Goal: Complete application form: Complete application form

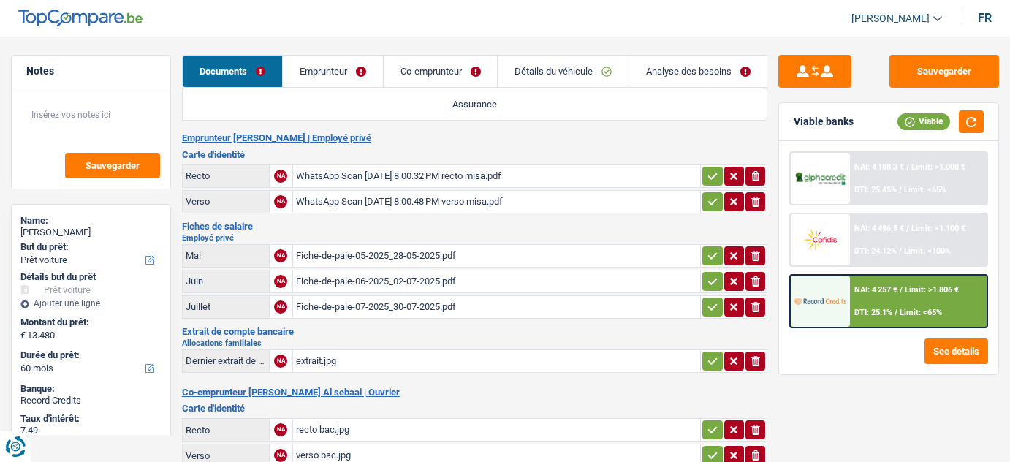
select select "car"
select select "60"
click at [327, 74] on link "Emprunteur" at bounding box center [333, 71] width 100 height 31
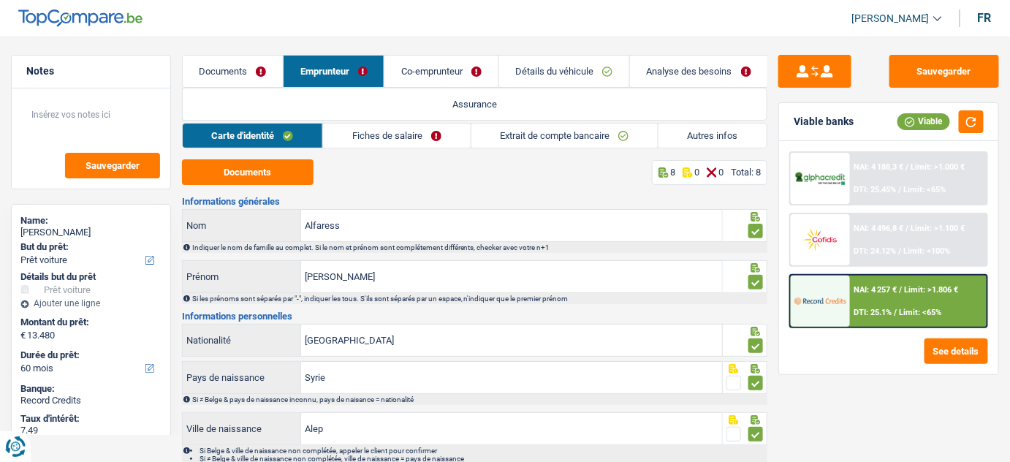
click at [450, 72] on link "Co-emprunteur" at bounding box center [441, 71] width 113 height 31
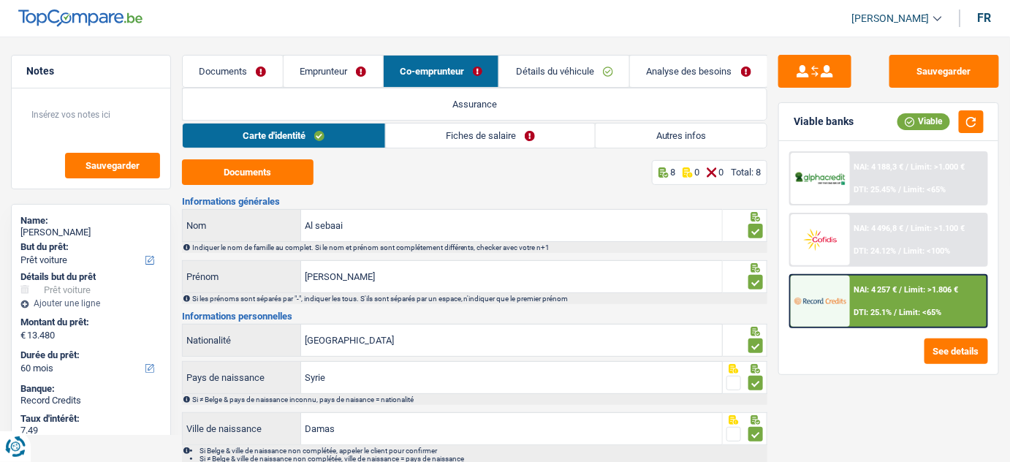
click at [349, 64] on link "Emprunteur" at bounding box center [333, 71] width 99 height 31
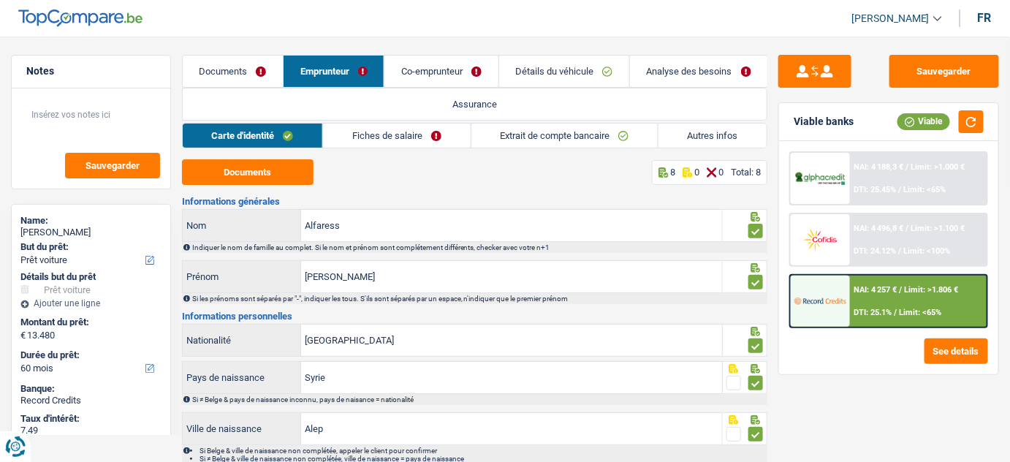
click at [433, 134] on link "Fiches de salaire" at bounding box center [396, 136] width 147 height 24
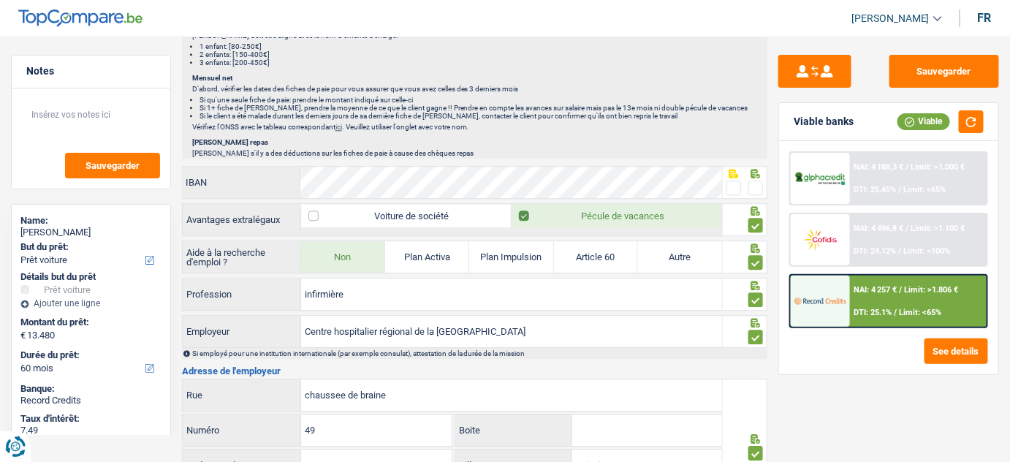
scroll to position [1461, 0]
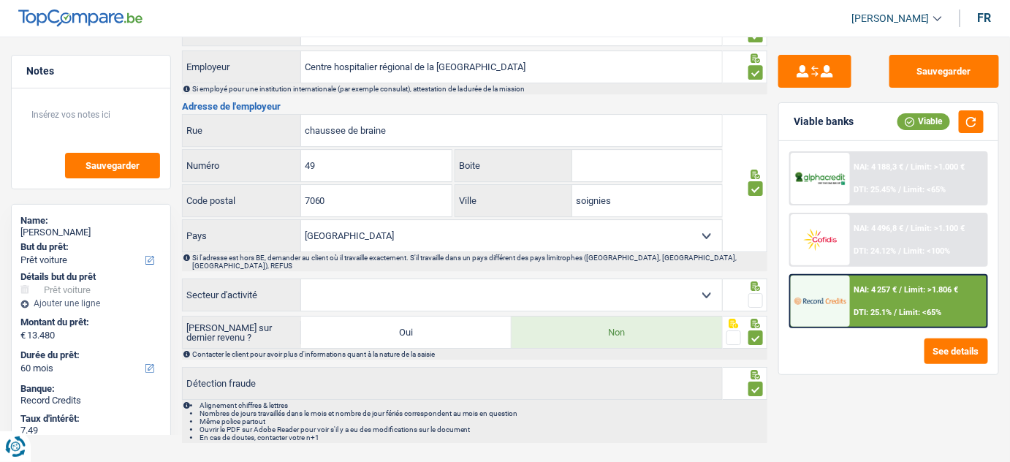
click at [756, 292] on div at bounding box center [756, 301] width 15 height 18
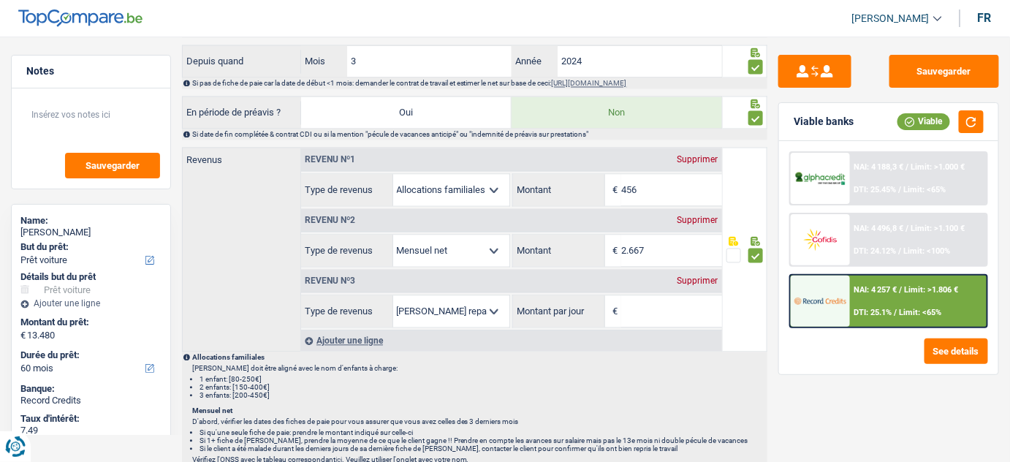
click at [696, 277] on div "Supprimer" at bounding box center [698, 281] width 48 height 9
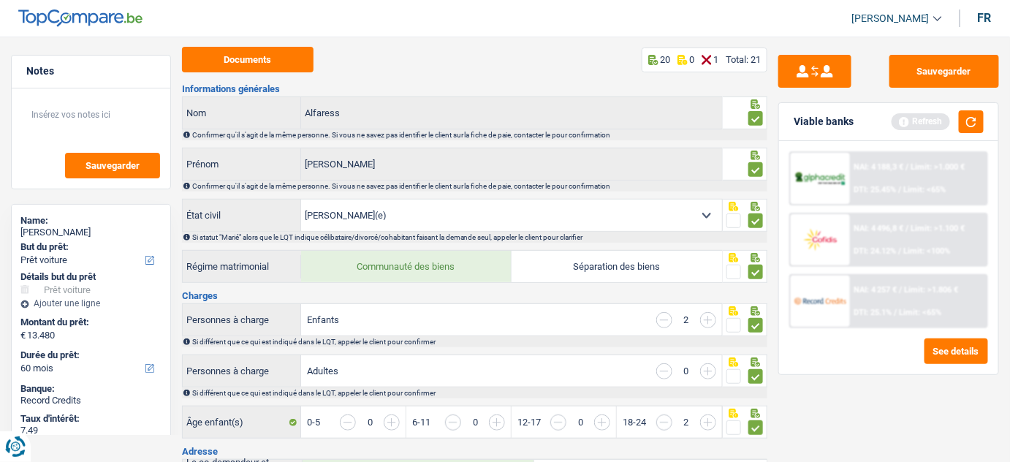
scroll to position [0, 0]
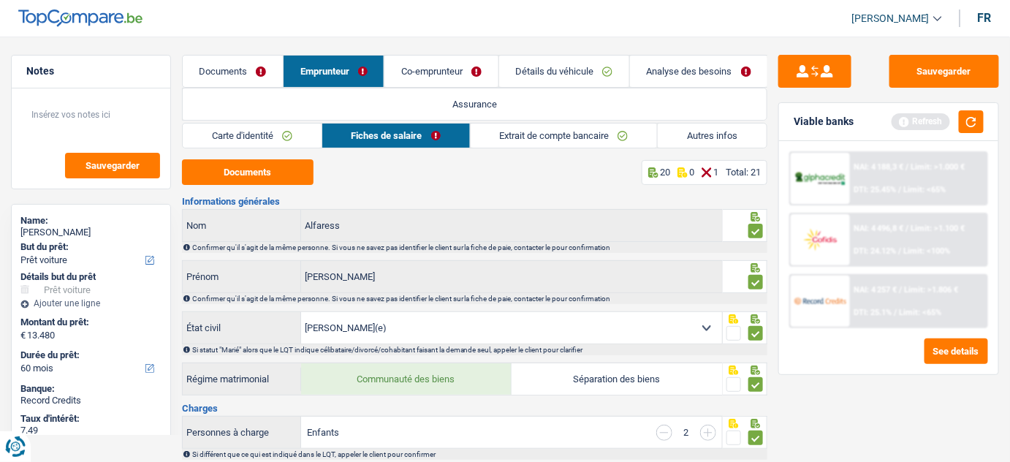
click at [453, 66] on link "Co-emprunteur" at bounding box center [441, 71] width 113 height 31
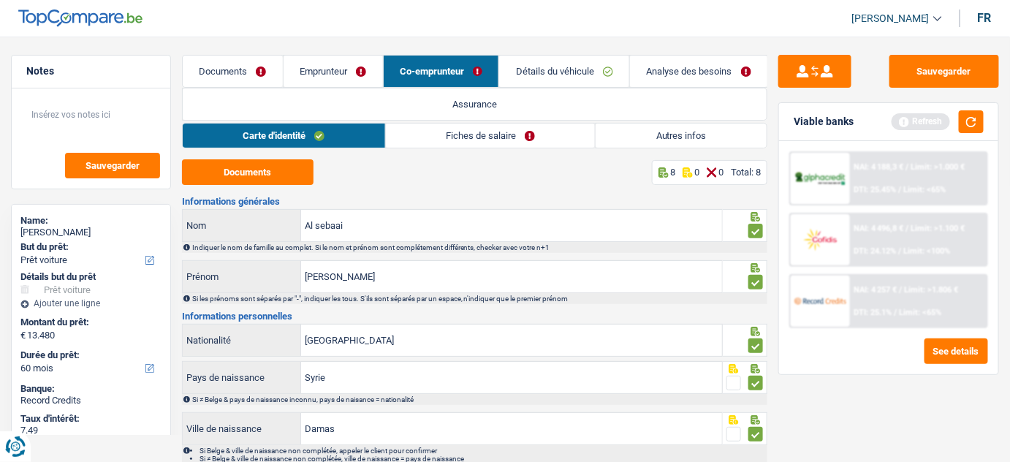
click at [445, 124] on link "Fiches de salaire" at bounding box center [491, 136] width 210 height 24
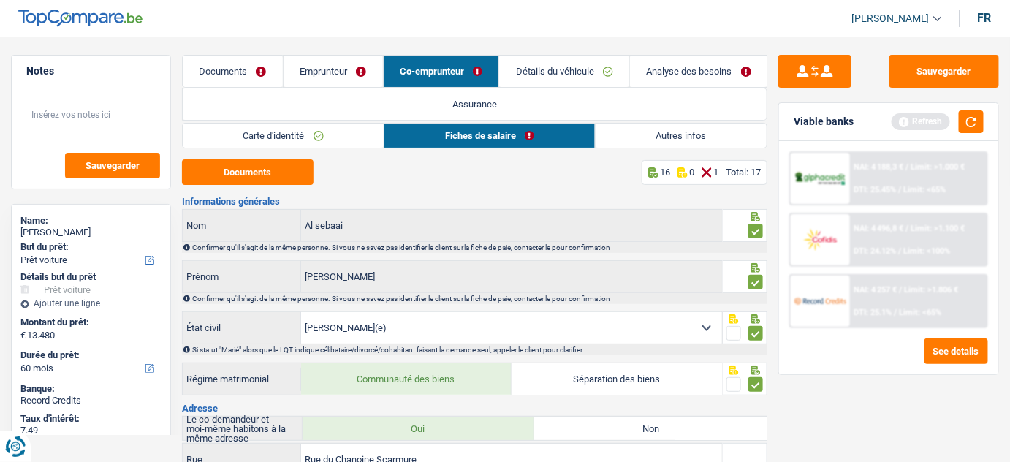
click at [302, 69] on link "Emprunteur" at bounding box center [333, 71] width 99 height 31
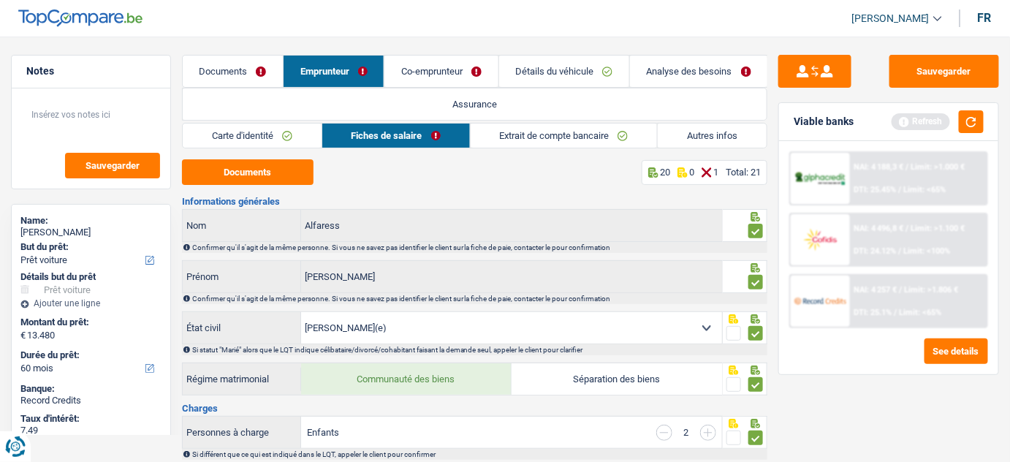
click at [547, 137] on link "Extrait de compte bancaire" at bounding box center [564, 136] width 187 height 24
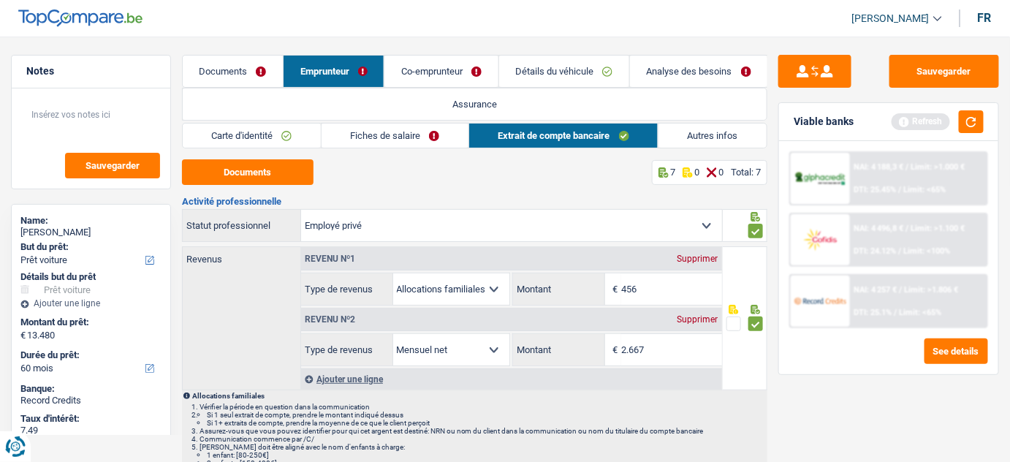
click at [240, 72] on link "Documents" at bounding box center [233, 71] width 100 height 31
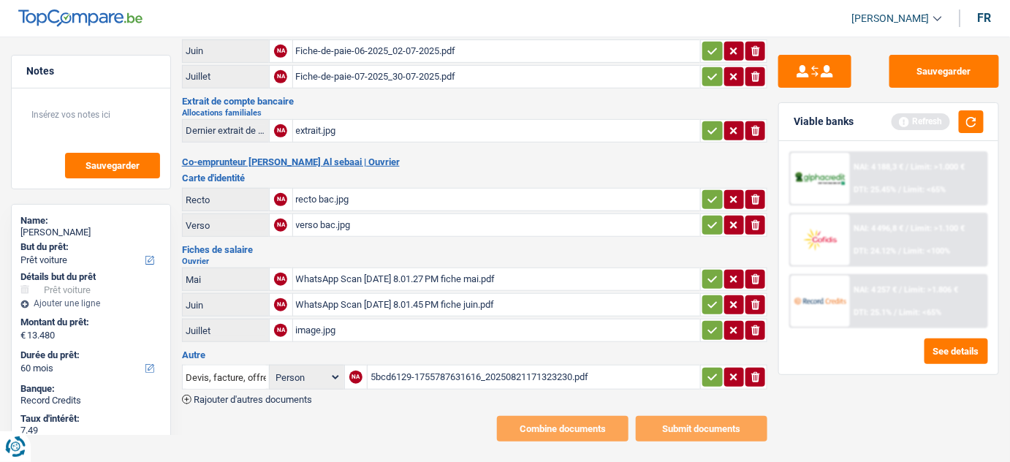
scroll to position [237, 0]
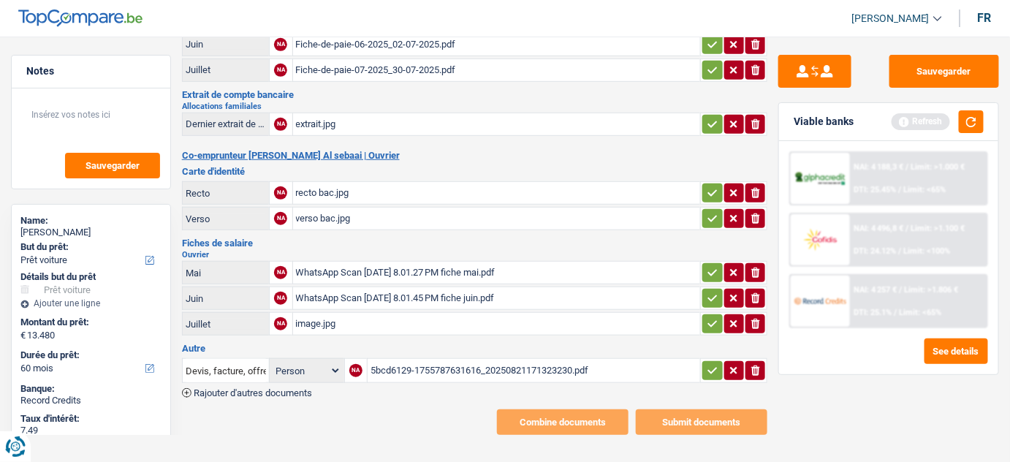
click at [408, 360] on div "5bcd6129-1755787631616_20250821171323230.pdf" at bounding box center [534, 371] width 327 height 22
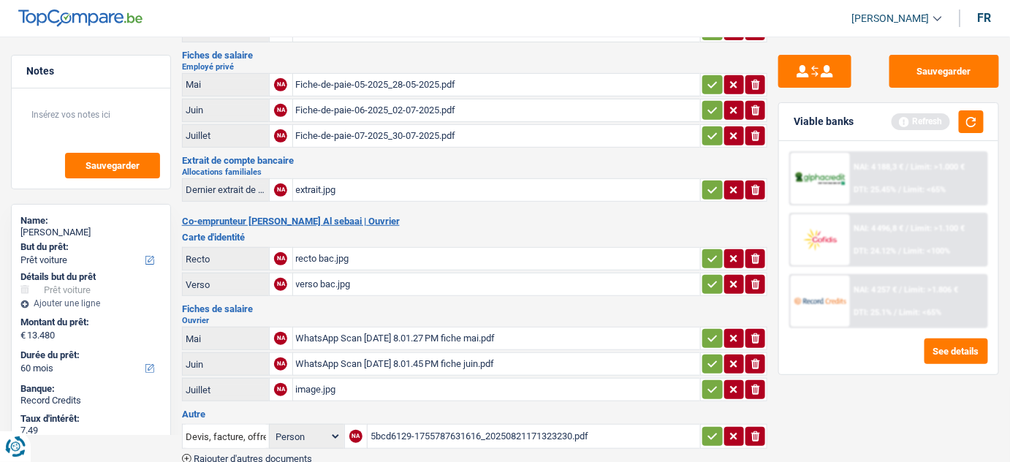
scroll to position [170, 0]
click at [373, 136] on div "Fiche-de-paie-07-2025_30-07-2025.pdf" at bounding box center [497, 137] width 402 height 22
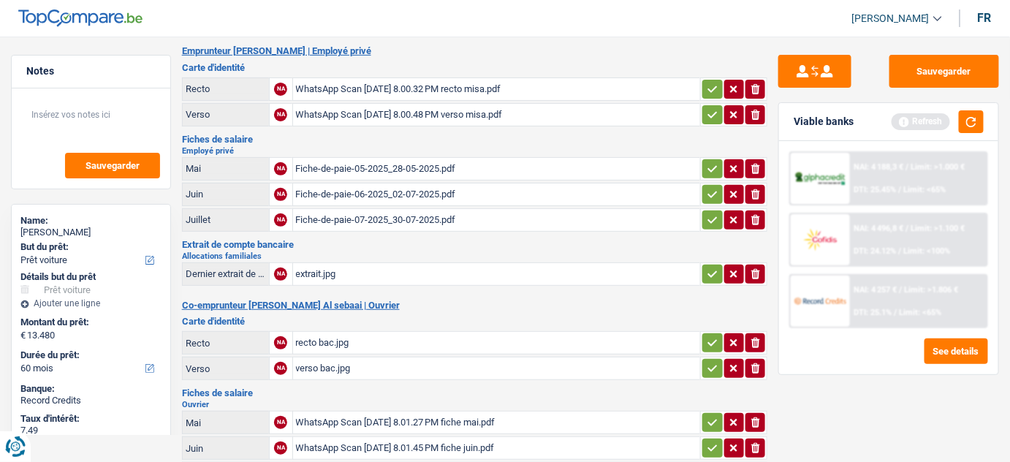
scroll to position [0, 0]
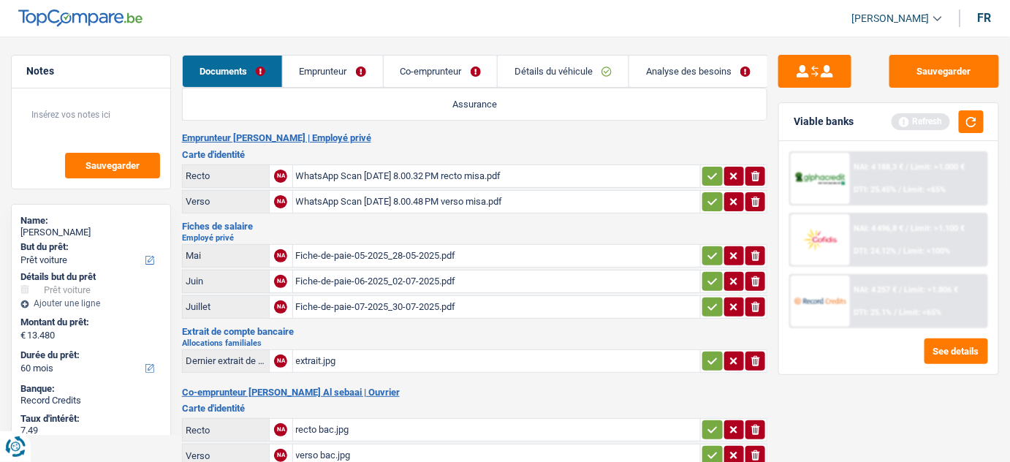
click at [571, 72] on link "Détails du véhicule" at bounding box center [563, 71] width 131 height 31
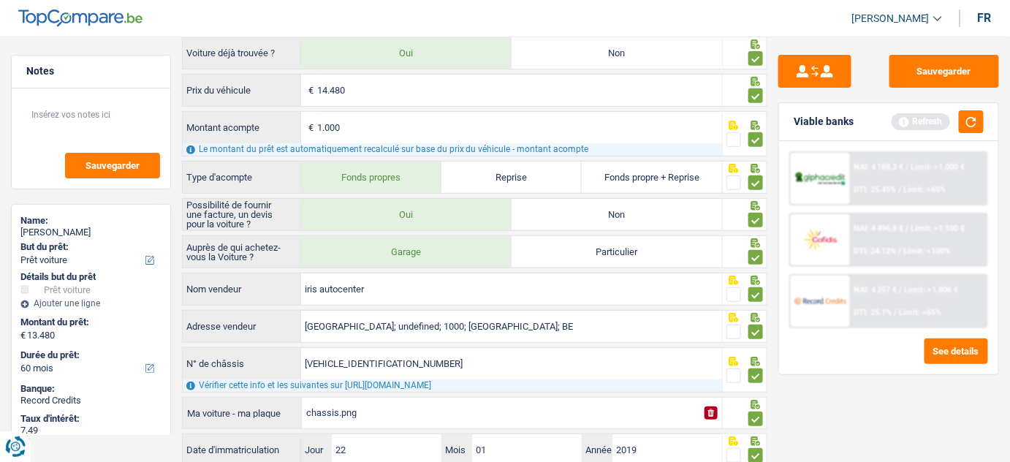
scroll to position [66, 0]
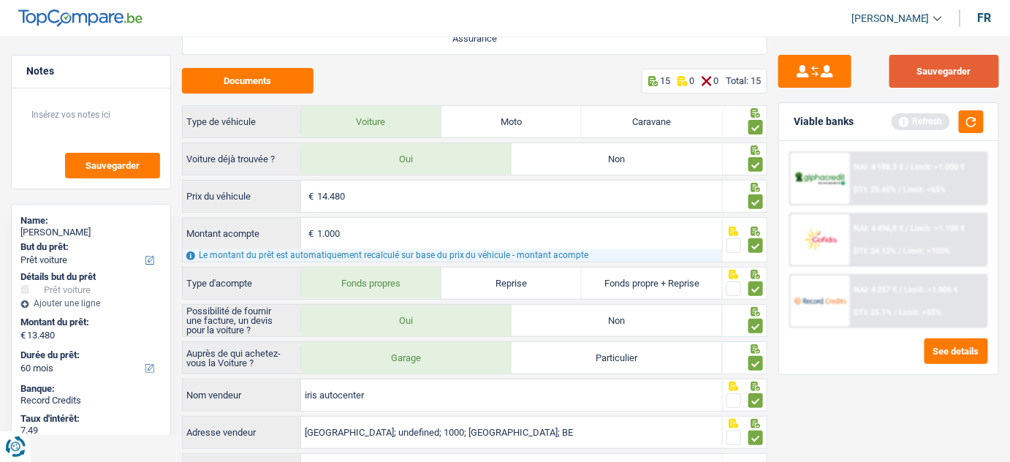
click at [974, 77] on button "Sauvegarder" at bounding box center [945, 71] width 110 height 33
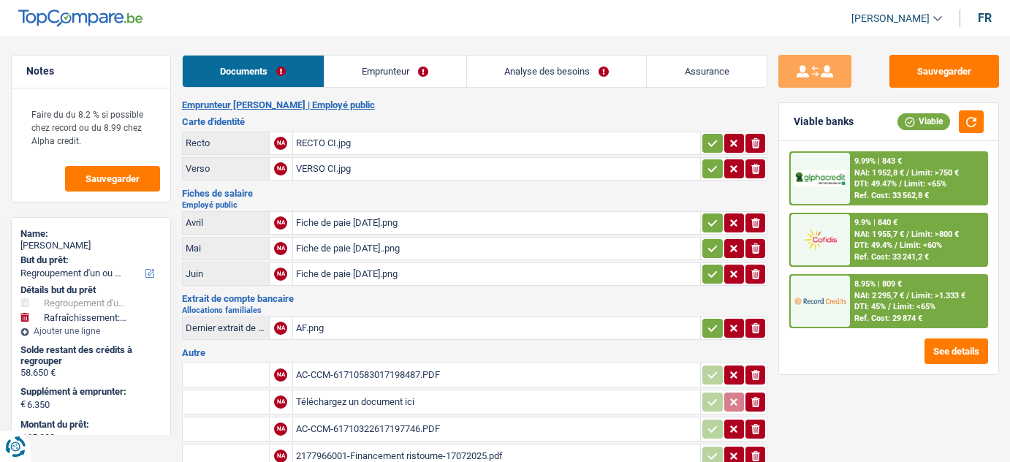
select select "refinancing"
select select "houseOrGarden"
select select "120"
select select "cofidis"
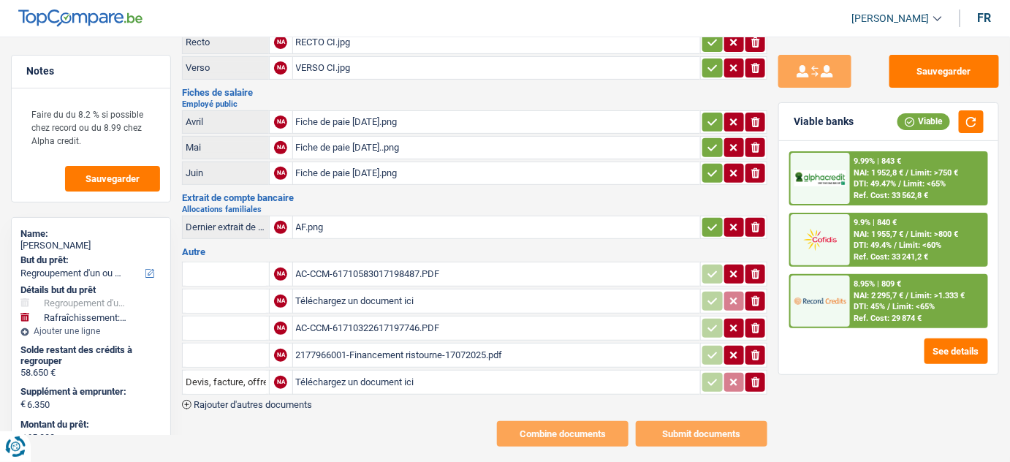
scroll to position [113, 0]
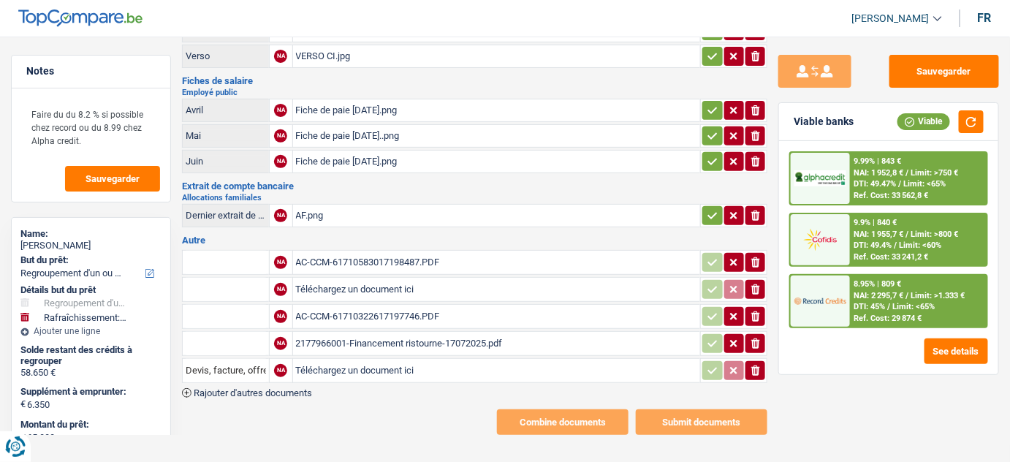
click at [382, 215] on div "AF.png" at bounding box center [497, 216] width 402 height 22
click at [341, 312] on div "AC-CCM-61710322617197746.PDF" at bounding box center [497, 317] width 402 height 22
click at [368, 342] on div "2177966001-Financement ristourne-17072025.pdf" at bounding box center [497, 344] width 402 height 22
click at [947, 70] on button "Sauvegarder" at bounding box center [945, 71] width 110 height 33
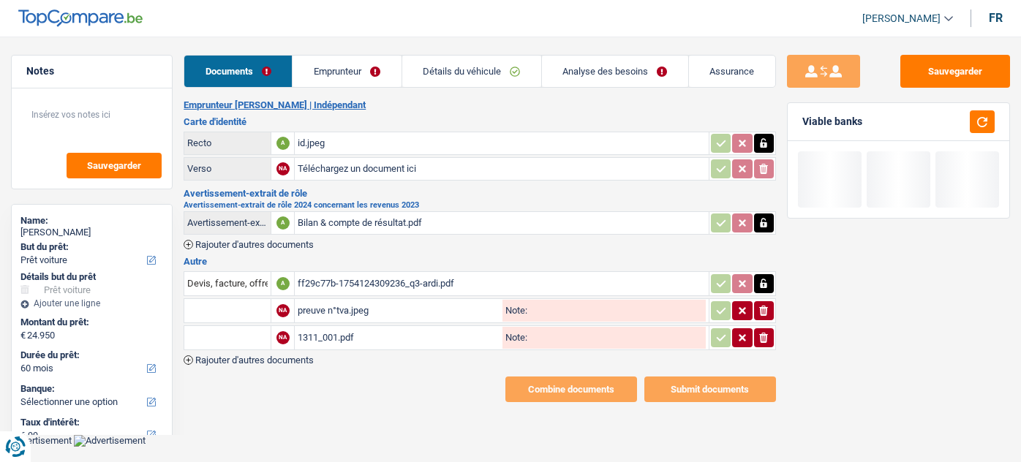
select select "car"
select select "60"
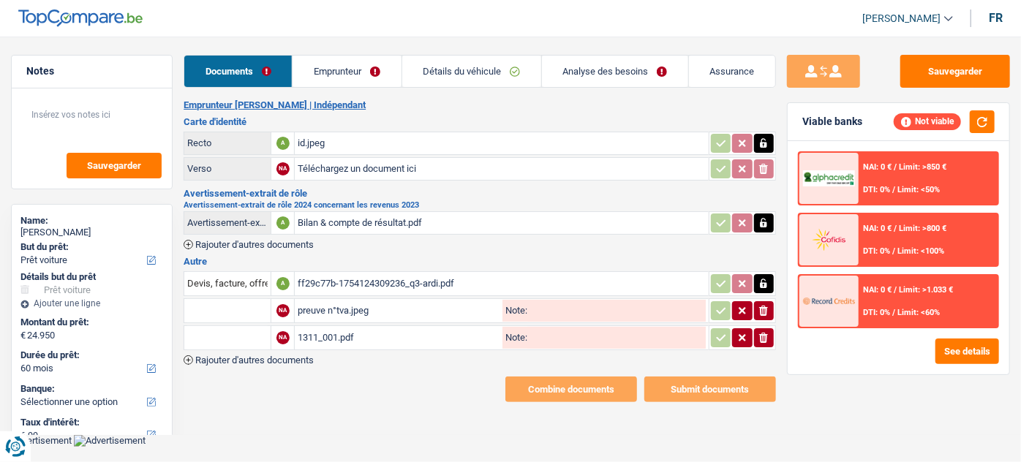
click at [388, 75] on link "Emprunteur" at bounding box center [346, 71] width 108 height 31
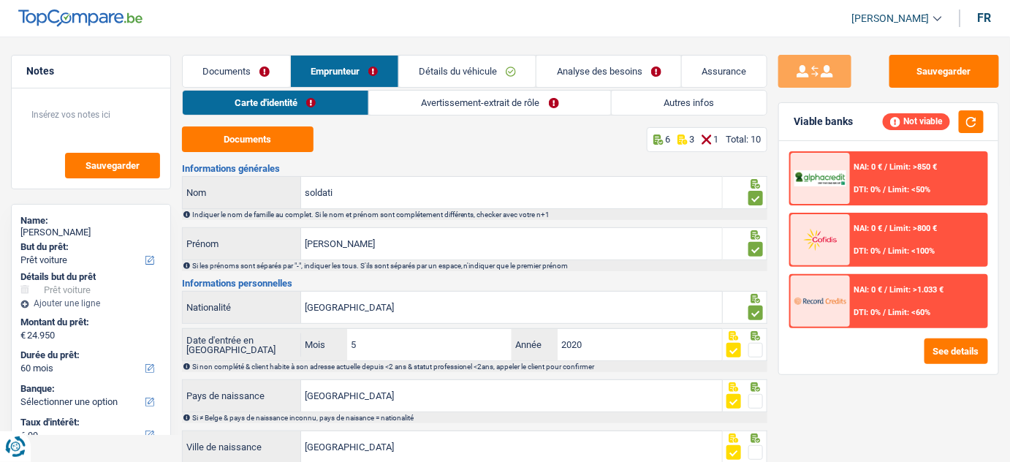
click at [479, 105] on link "Avertissement-extrait de rôle" at bounding box center [490, 103] width 242 height 24
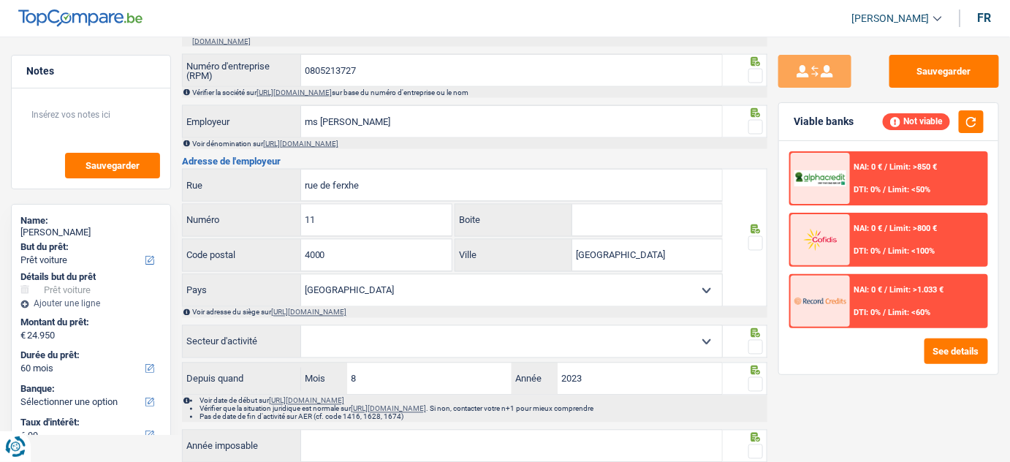
scroll to position [598, 0]
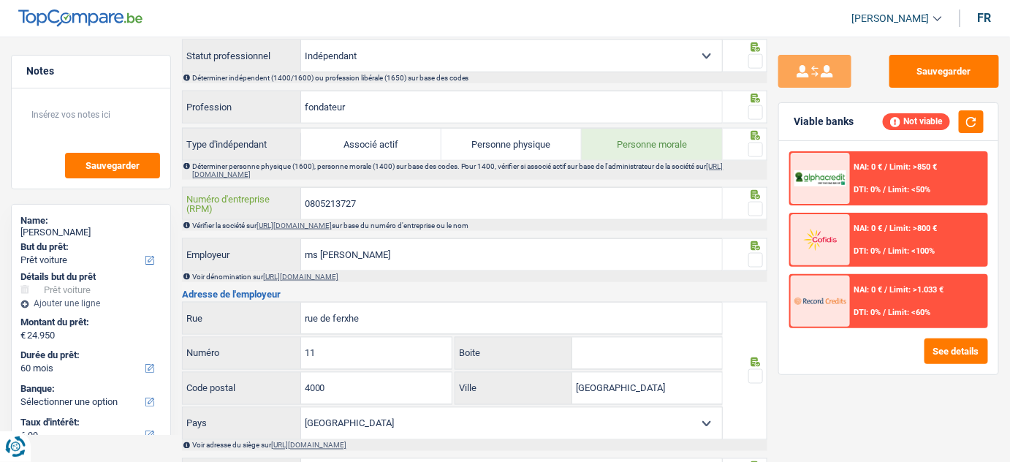
click at [332, 202] on input "0805213727" at bounding box center [511, 203] width 421 height 31
click at [332, 222] on link "https://kbopub.economie.fgov.be/kbopub/zoeknummerform.html" at bounding box center [294, 226] width 75 height 8
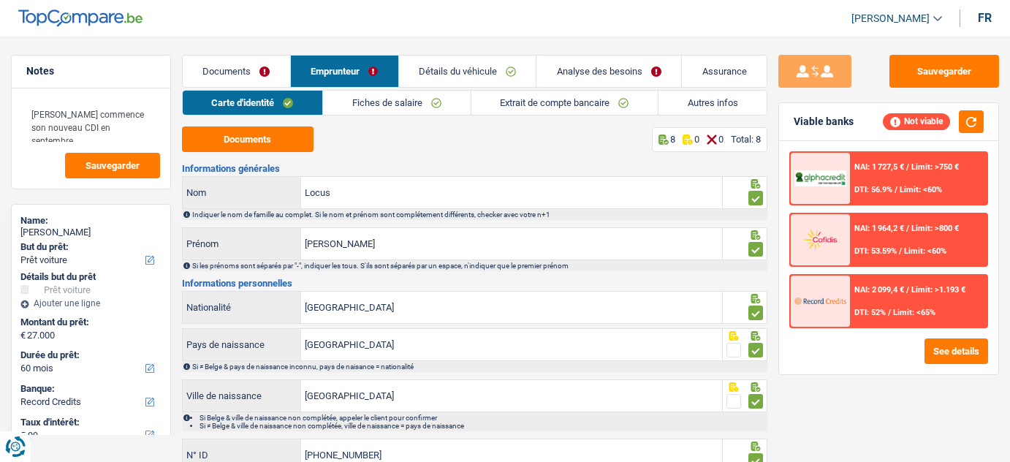
select select "car"
select select "60"
select select "record credits"
select select "married"
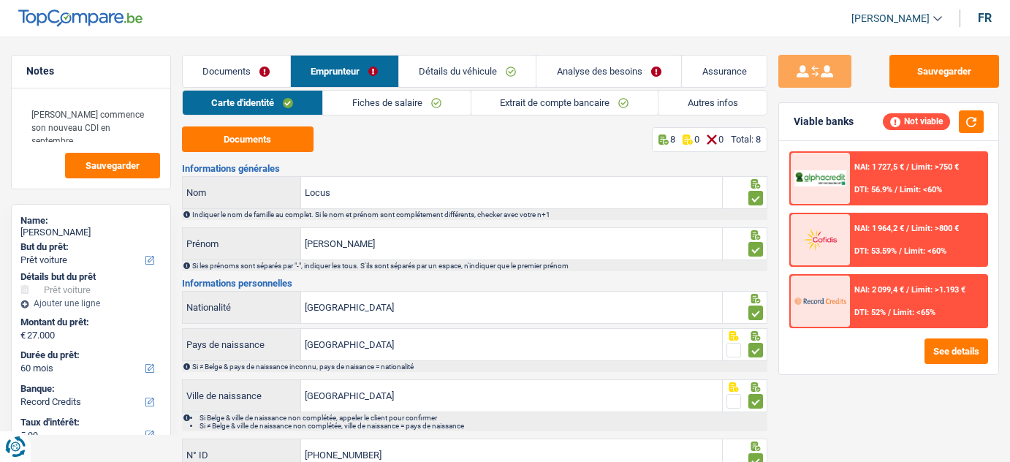
select select "BE"
select select "privateEmployee"
select select "familyAllowances"
select select "netSalary"
select select "mealVouchers"
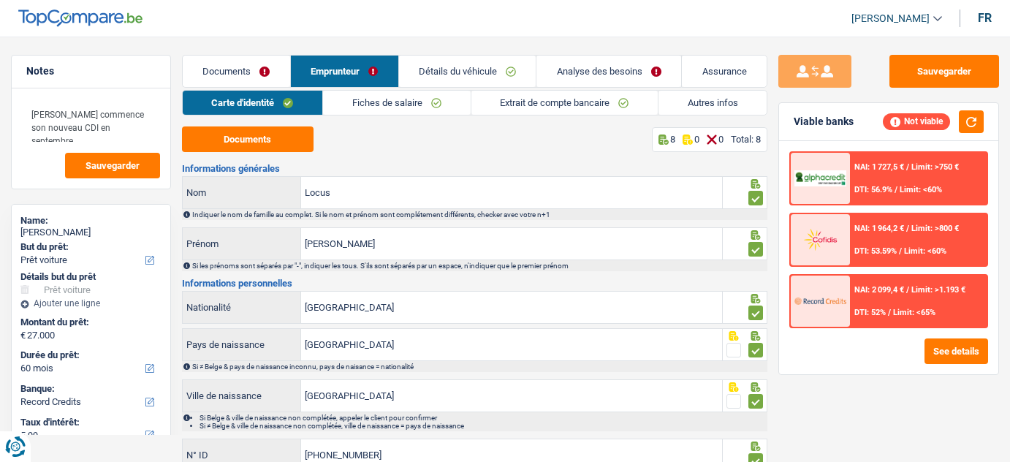
select select "BE"
click at [435, 102] on link "Fiches de salaire" at bounding box center [396, 103] width 147 height 24
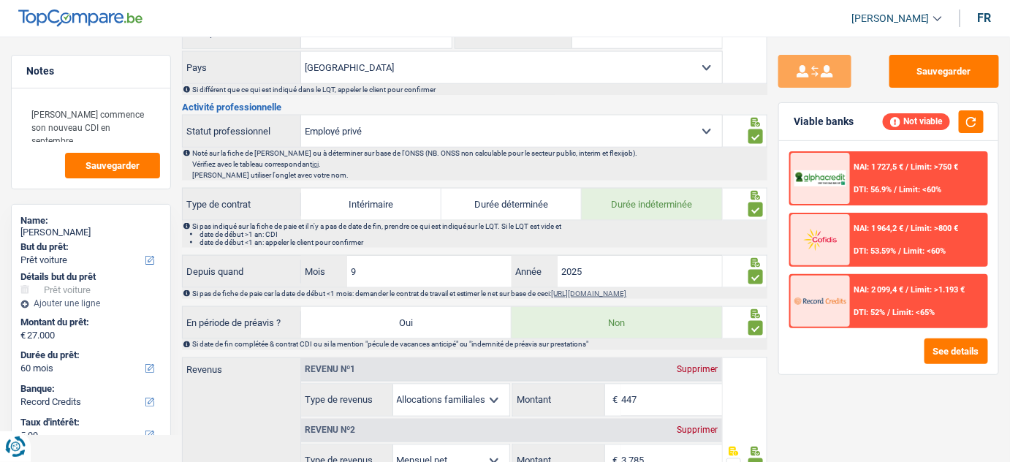
scroll to position [665, 0]
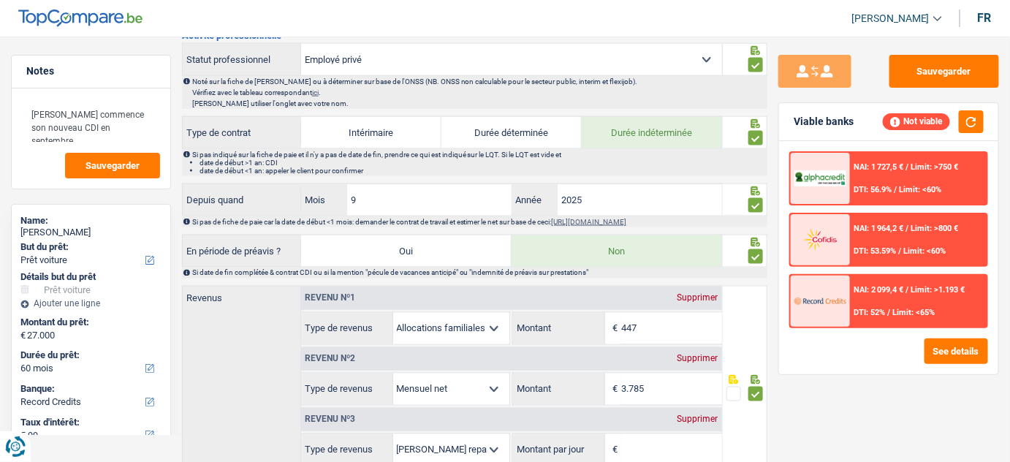
click at [606, 218] on link "[URL][DOMAIN_NAME]" at bounding box center [589, 222] width 75 height 8
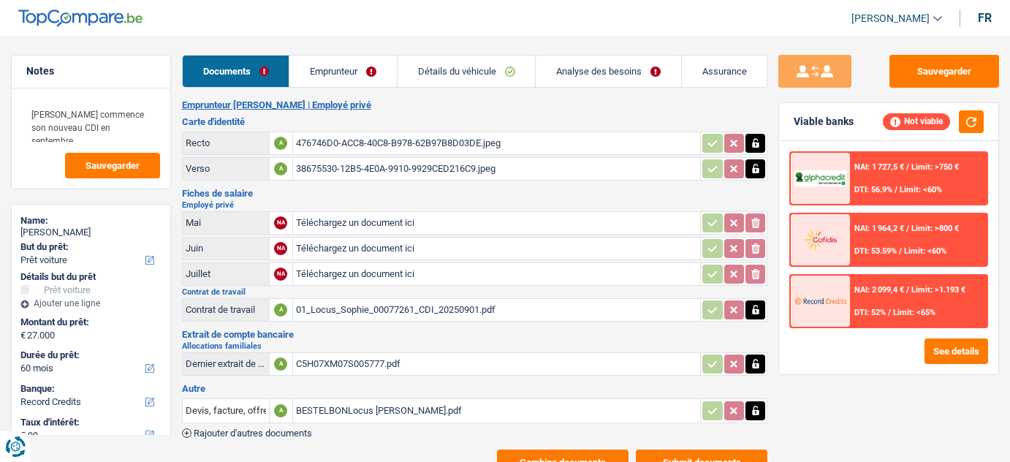
select select "car"
select select "60"
select select "record credits"
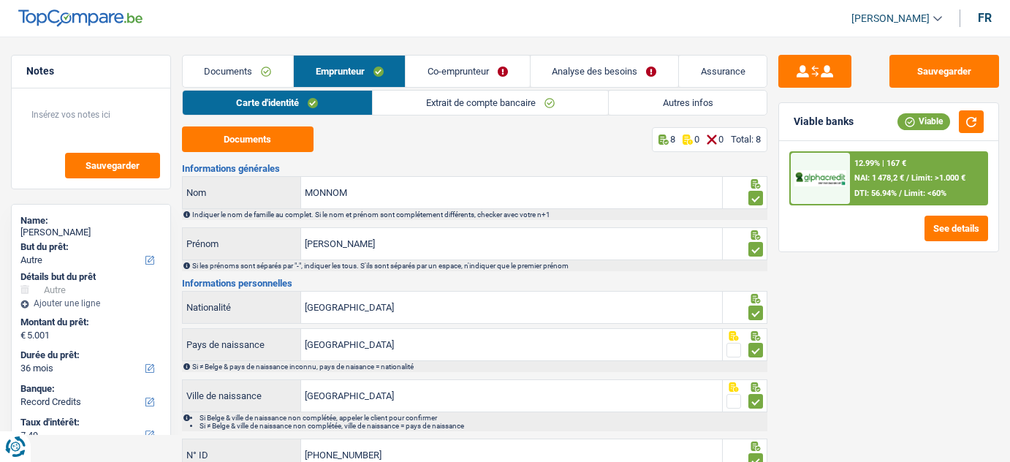
select select "other"
select select "36"
select select "record credits"
click at [671, 99] on link "Autres infos" at bounding box center [688, 103] width 158 height 24
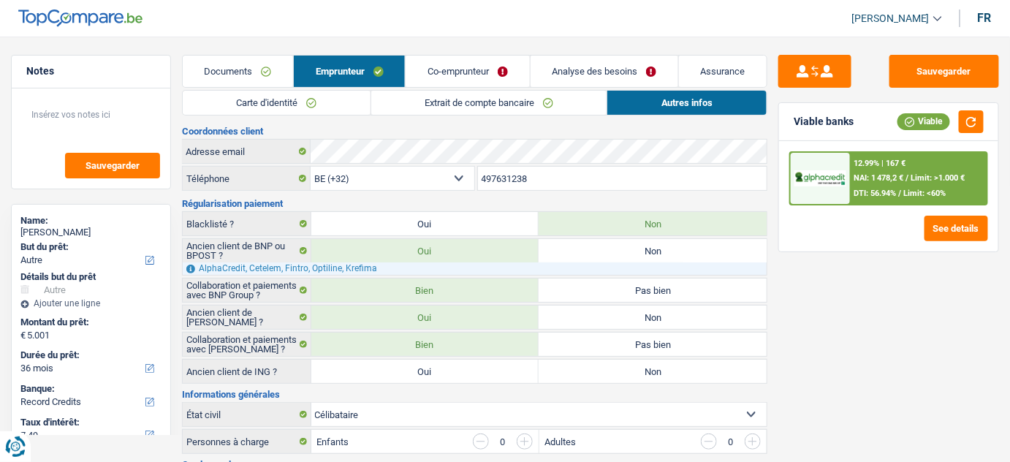
drag, startPoint x: 452, startPoint y: 73, endPoint x: 455, endPoint y: 80, distance: 7.5
click at [453, 73] on link "Co-emprunteur" at bounding box center [468, 71] width 124 height 31
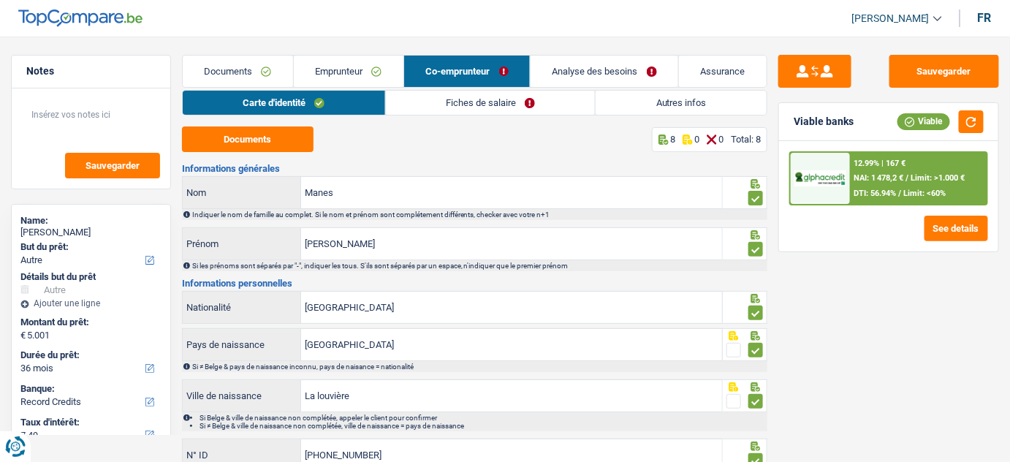
click at [462, 102] on link "Fiches de salaire" at bounding box center [491, 103] width 210 height 24
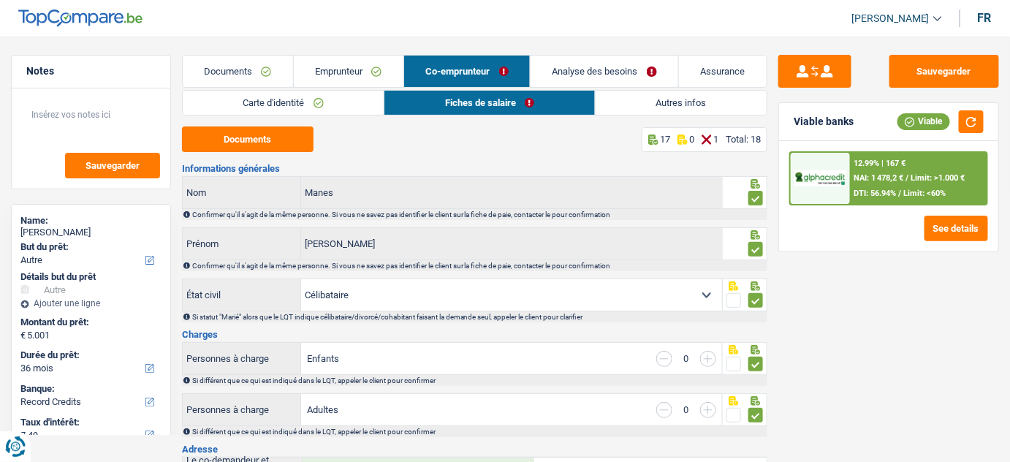
click at [341, 75] on link "Emprunteur" at bounding box center [349, 71] width 110 height 31
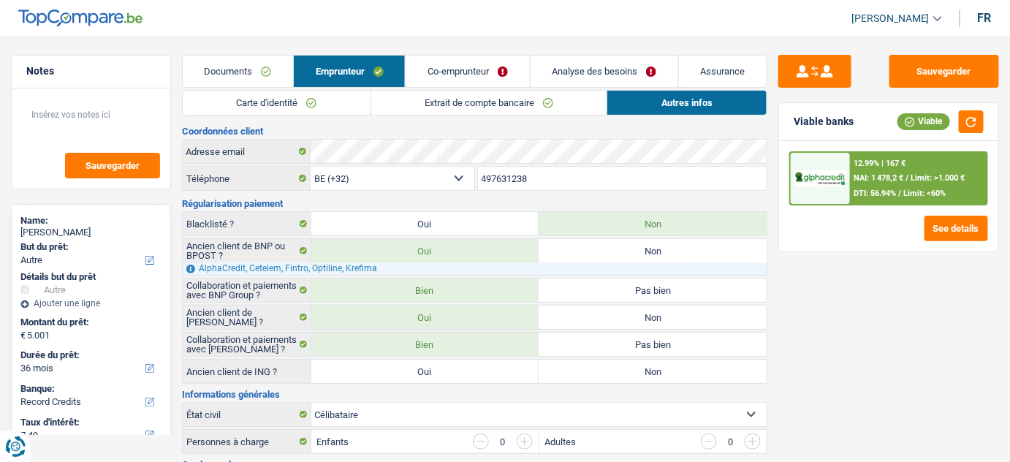
drag, startPoint x: 222, startPoint y: 66, endPoint x: 243, endPoint y: 83, distance: 27.5
click at [224, 64] on link "Documents" at bounding box center [238, 71] width 110 height 31
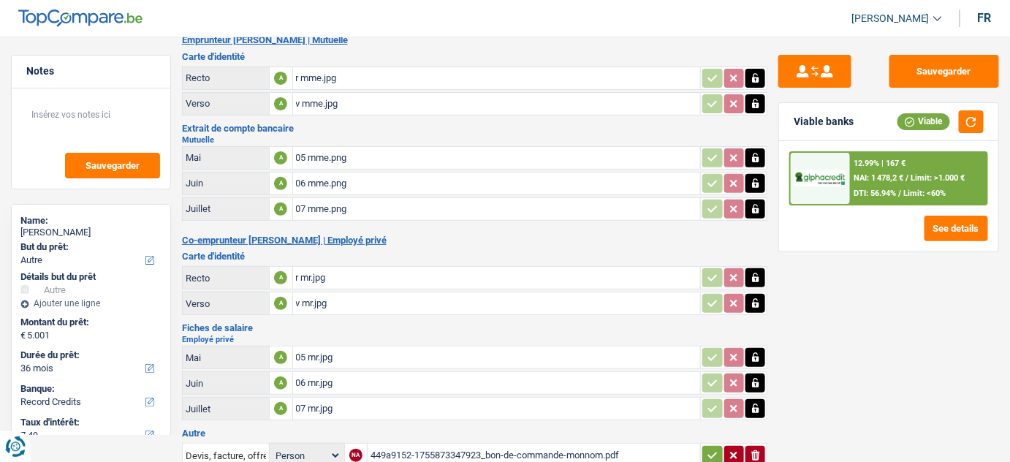
scroll to position [150, 0]
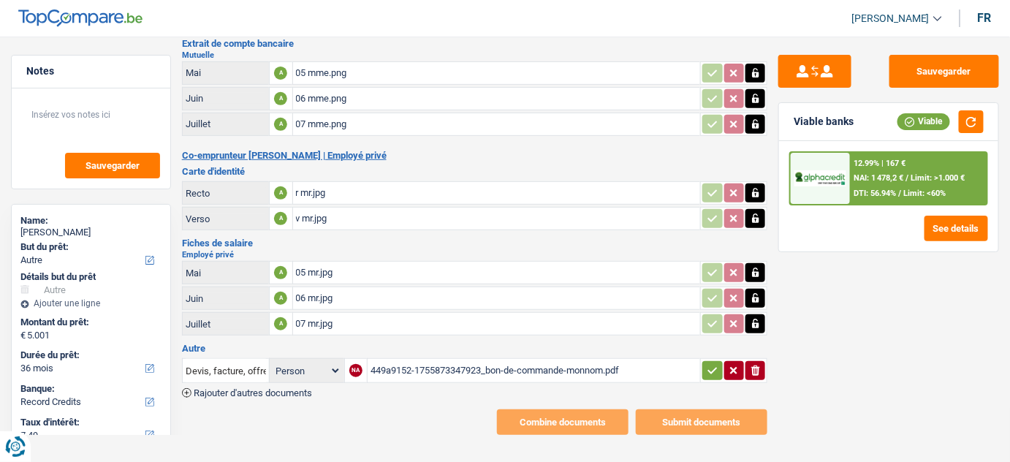
click at [370, 121] on div "07 mme.png" at bounding box center [497, 124] width 402 height 22
click at [344, 313] on div "07 mr.jpg" at bounding box center [497, 324] width 402 height 22
click at [477, 370] on div "449a9152-1755873347923_bon-de-commande-monnom.pdf" at bounding box center [534, 371] width 327 height 22
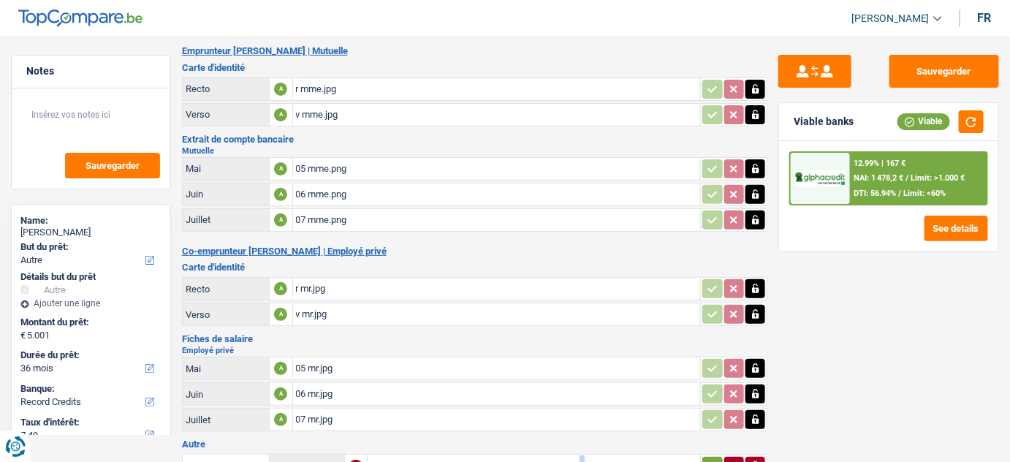
scroll to position [0, 0]
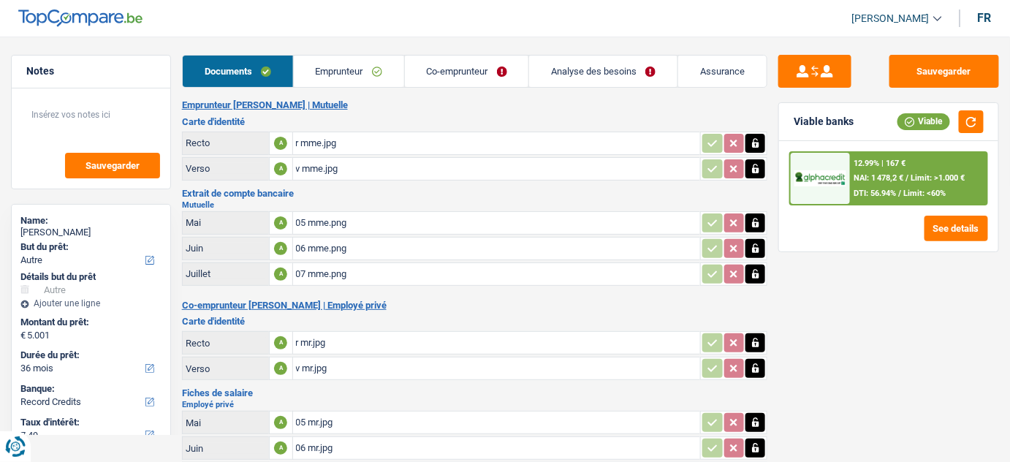
drag, startPoint x: 294, startPoint y: 48, endPoint x: 307, endPoint y: 66, distance: 21.9
click at [303, 63] on main "Notes Sauvegarder Name: NATHALIE MONNOM But du prêt: Confort maison: meubles, t…" at bounding box center [505, 320] width 1010 height 596
click at [336, 270] on div "07 mme.png" at bounding box center [497, 274] width 402 height 22
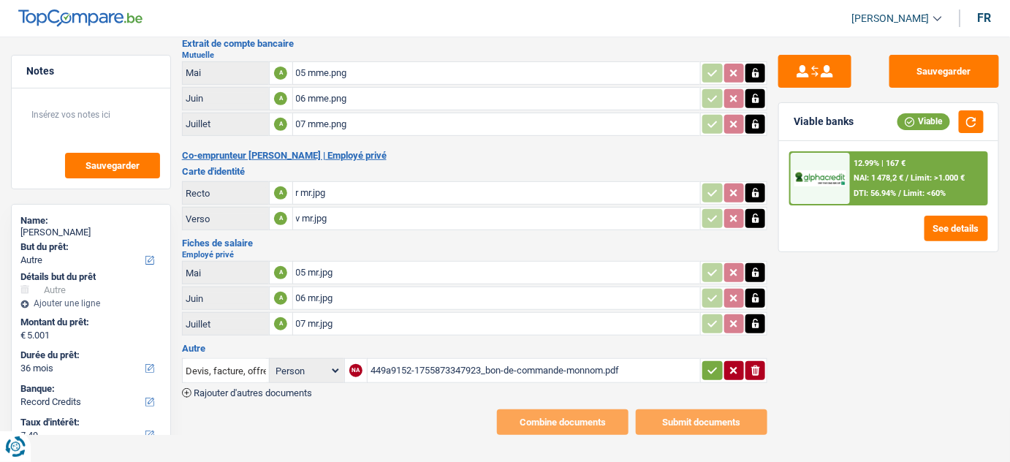
click at [386, 313] on div "07 mr.jpg" at bounding box center [497, 324] width 402 height 22
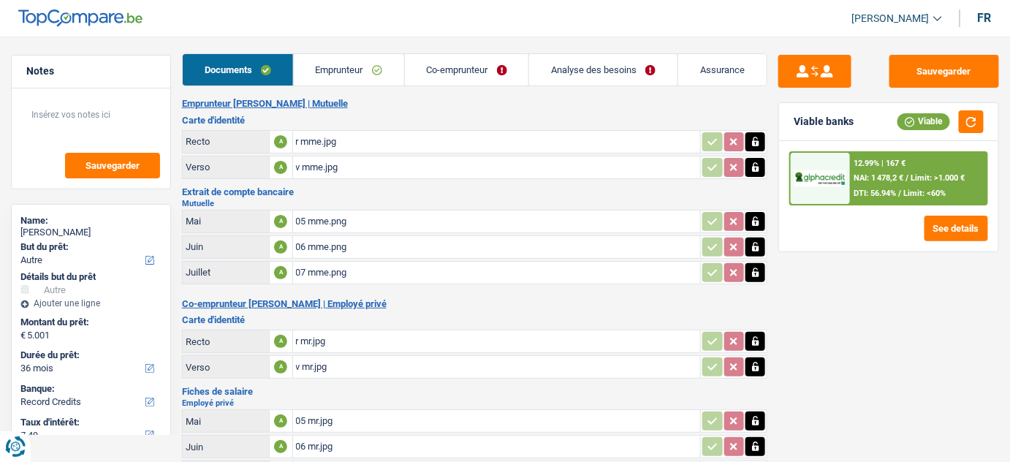
scroll to position [0, 0]
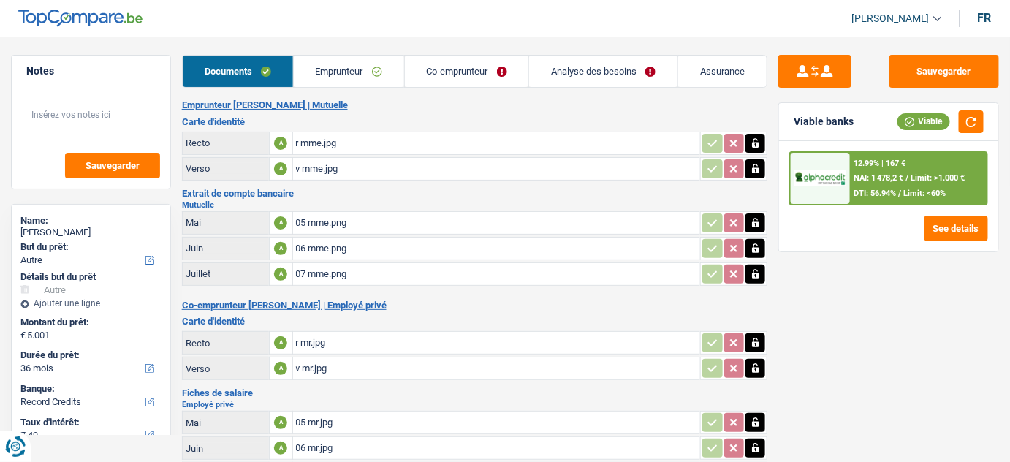
click at [341, 64] on link "Emprunteur" at bounding box center [349, 71] width 110 height 31
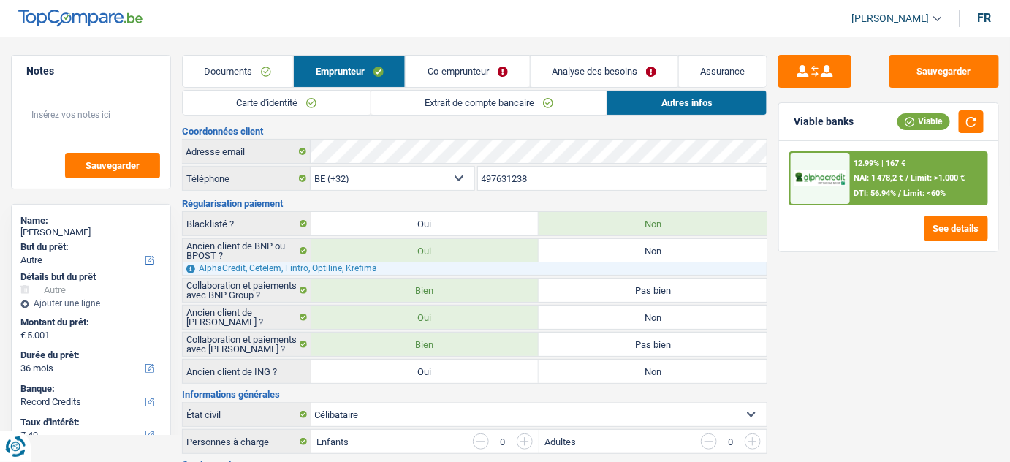
click at [300, 111] on link "Carte d'identité" at bounding box center [277, 103] width 188 height 24
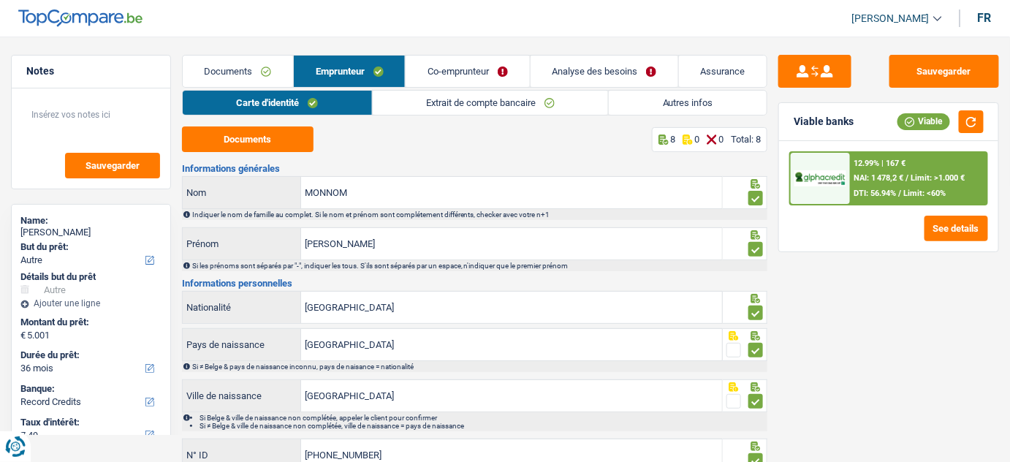
click at [488, 58] on link "Co-emprunteur" at bounding box center [468, 71] width 124 height 31
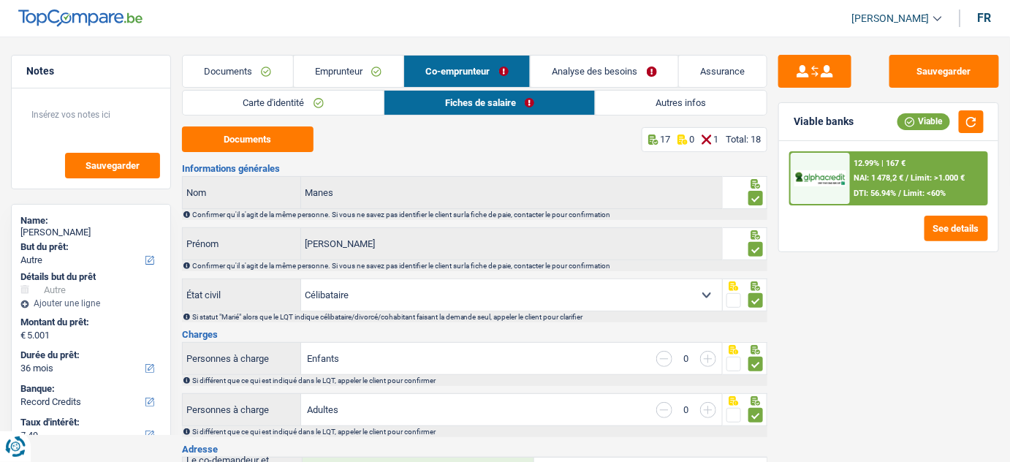
click at [265, 104] on link "Carte d'identité" at bounding box center [284, 103] width 202 height 24
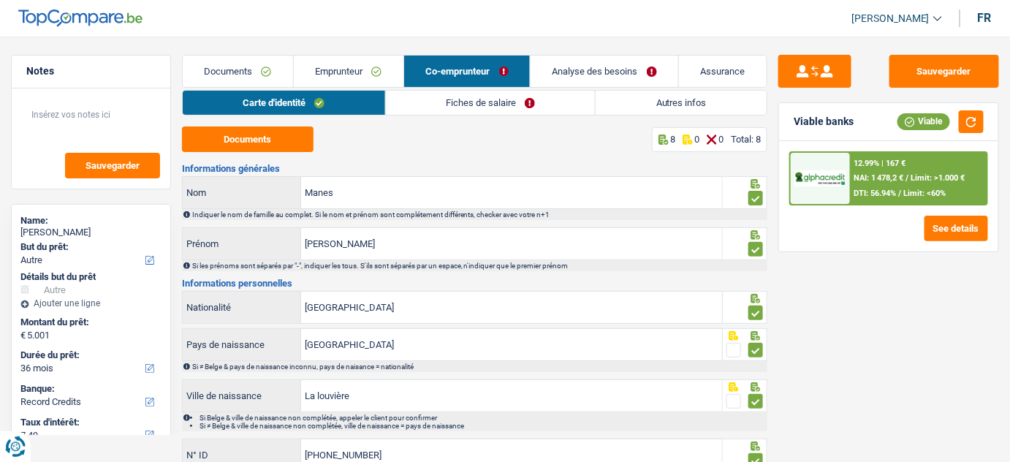
click at [377, 67] on link "Emprunteur" at bounding box center [349, 71] width 110 height 31
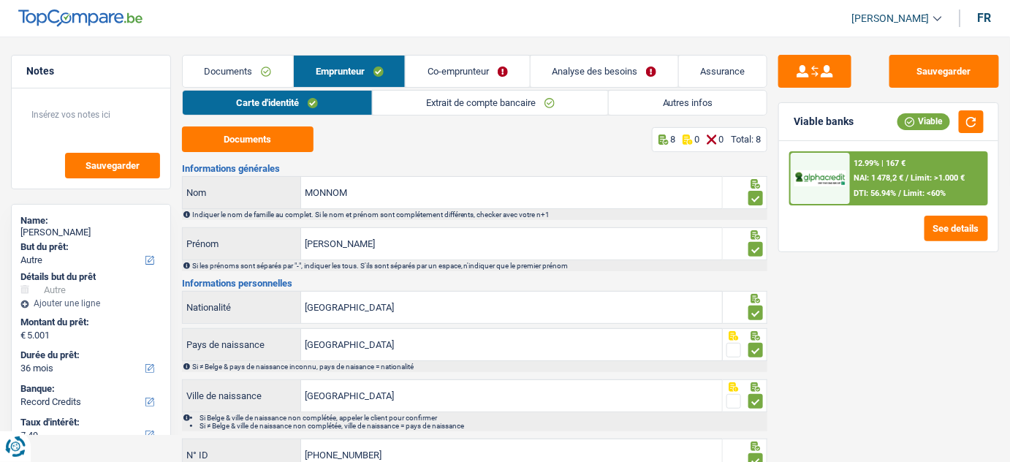
click at [627, 69] on link "Analyse des besoins" at bounding box center [605, 71] width 148 height 31
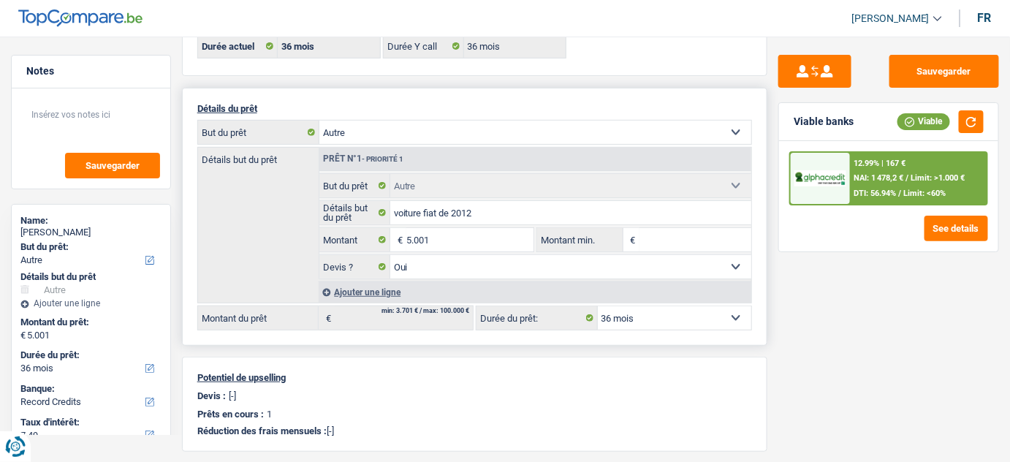
scroll to position [132, 0]
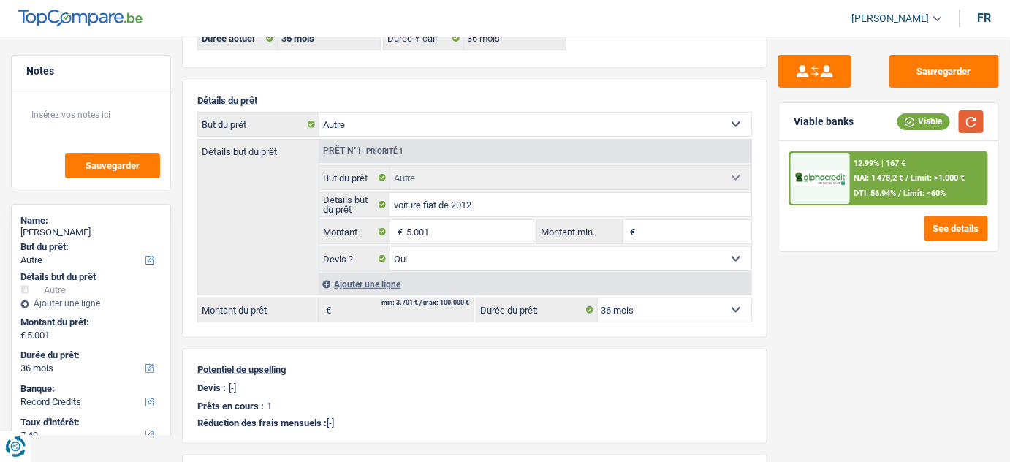
click at [974, 115] on button "button" at bounding box center [971, 121] width 25 height 23
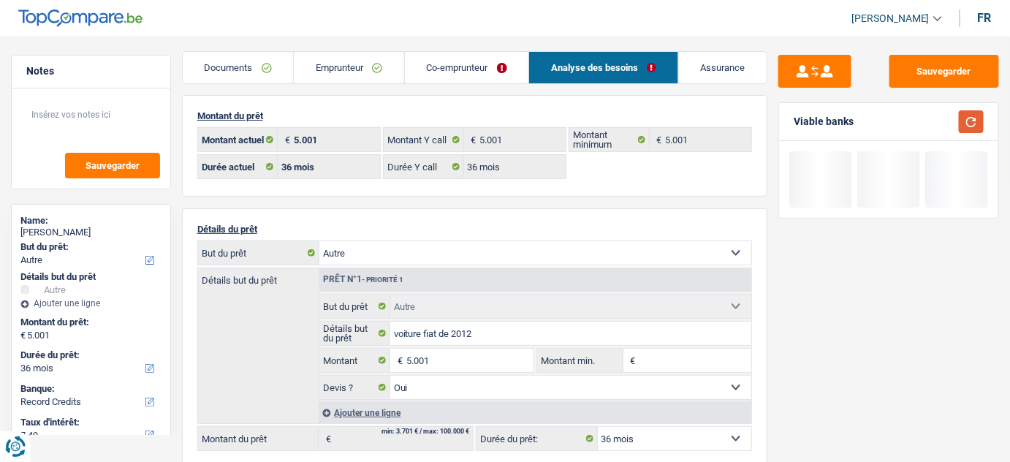
scroll to position [0, 0]
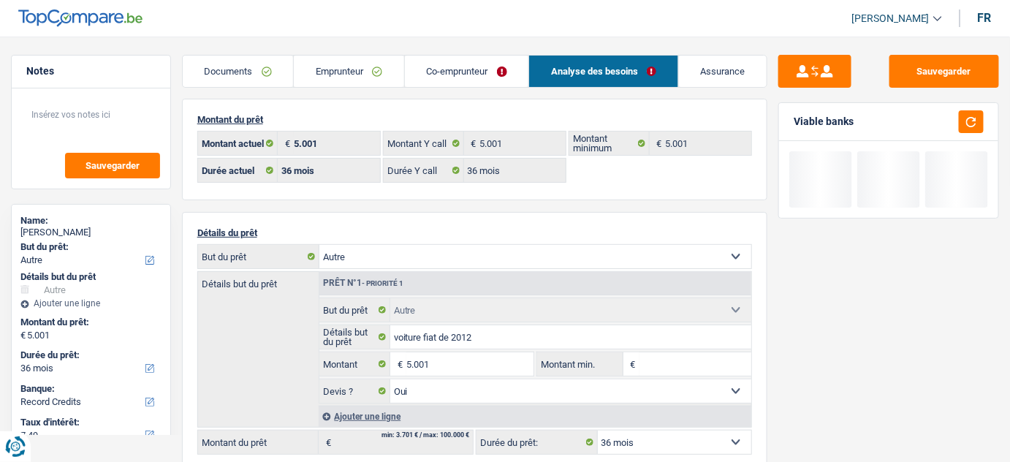
click at [351, 67] on link "Emprunteur" at bounding box center [349, 71] width 110 height 31
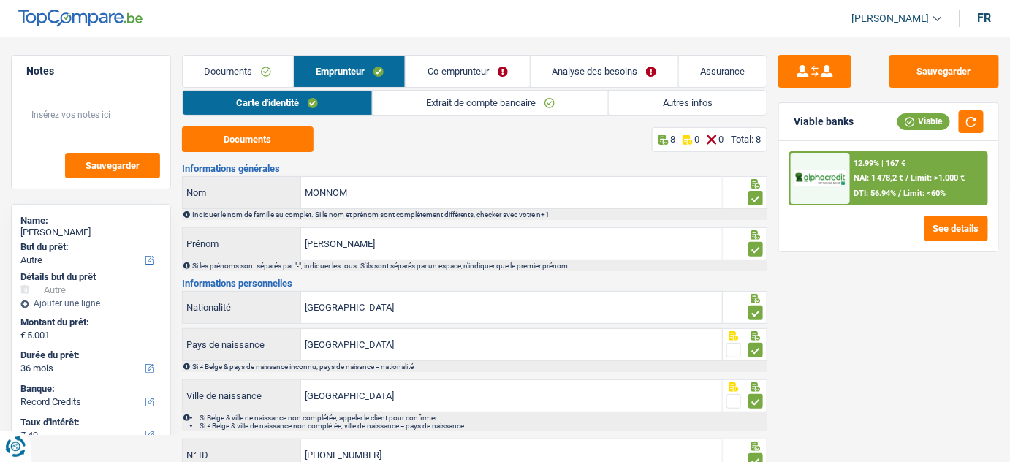
click at [477, 72] on link "Co-emprunteur" at bounding box center [468, 71] width 124 height 31
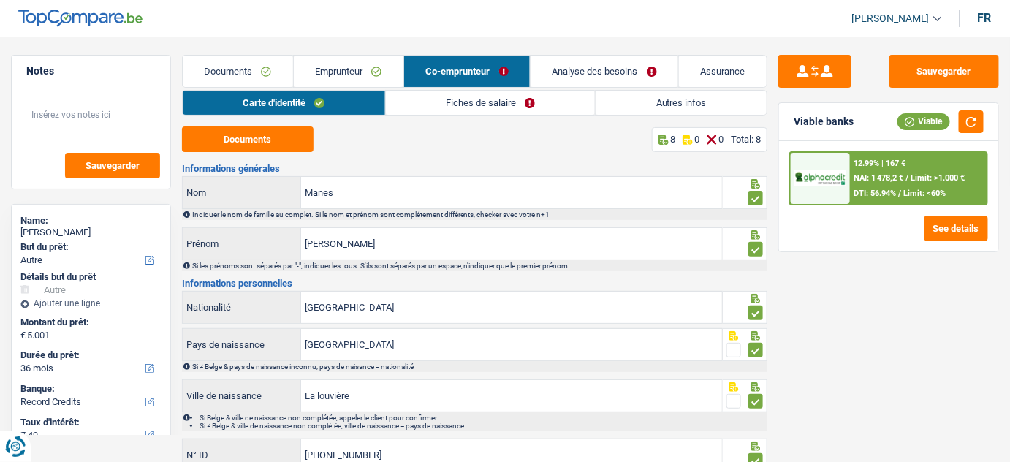
click at [525, 97] on link "Fiches de salaire" at bounding box center [491, 103] width 210 height 24
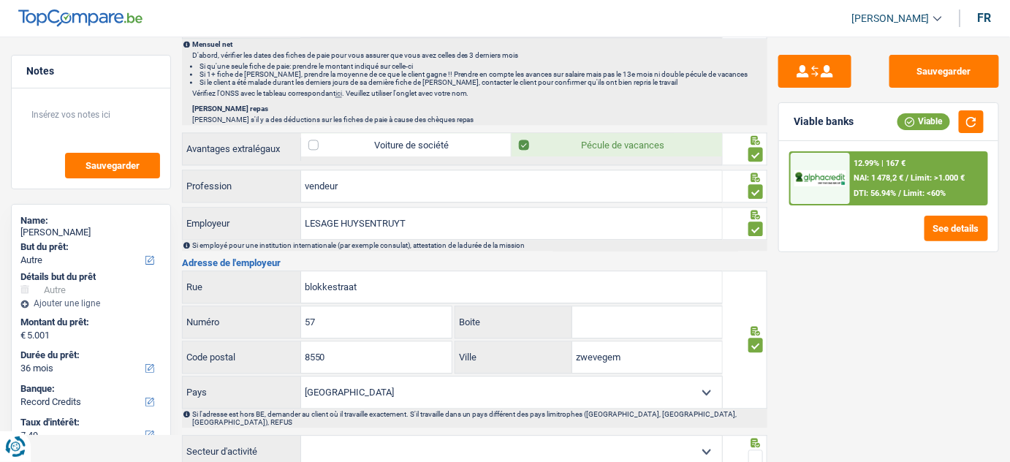
scroll to position [1159, 0]
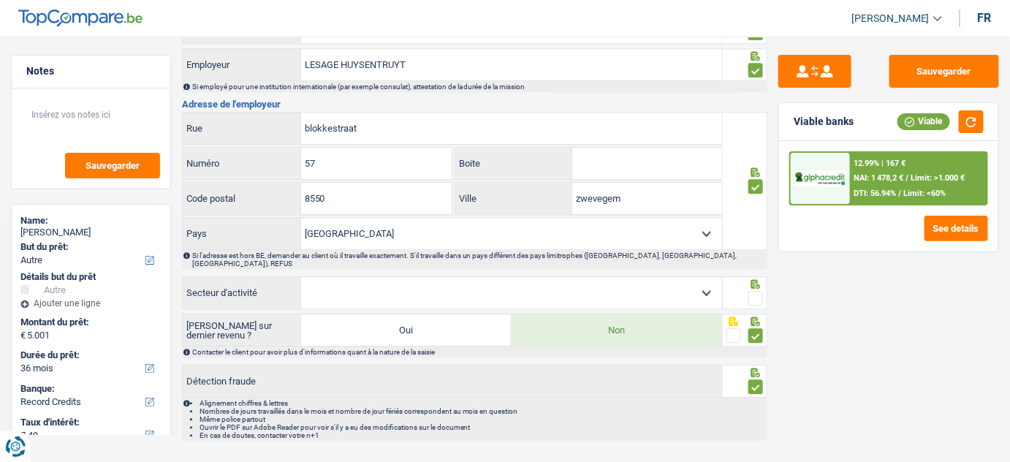
click at [755, 291] on span at bounding box center [756, 298] width 15 height 15
click at [0, 0] on input "radio" at bounding box center [0, 0] width 0 height 0
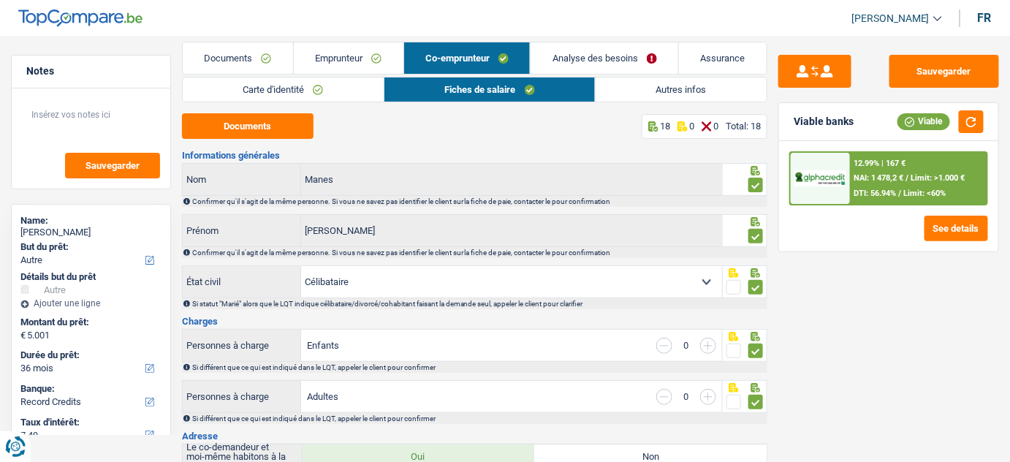
scroll to position [0, 0]
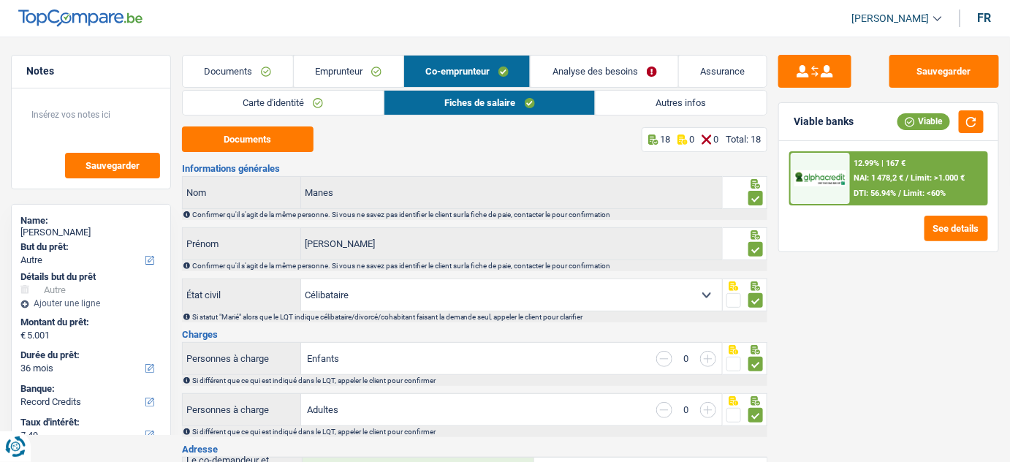
click at [327, 104] on link "Carte d'identité" at bounding box center [283, 103] width 201 height 24
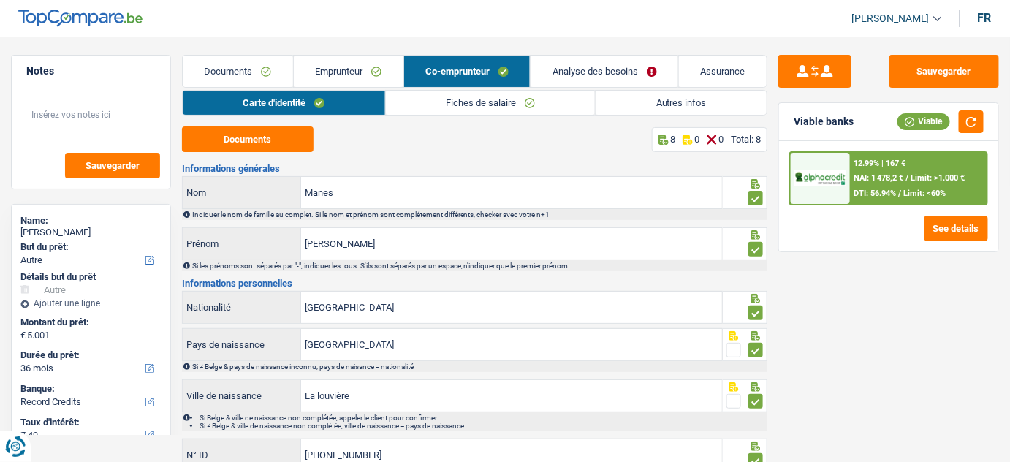
click at [366, 67] on link "Emprunteur" at bounding box center [349, 71] width 110 height 31
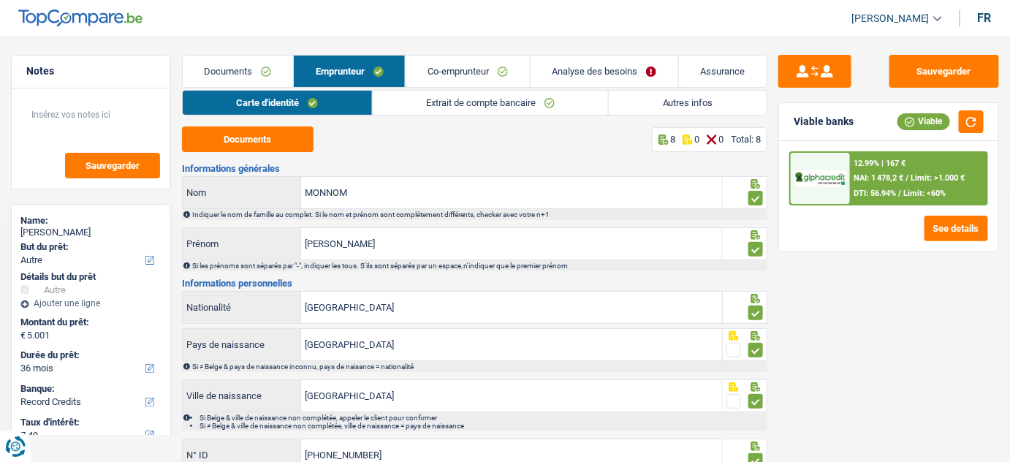
click at [659, 101] on link "Autres infos" at bounding box center [688, 103] width 158 height 24
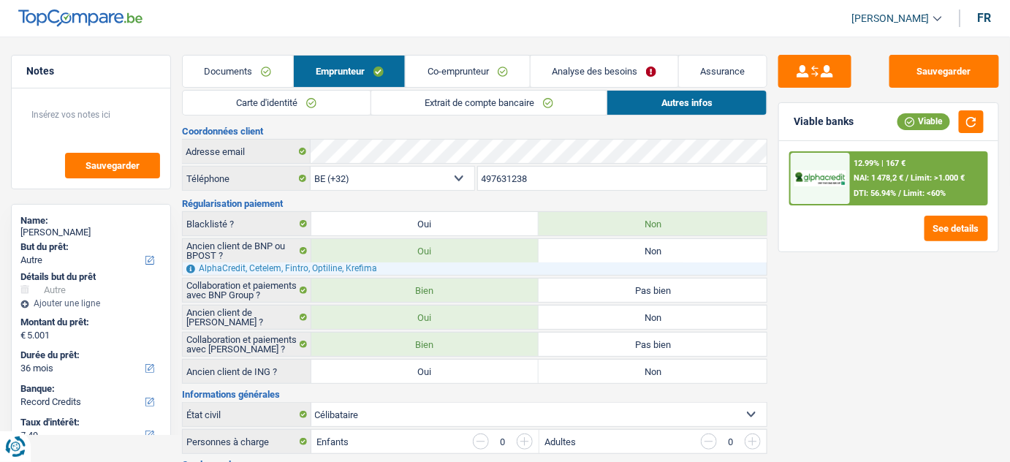
click at [472, 81] on link "Co-emprunteur" at bounding box center [468, 71] width 124 height 31
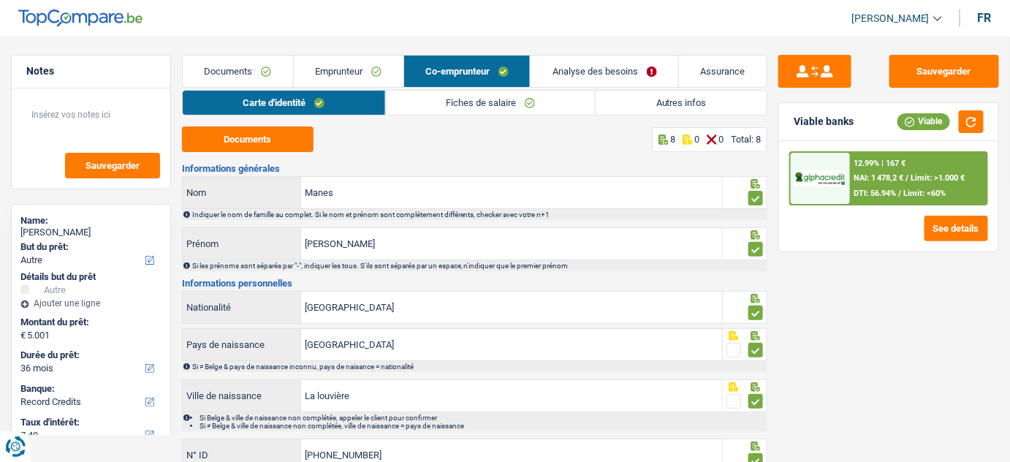
click at [537, 99] on link "Fiches de salaire" at bounding box center [491, 103] width 210 height 24
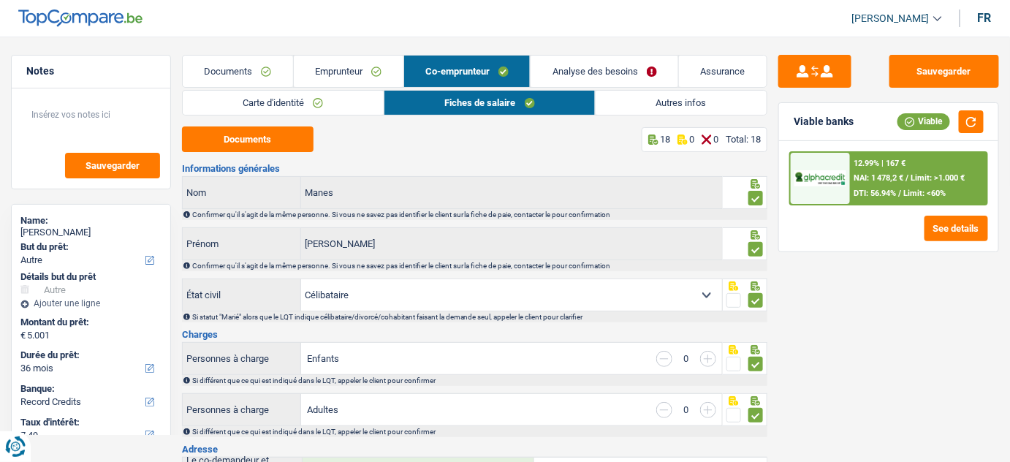
click at [618, 107] on link "Autres infos" at bounding box center [681, 103] width 171 height 24
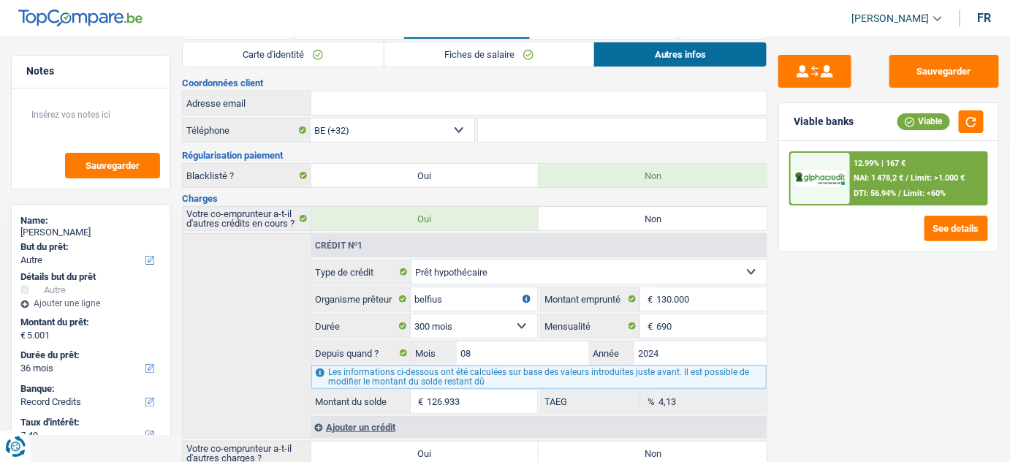
scroll to position [82, 0]
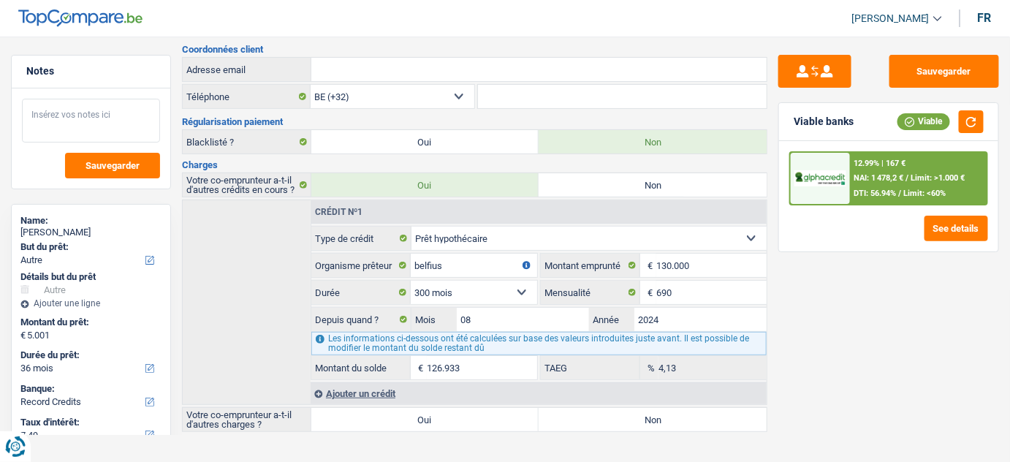
click at [53, 129] on textarea at bounding box center [91, 121] width 138 height 44
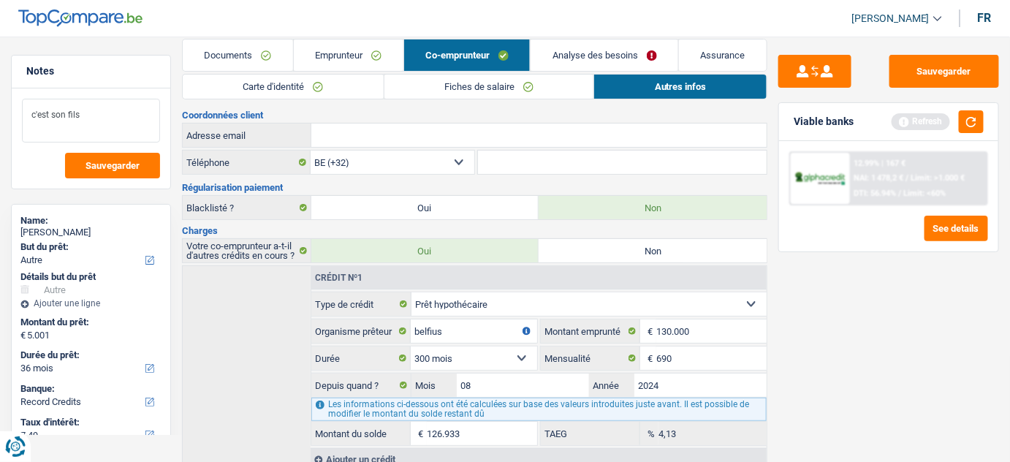
scroll to position [15, 0]
click at [361, 50] on link "Emprunteur" at bounding box center [349, 55] width 110 height 31
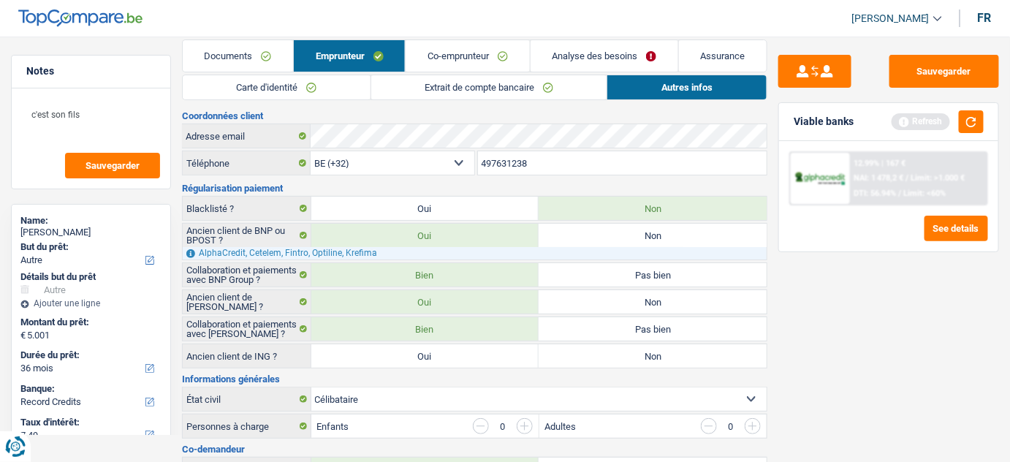
click at [473, 86] on link "Extrait de compte bancaire" at bounding box center [489, 87] width 236 height 24
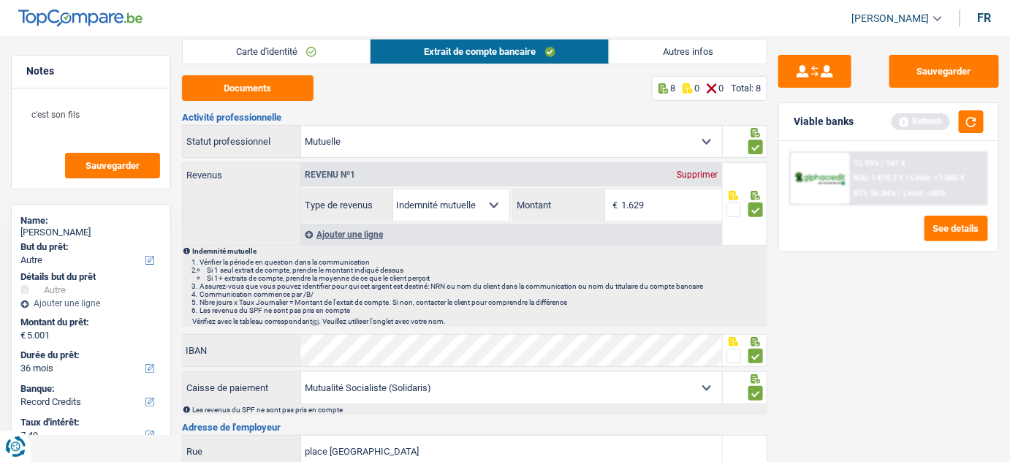
scroll to position [0, 0]
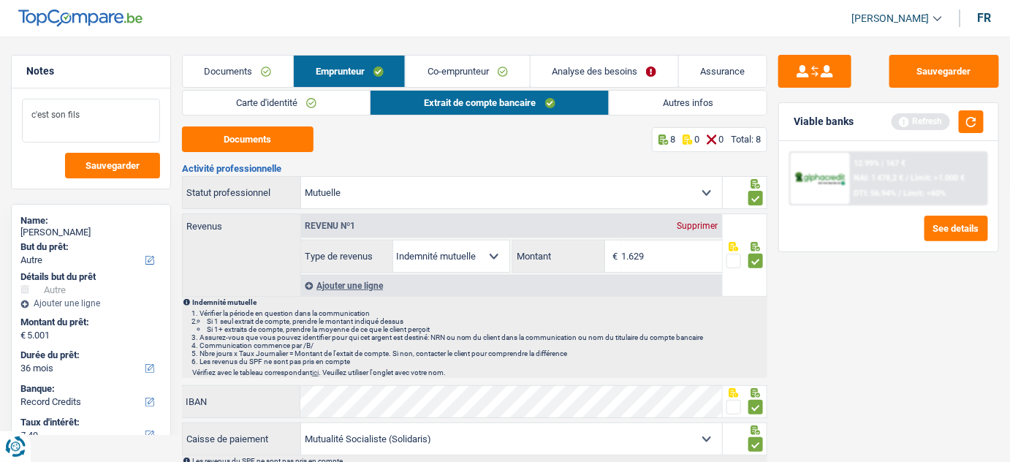
click at [109, 119] on textarea "c'est son fils" at bounding box center [91, 121] width 138 height 44
type textarea "c'est son fils"
click at [972, 120] on button "button" at bounding box center [971, 121] width 25 height 23
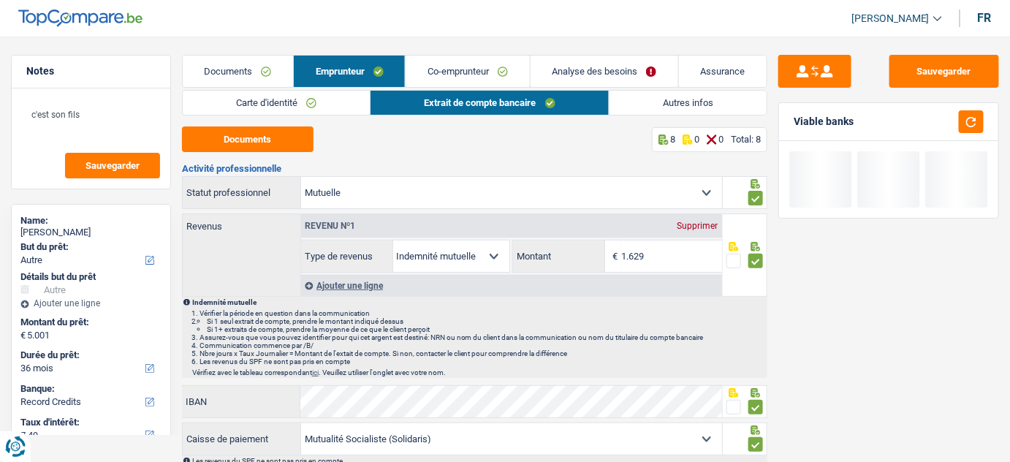
click at [676, 96] on link "Autres infos" at bounding box center [689, 103] width 158 height 24
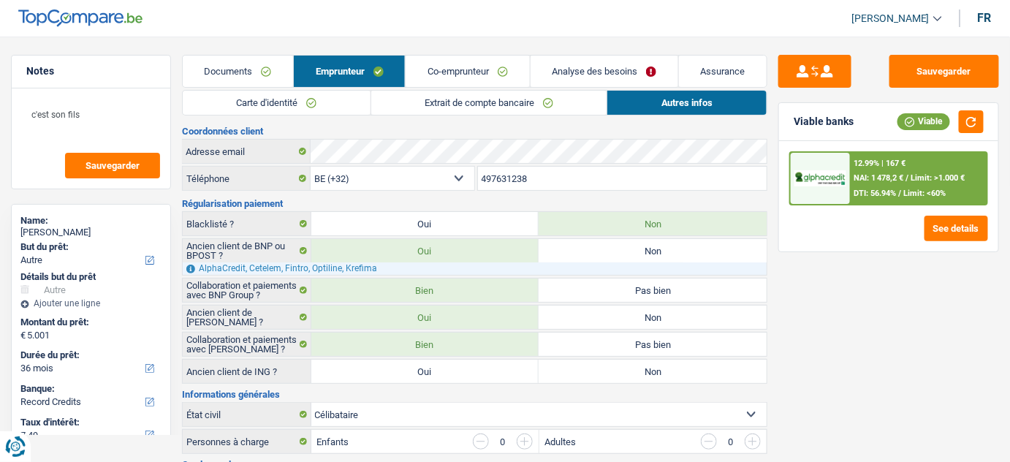
click at [467, 67] on link "Co-emprunteur" at bounding box center [468, 71] width 124 height 31
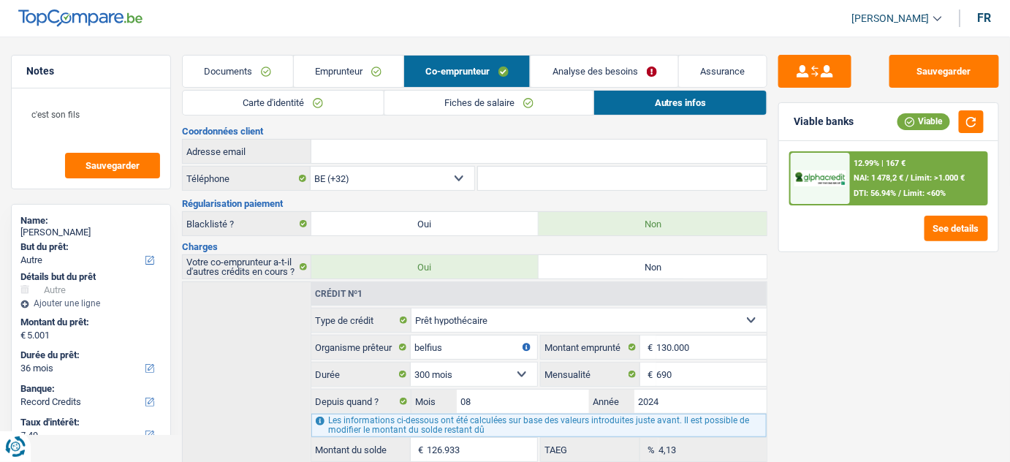
click at [515, 100] on link "Fiches de salaire" at bounding box center [490, 103] width 210 height 24
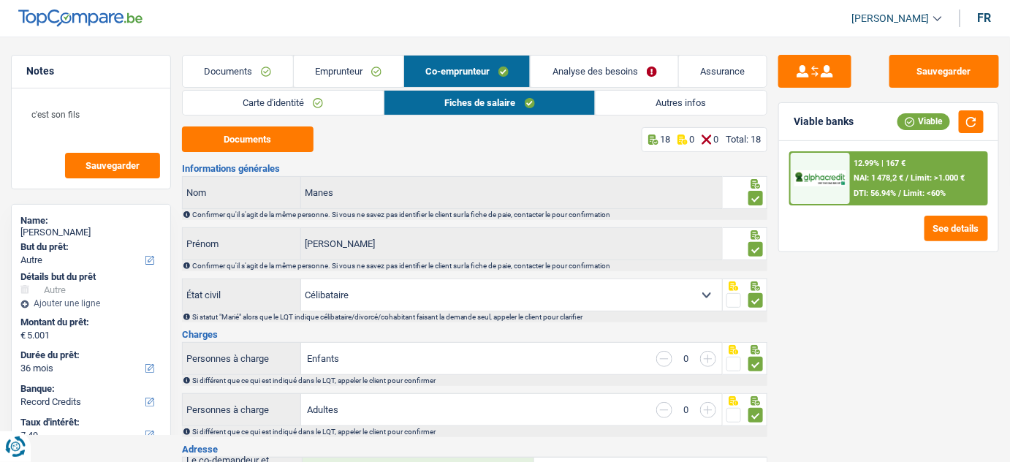
click at [635, 108] on link "Autres infos" at bounding box center [681, 103] width 171 height 24
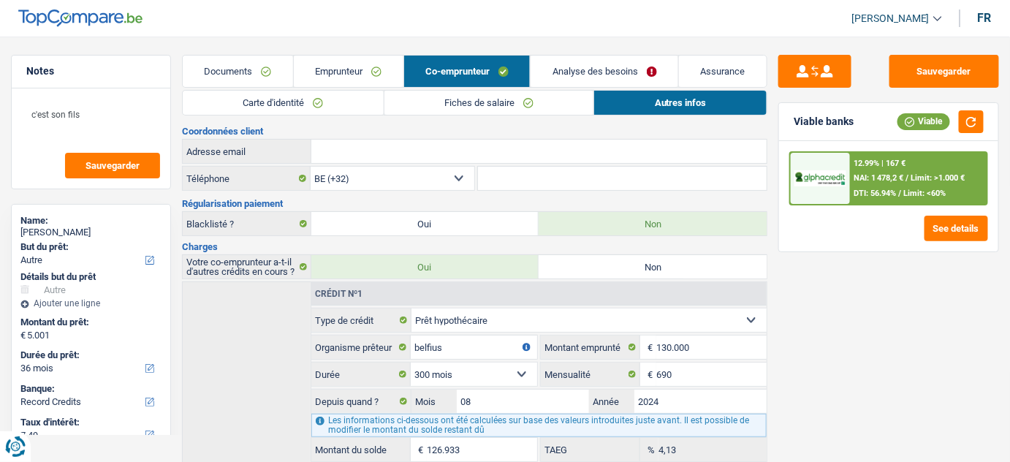
click at [366, 75] on link "Emprunteur" at bounding box center [349, 71] width 110 height 31
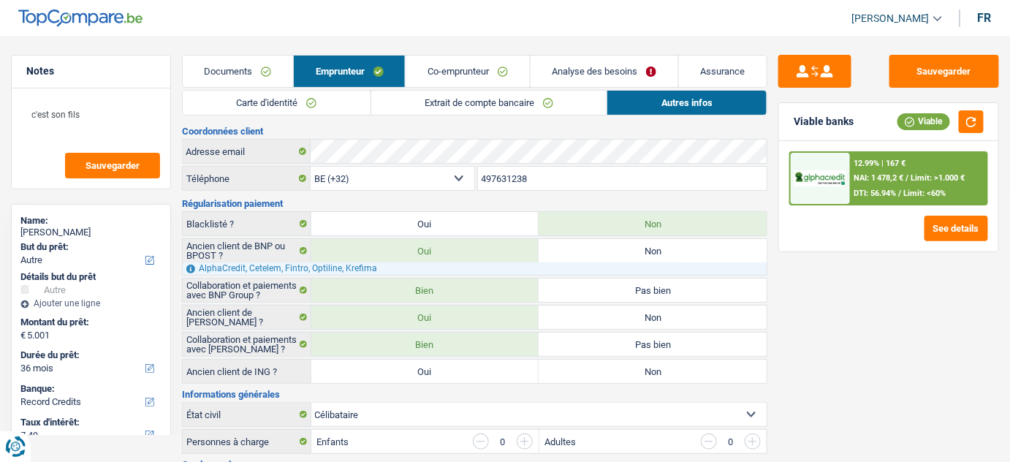
click at [493, 101] on link "Extrait de compte bancaire" at bounding box center [489, 103] width 236 height 24
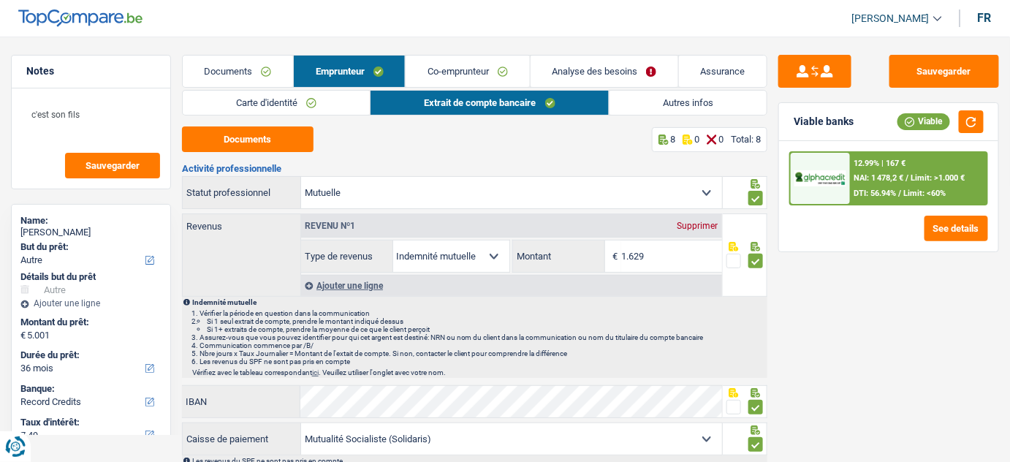
click at [649, 96] on link "Autres infos" at bounding box center [689, 103] width 158 height 24
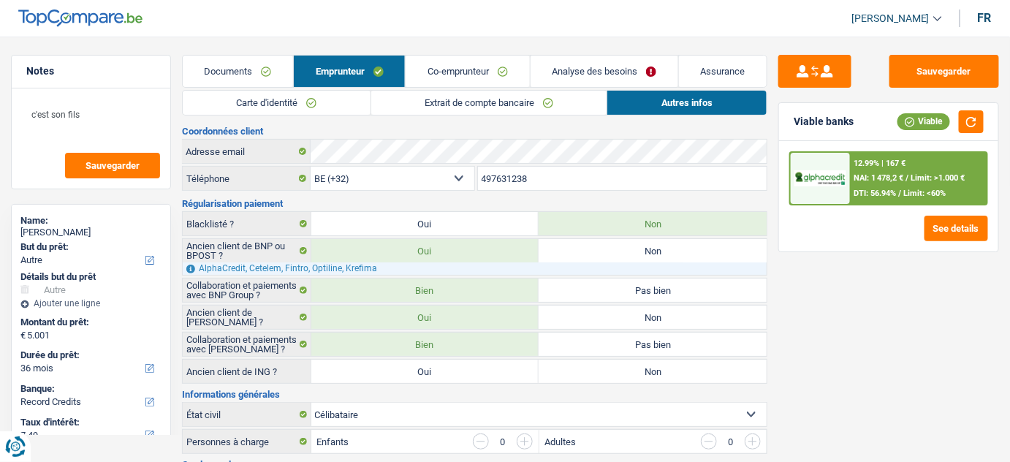
click at [261, 74] on link "Documents" at bounding box center [238, 71] width 110 height 31
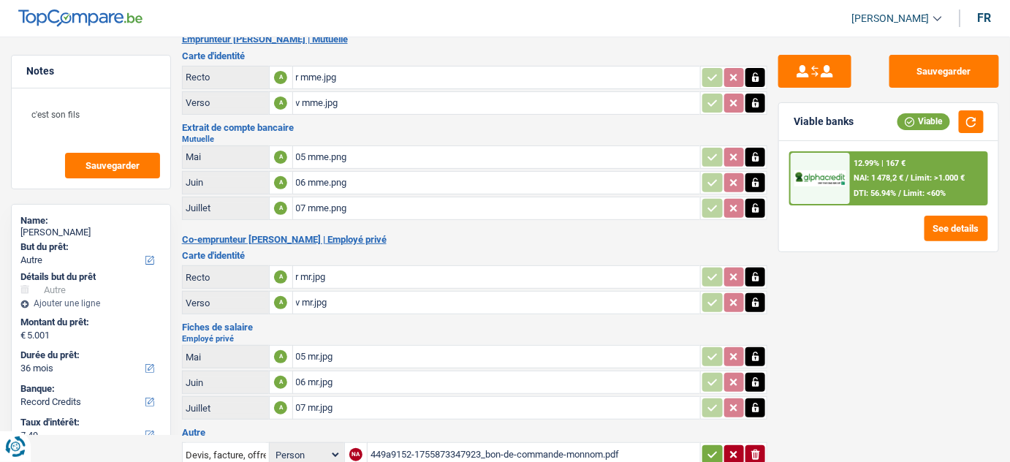
scroll to position [150, 0]
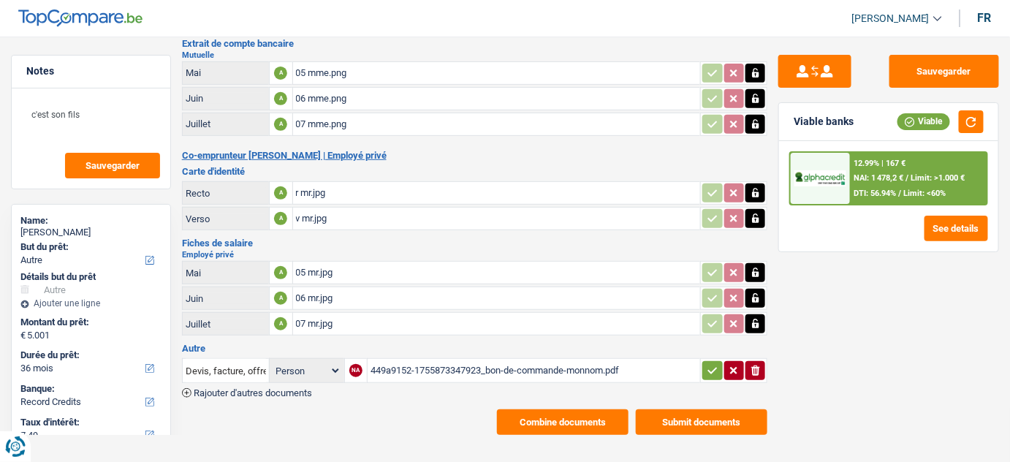
click at [429, 366] on div "449a9152-1755873347923_bon-de-commande-monnom.pdf" at bounding box center [534, 371] width 327 height 22
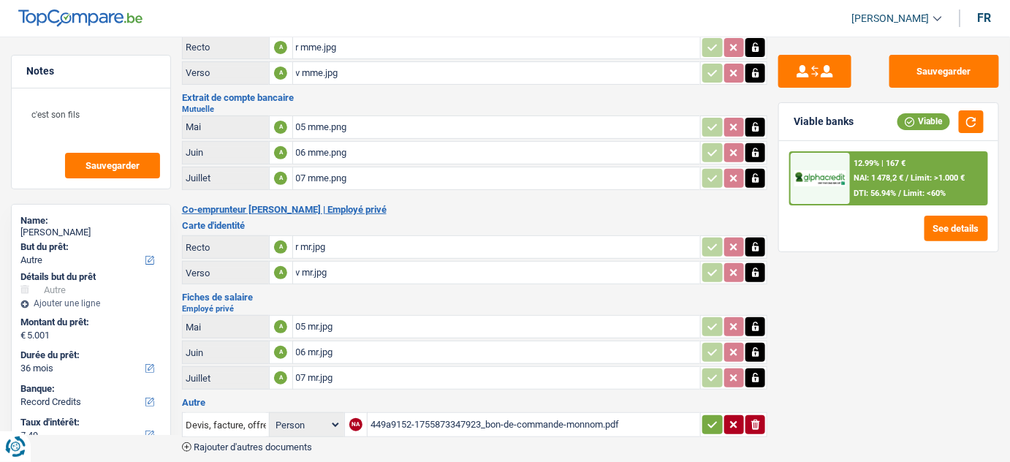
scroll to position [0, 0]
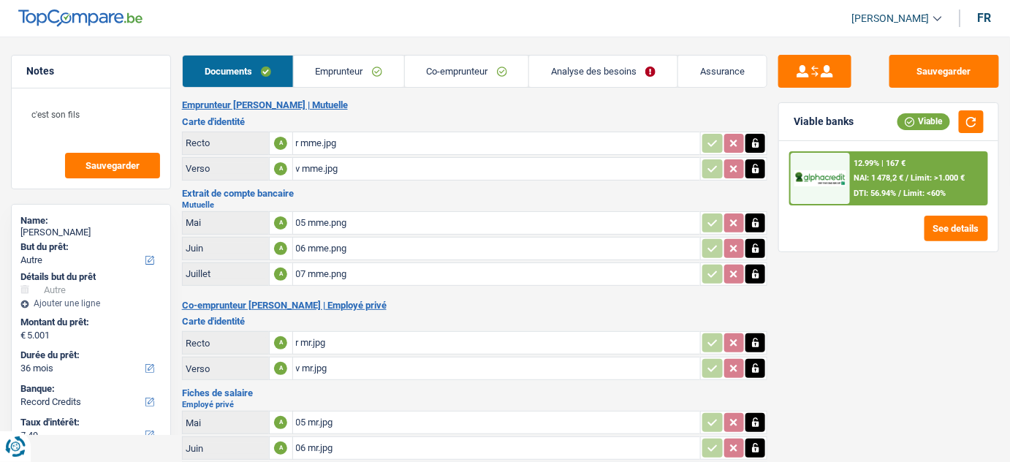
click at [358, 272] on div "07 mme.png" at bounding box center [497, 274] width 402 height 22
click at [358, 61] on link "Emprunteur" at bounding box center [349, 71] width 110 height 31
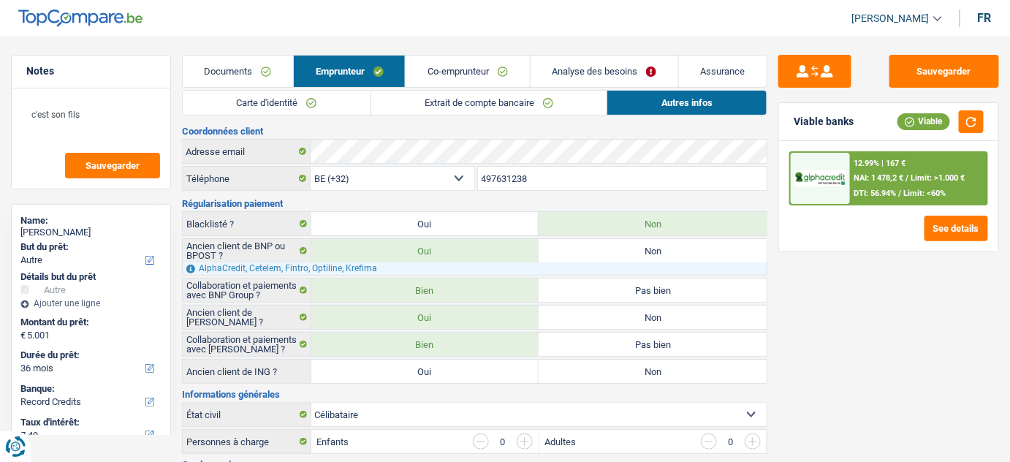
click at [490, 69] on link "Co-emprunteur" at bounding box center [468, 71] width 124 height 31
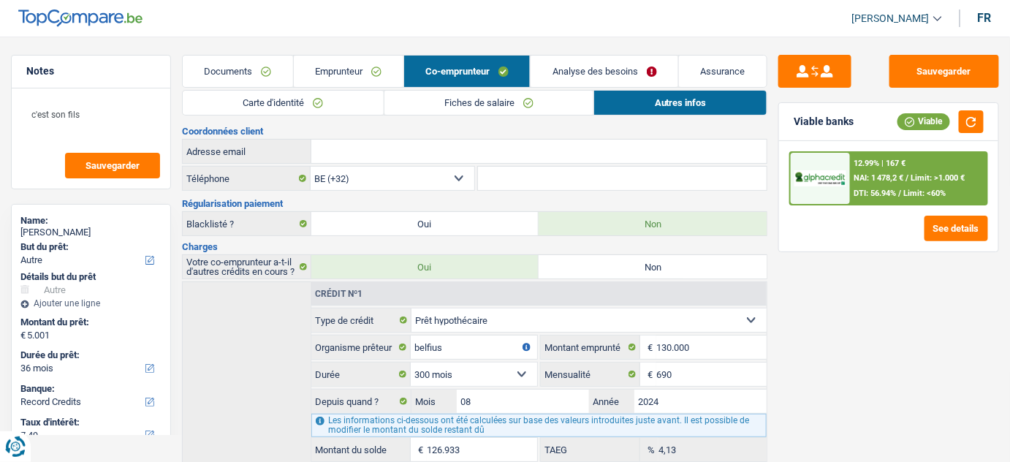
click at [543, 66] on link "Analyse des besoins" at bounding box center [605, 71] width 148 height 31
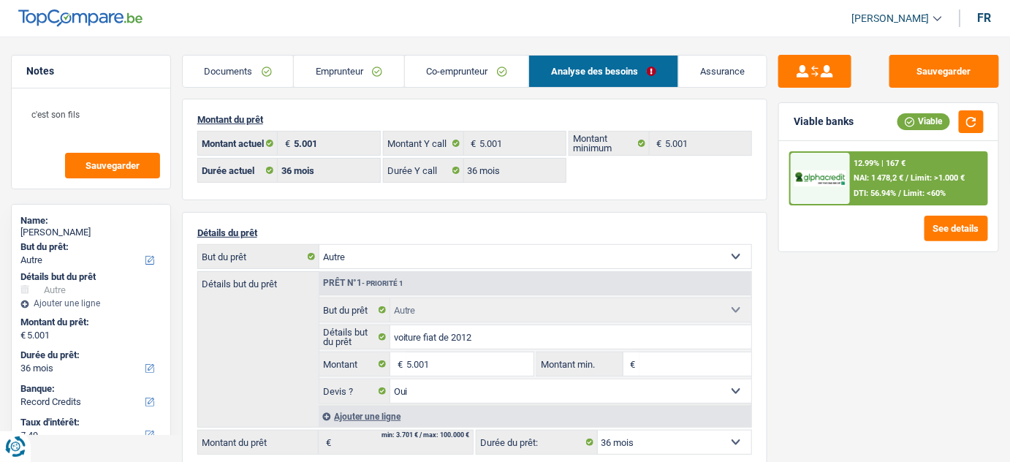
click at [332, 70] on link "Emprunteur" at bounding box center [349, 71] width 110 height 31
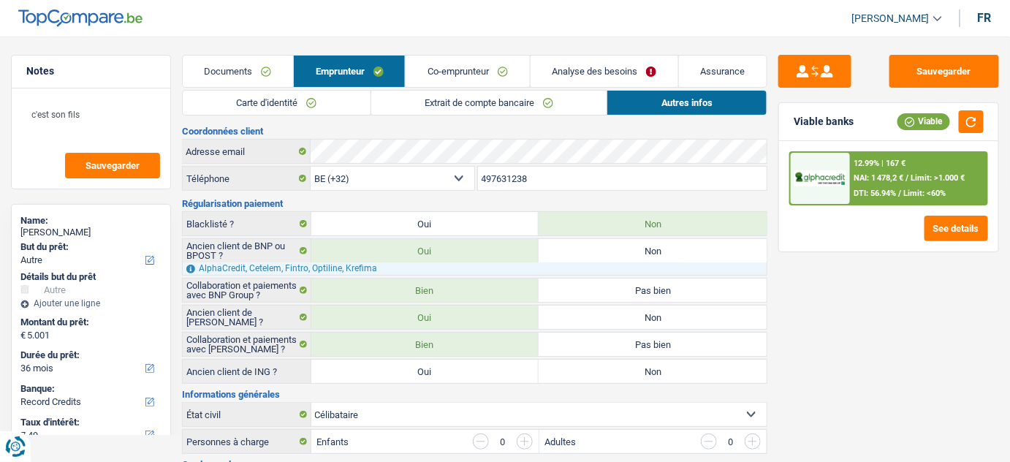
click at [497, 101] on link "Extrait de compte bancaire" at bounding box center [489, 103] width 236 height 24
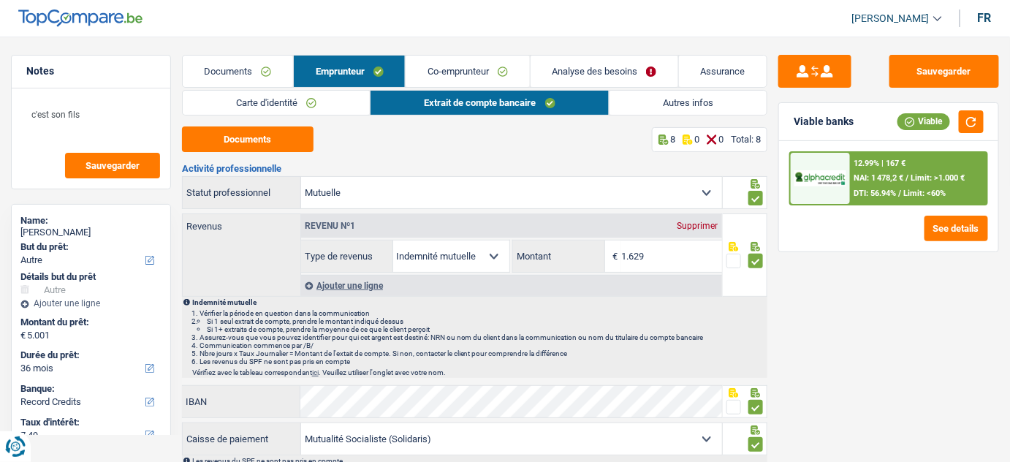
click at [495, 75] on link "Co-emprunteur" at bounding box center [468, 71] width 124 height 31
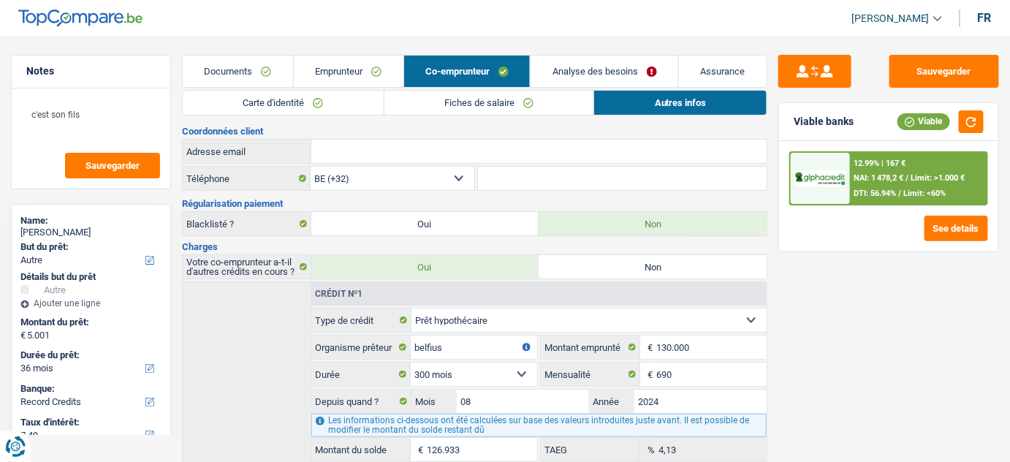
click at [216, 78] on link "Documents" at bounding box center [238, 71] width 110 height 31
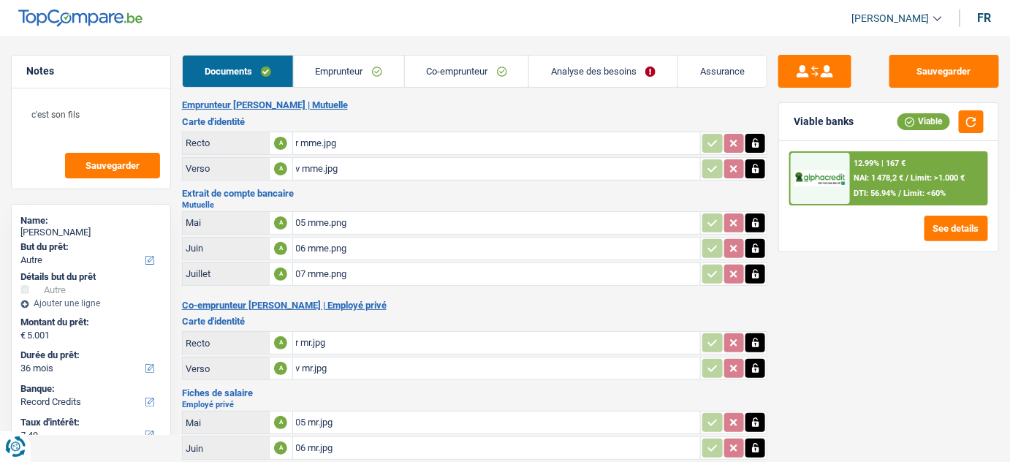
click at [359, 69] on link "Emprunteur" at bounding box center [349, 71] width 110 height 31
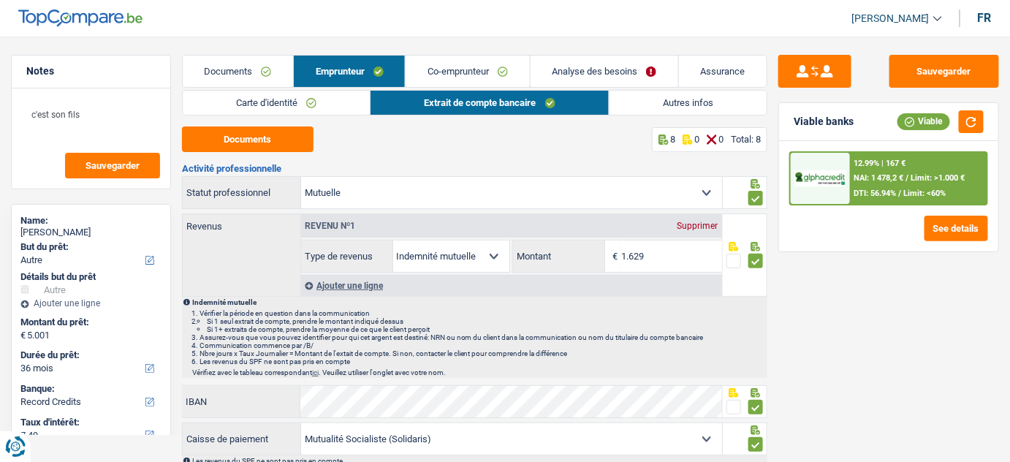
click at [676, 105] on link "Autres infos" at bounding box center [689, 103] width 158 height 24
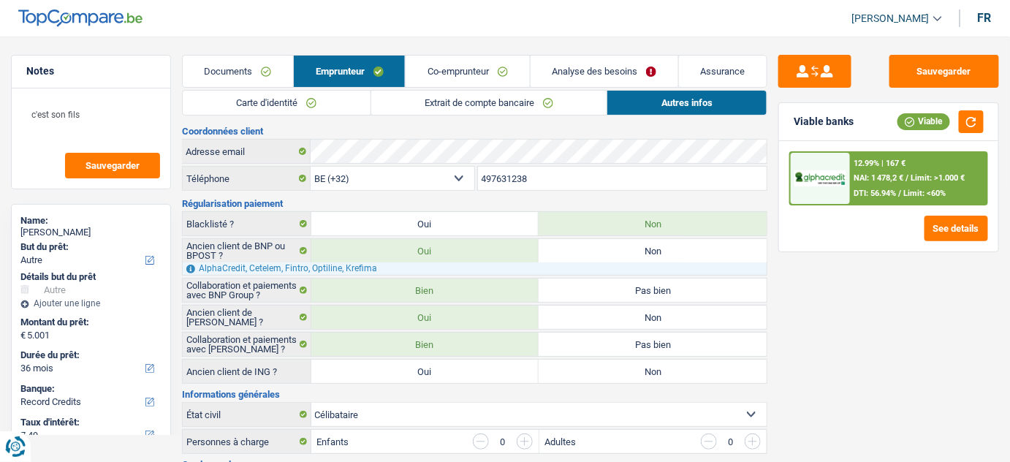
click at [485, 64] on link "Co-emprunteur" at bounding box center [468, 71] width 124 height 31
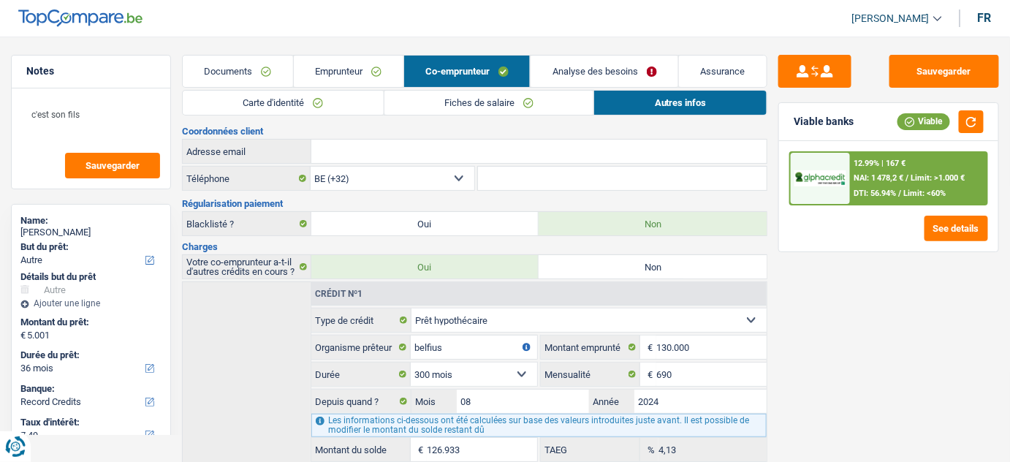
click at [534, 100] on link "Fiches de salaire" at bounding box center [490, 103] width 210 height 24
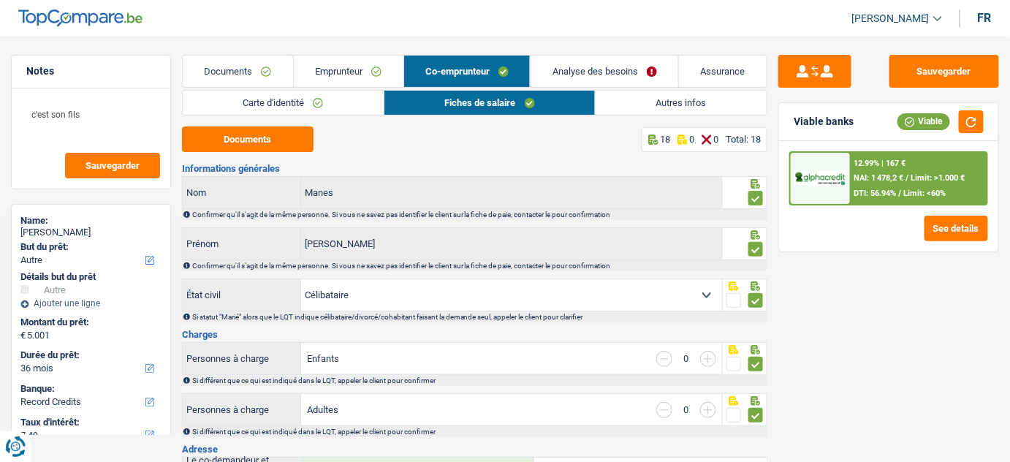
click at [360, 58] on link "Emprunteur" at bounding box center [349, 71] width 110 height 31
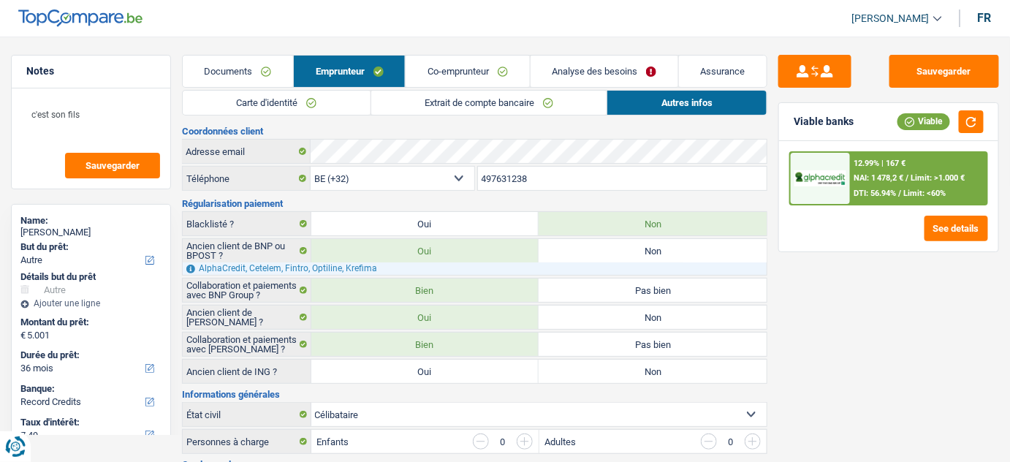
click at [488, 61] on link "Co-emprunteur" at bounding box center [468, 71] width 124 height 31
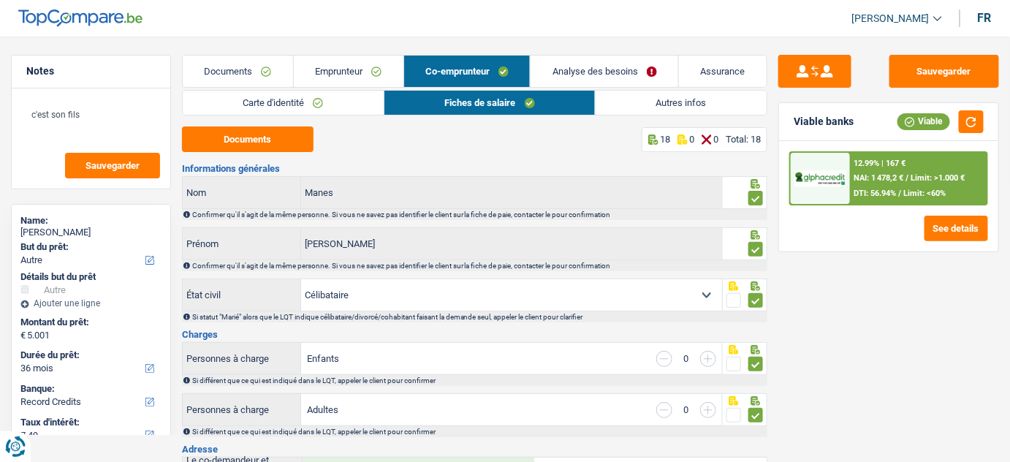
click at [616, 98] on link "Autres infos" at bounding box center [681, 103] width 171 height 24
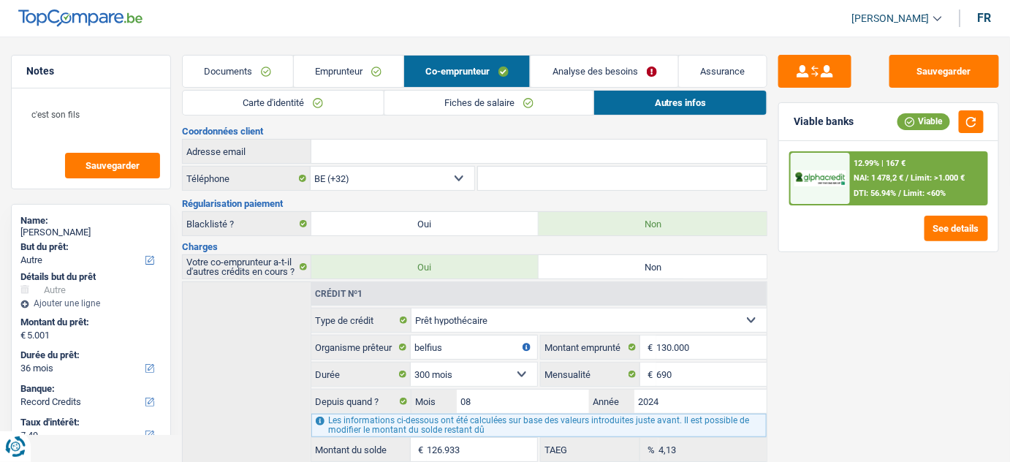
click at [357, 79] on link "Emprunteur" at bounding box center [349, 71] width 110 height 31
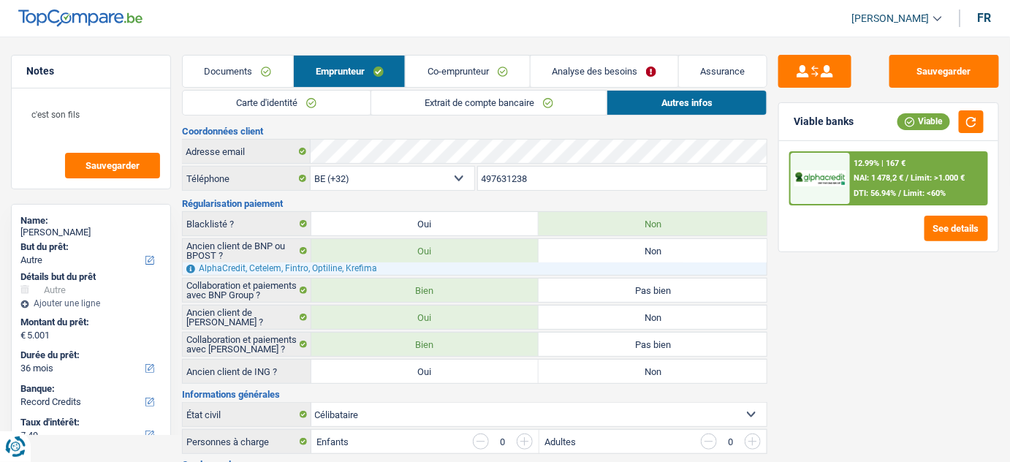
click at [466, 73] on link "Co-emprunteur" at bounding box center [468, 71] width 124 height 31
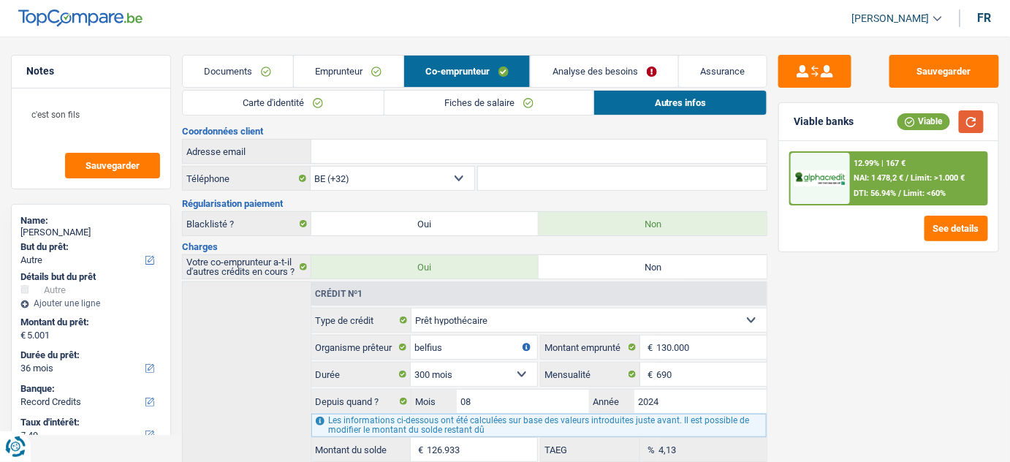
click at [972, 122] on button "button" at bounding box center [971, 121] width 25 height 23
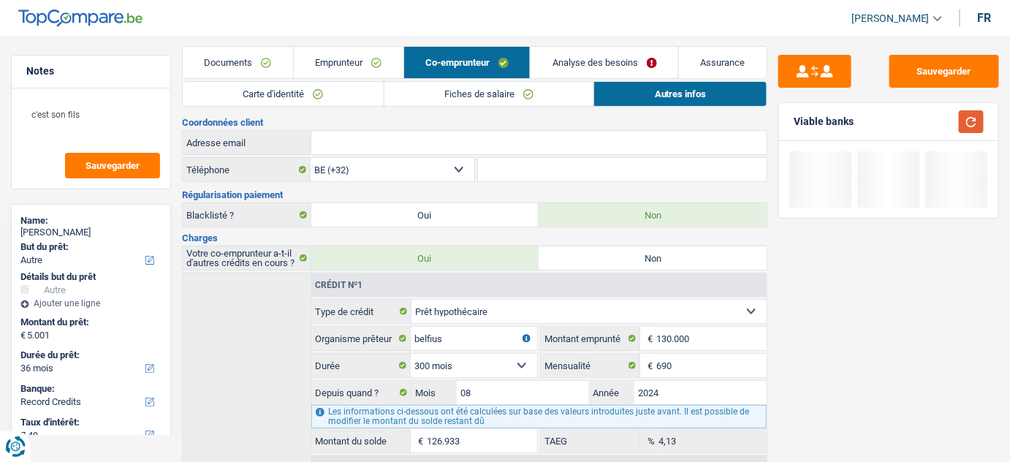
scroll to position [82, 0]
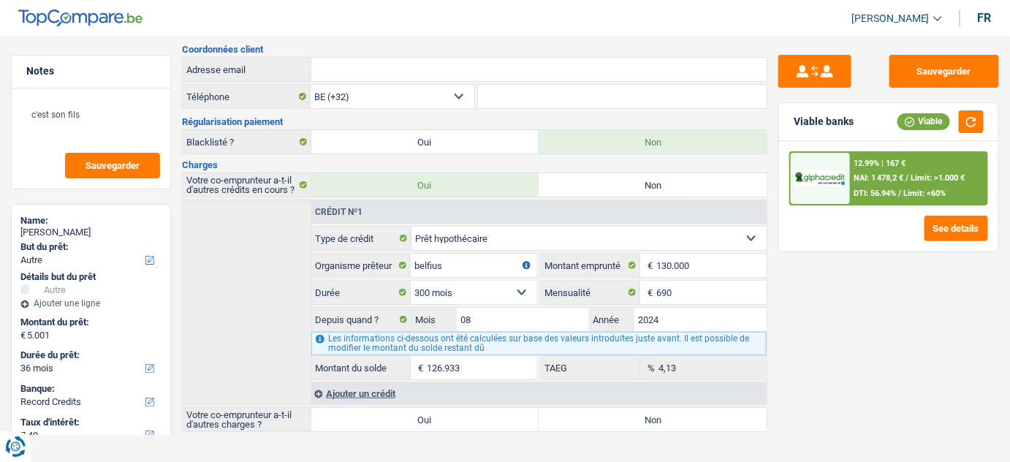
click at [598, 415] on label "Non" at bounding box center [653, 419] width 228 height 23
click at [598, 415] on input "Non" at bounding box center [653, 419] width 228 height 23
radio input "true"
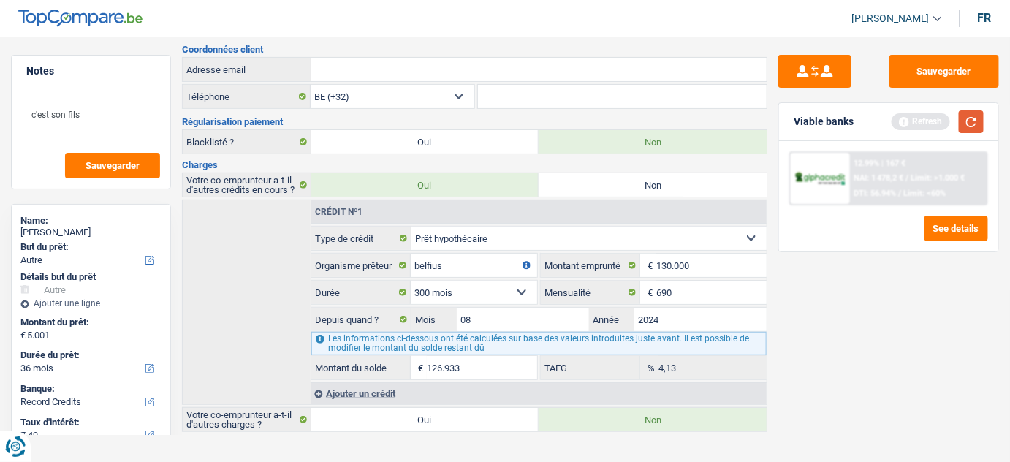
click at [972, 118] on button "button" at bounding box center [971, 121] width 25 height 23
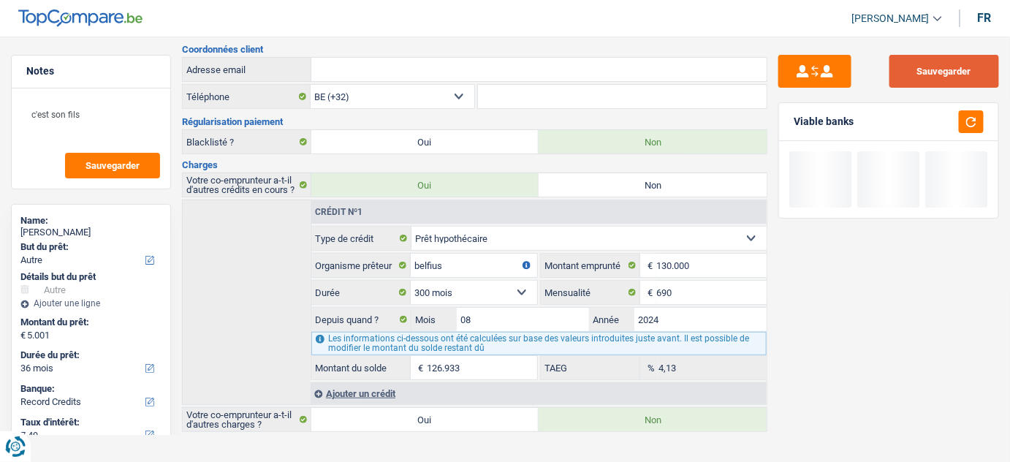
click at [969, 69] on button "Sauvegarder" at bounding box center [945, 71] width 110 height 33
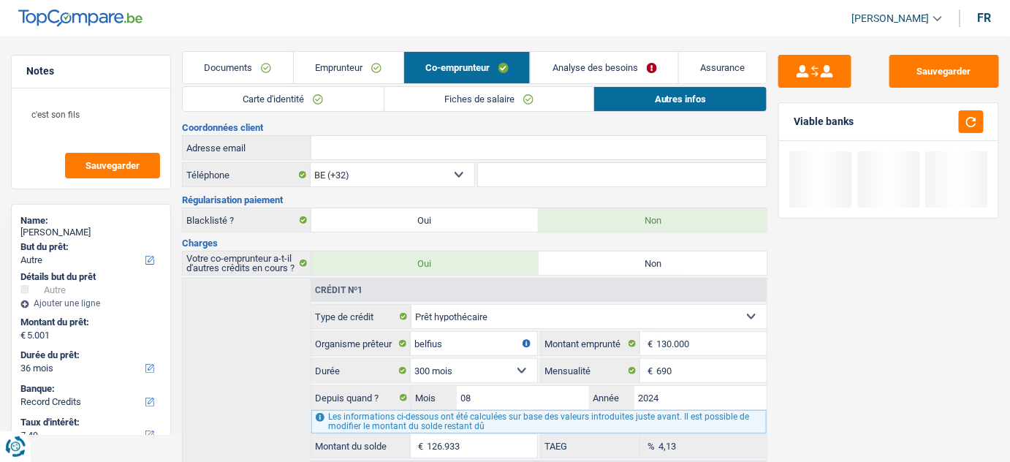
scroll to position [0, 0]
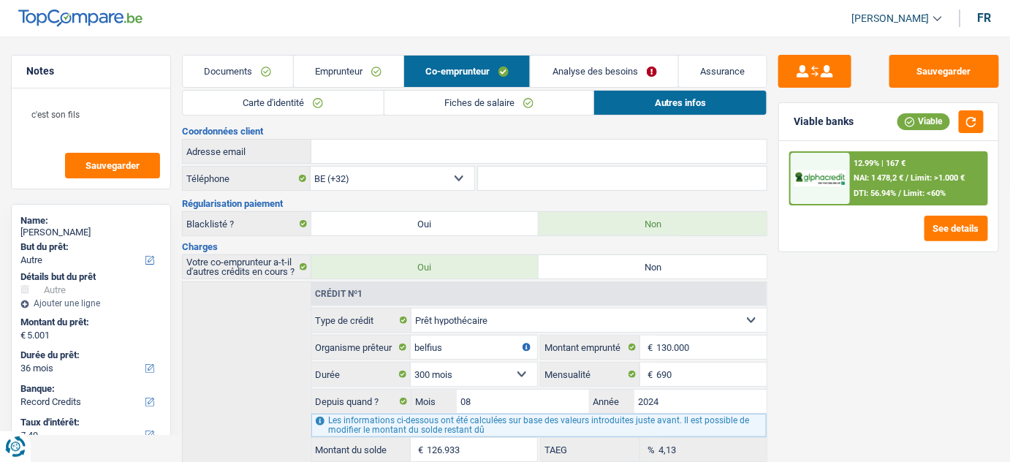
click at [479, 100] on link "Fiches de salaire" at bounding box center [490, 103] width 210 height 24
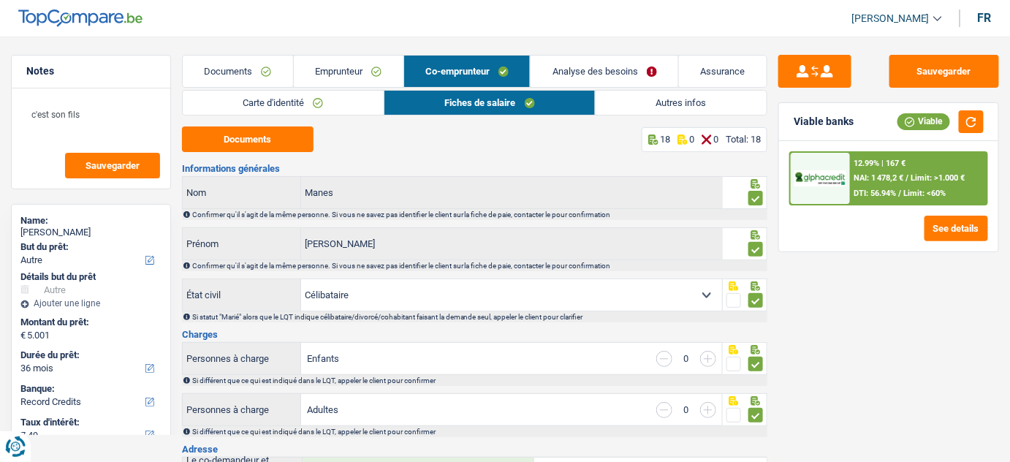
click at [640, 95] on link "Autres infos" at bounding box center [681, 103] width 171 height 24
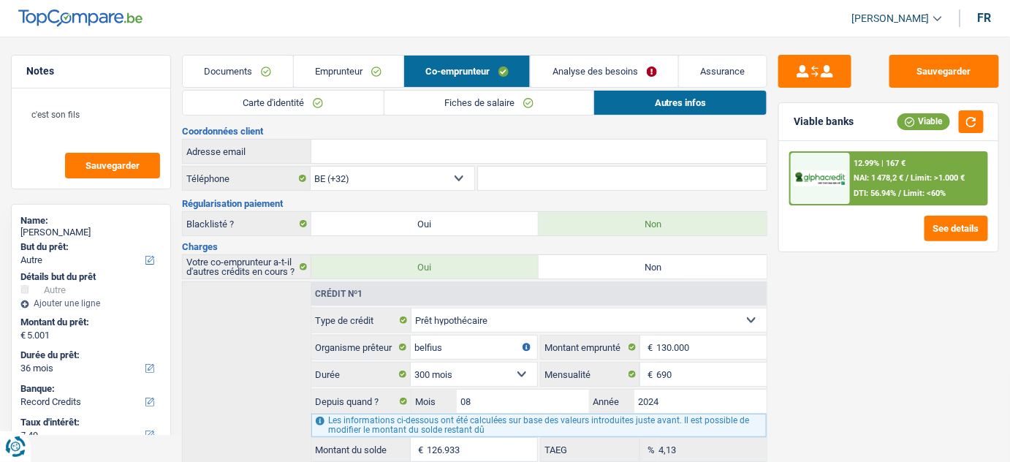
click at [374, 69] on link "Emprunteur" at bounding box center [349, 71] width 110 height 31
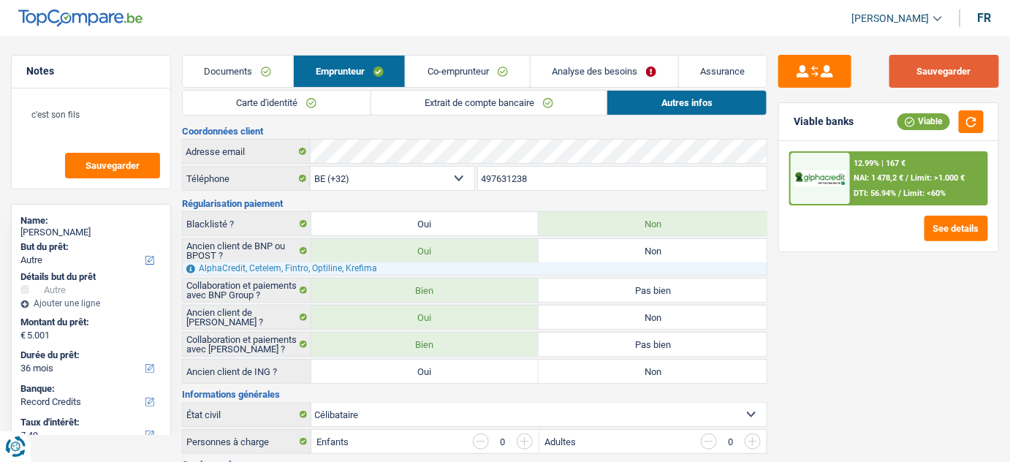
click at [958, 72] on button "Sauvegarder" at bounding box center [945, 71] width 110 height 33
click at [477, 75] on link "Co-emprunteur" at bounding box center [468, 71] width 124 height 31
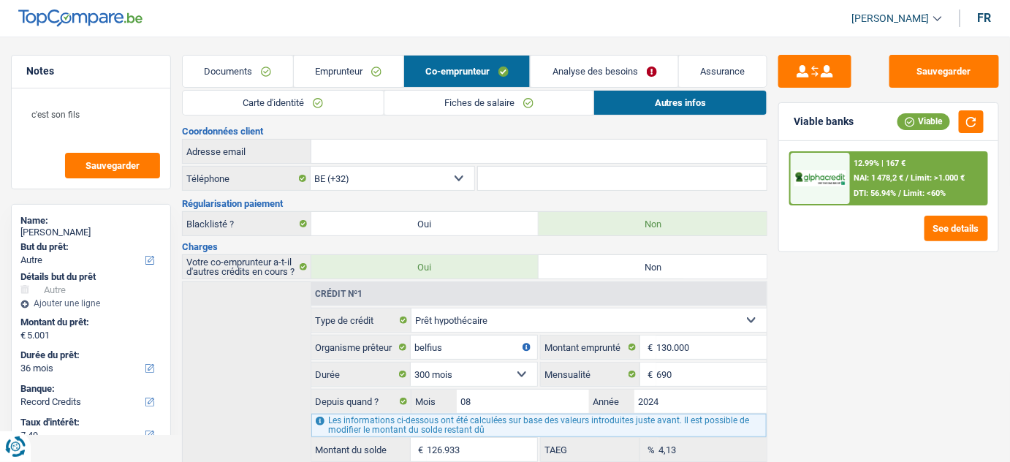
click at [353, 61] on link "Emprunteur" at bounding box center [349, 71] width 110 height 31
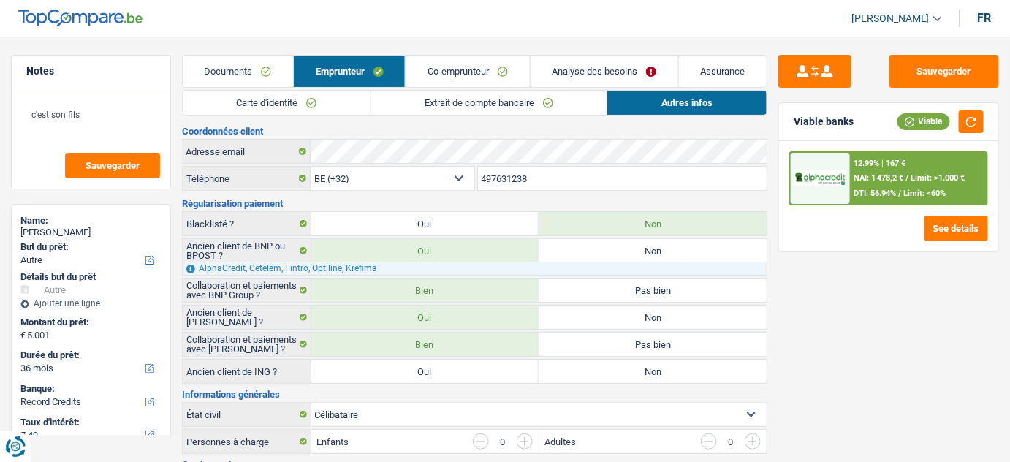
click at [467, 67] on link "Co-emprunteur" at bounding box center [468, 71] width 124 height 31
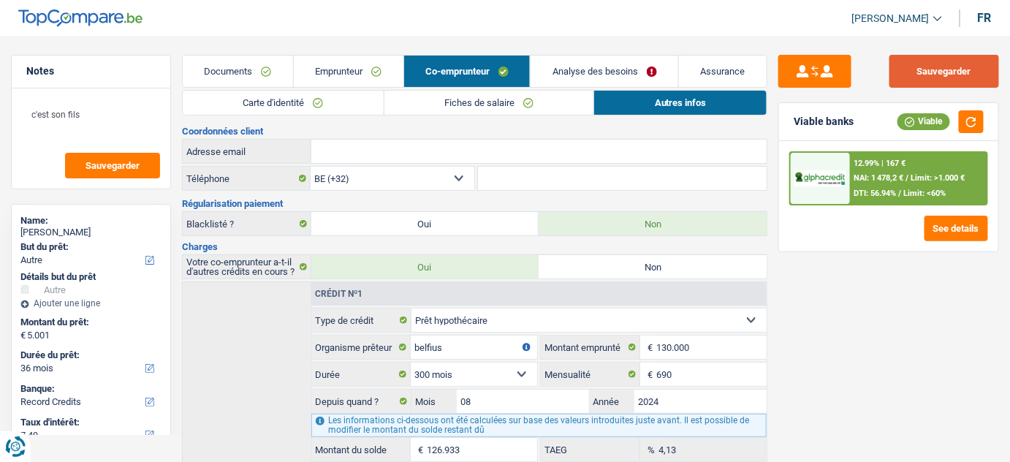
click at [928, 59] on button "Sauvegarder" at bounding box center [945, 71] width 110 height 33
click at [962, 74] on button "Sauvegarder" at bounding box center [945, 71] width 110 height 33
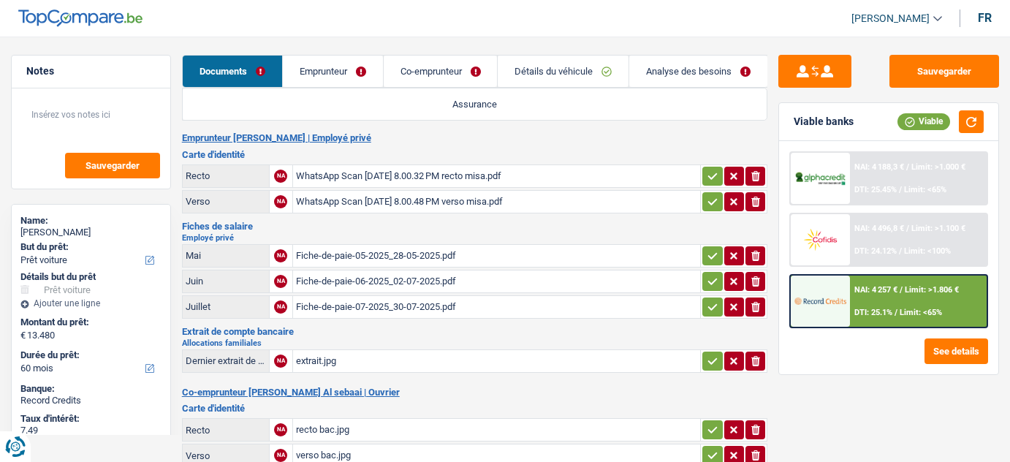
select select "car"
select select "60"
select select "married"
select select "BE"
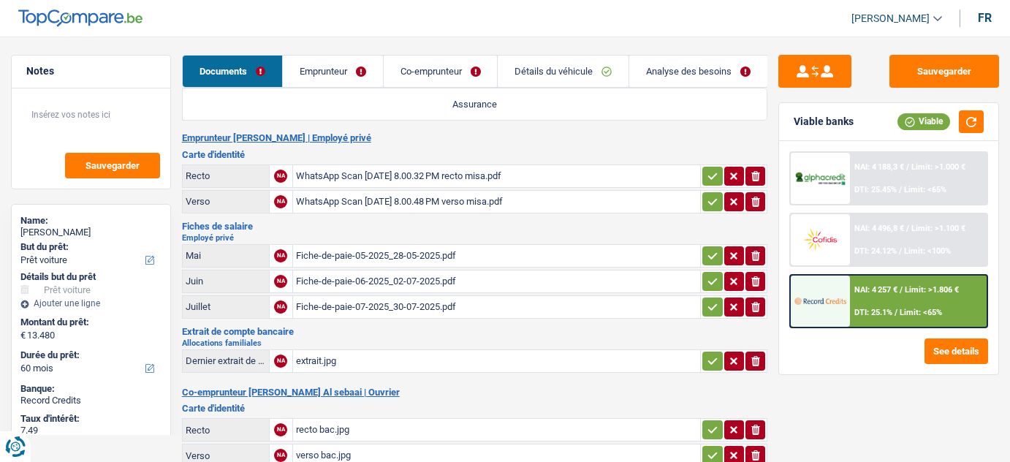
select select "privateEmployee"
select select "familyAllowances"
select select "netSalary"
select select "BE"
click at [351, 80] on link "Emprunteur" at bounding box center [333, 71] width 100 height 31
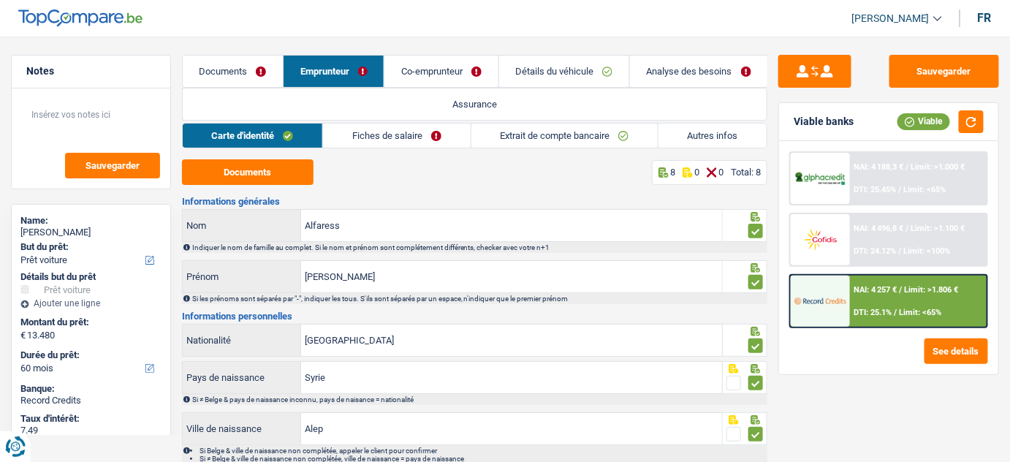
click at [441, 132] on link "Fiches de salaire" at bounding box center [396, 136] width 147 height 24
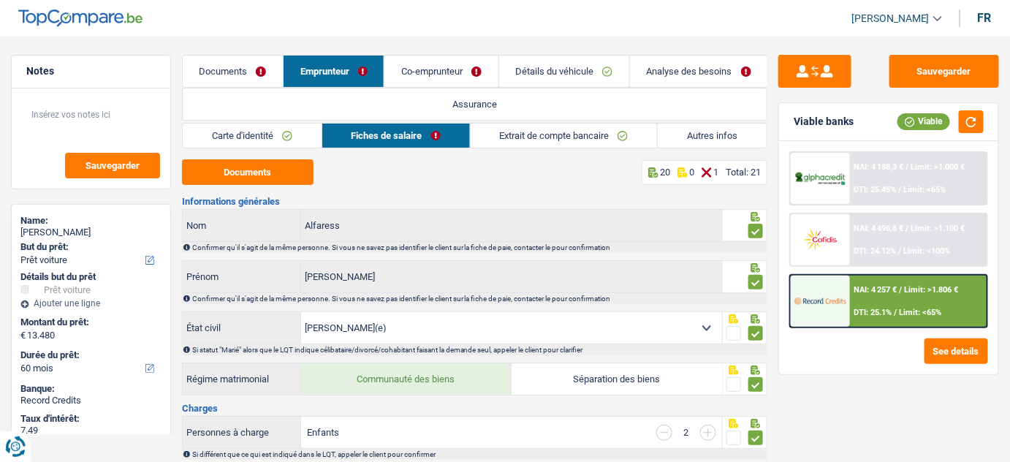
click at [695, 137] on link "Autres infos" at bounding box center [712, 136] width 109 height 24
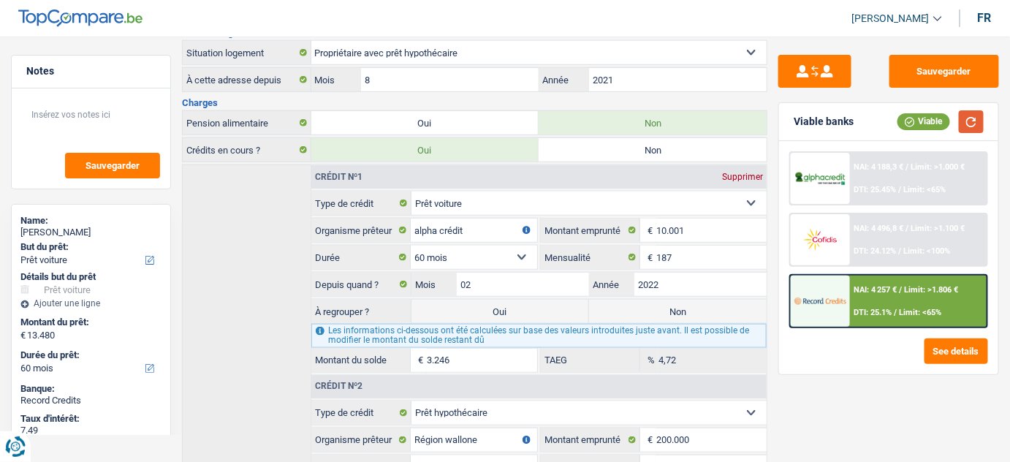
click at [969, 122] on button "button" at bounding box center [971, 121] width 25 height 23
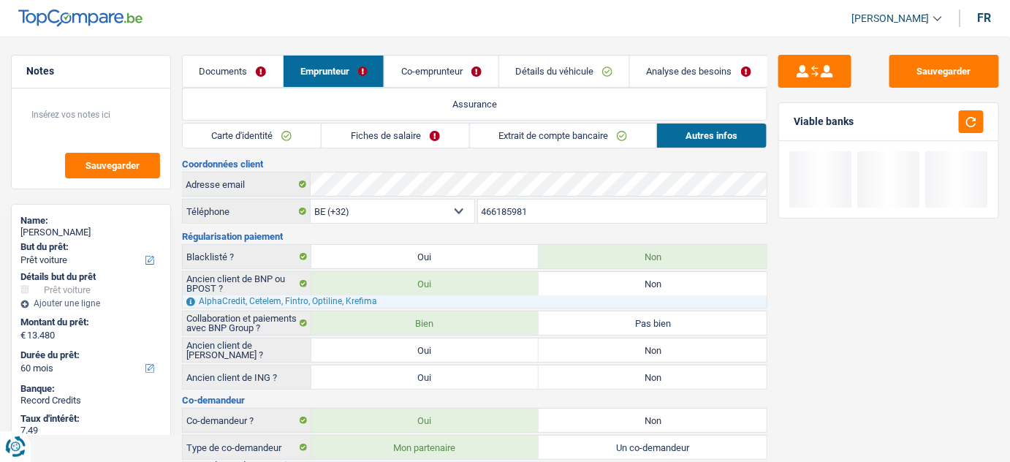
click at [442, 137] on link "Fiches de salaire" at bounding box center [395, 136] width 147 height 24
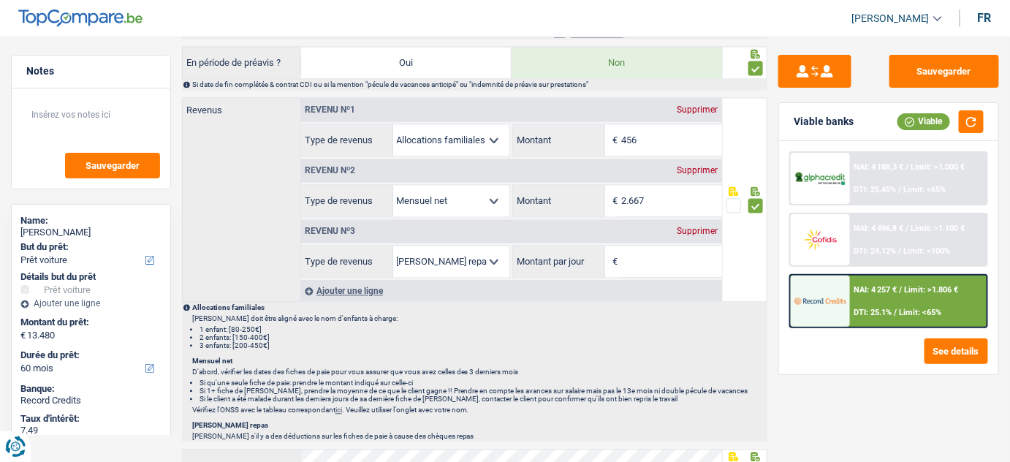
scroll to position [996, 0]
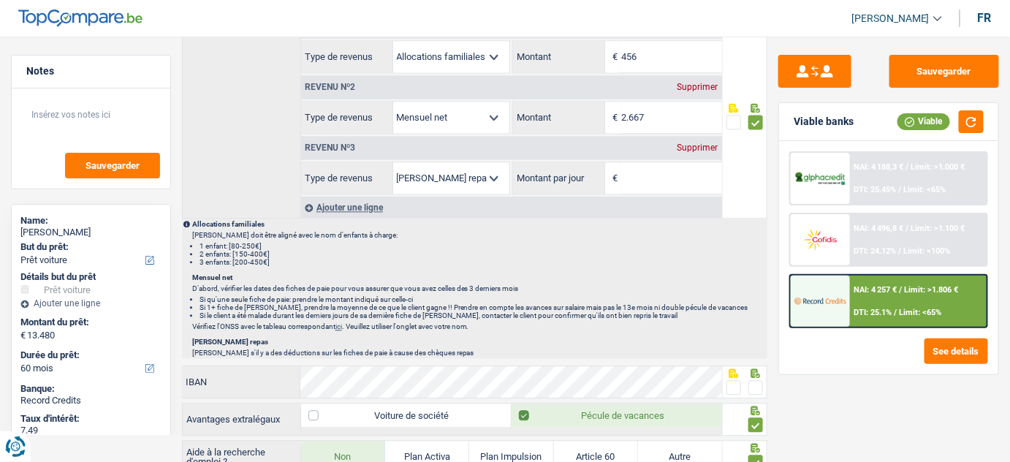
click at [708, 143] on div "Supprimer" at bounding box center [698, 147] width 48 height 9
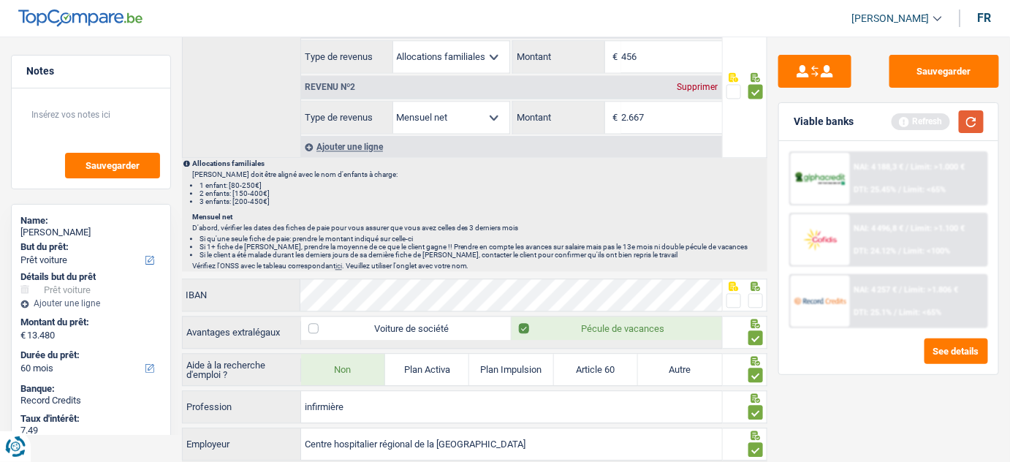
drag, startPoint x: 965, startPoint y: 124, endPoint x: 577, endPoint y: 212, distance: 398.1
click at [963, 124] on button "button" at bounding box center [971, 121] width 25 height 23
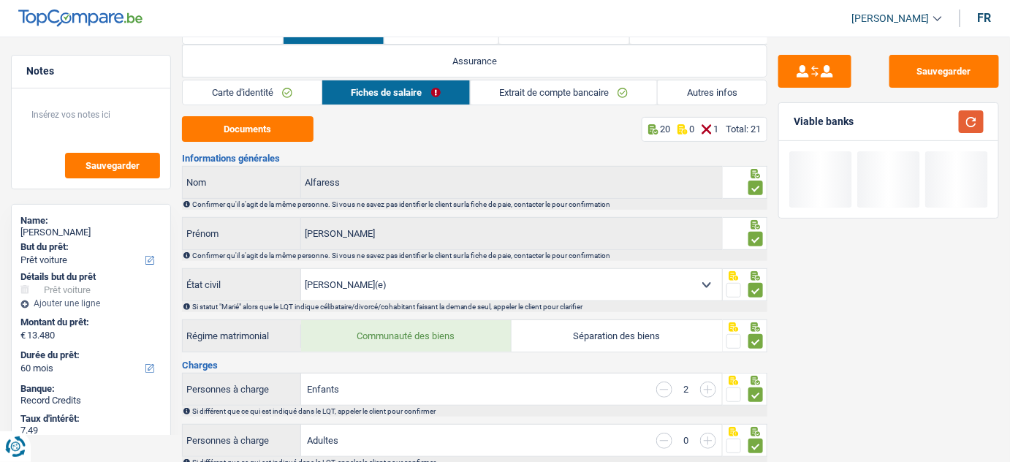
scroll to position [0, 0]
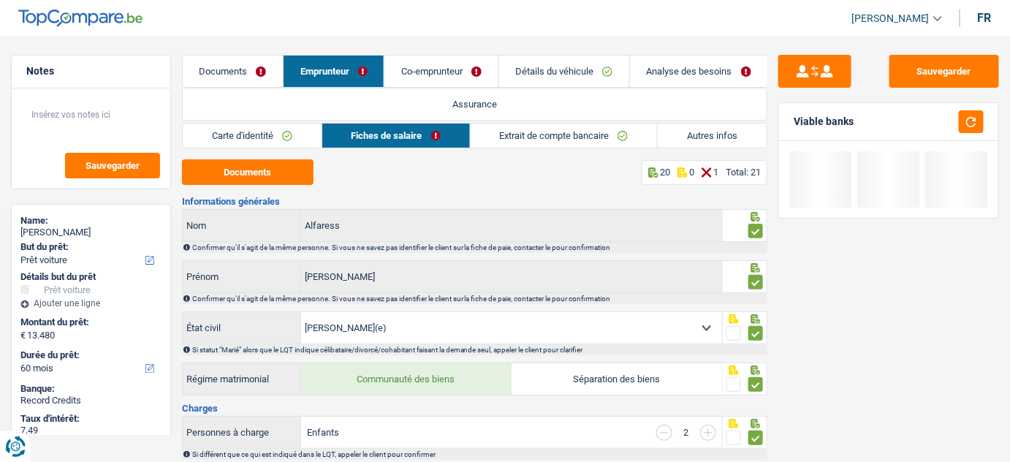
click at [520, 136] on link "Extrait de compte bancaire" at bounding box center [564, 136] width 187 height 24
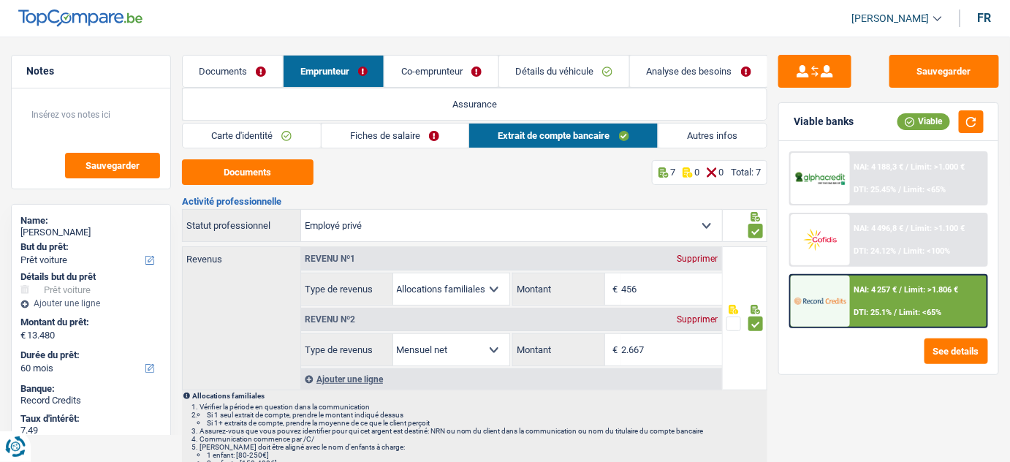
click at [697, 145] on link "Autres infos" at bounding box center [713, 136] width 108 height 24
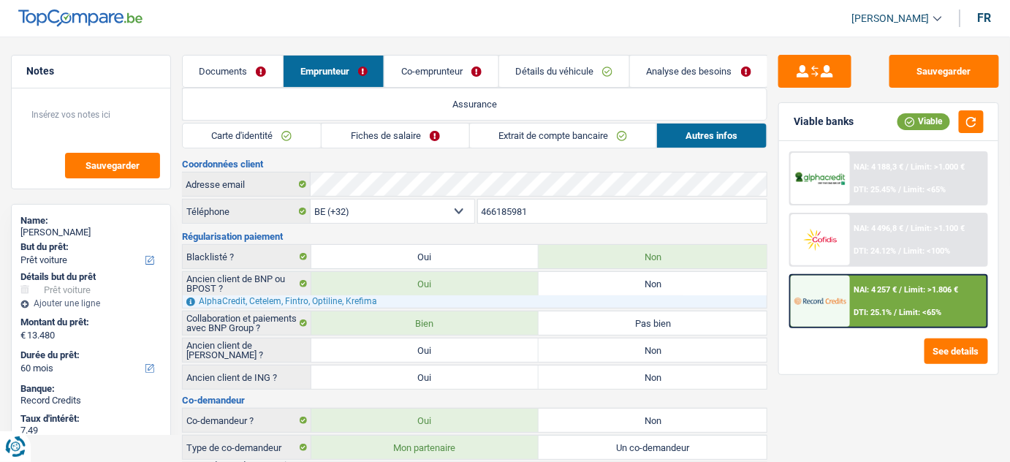
click at [394, 140] on link "Fiches de salaire" at bounding box center [395, 136] width 147 height 24
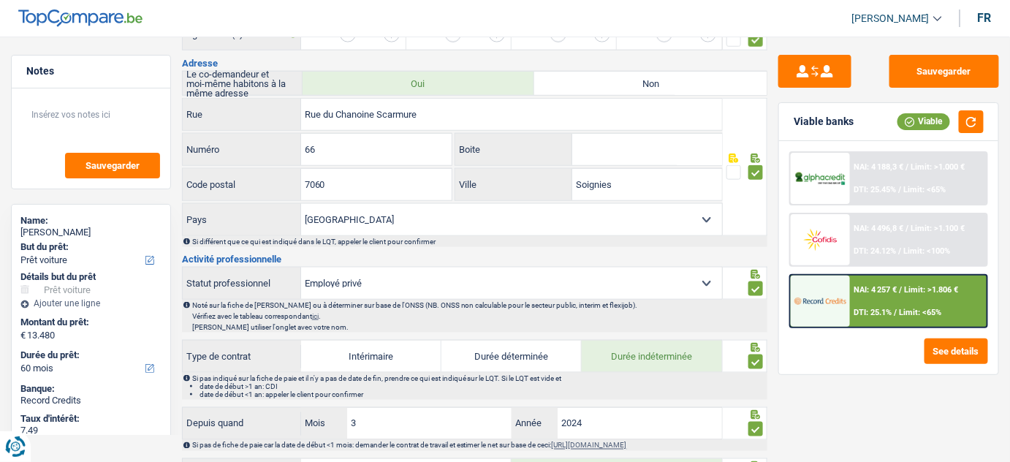
scroll to position [444, 0]
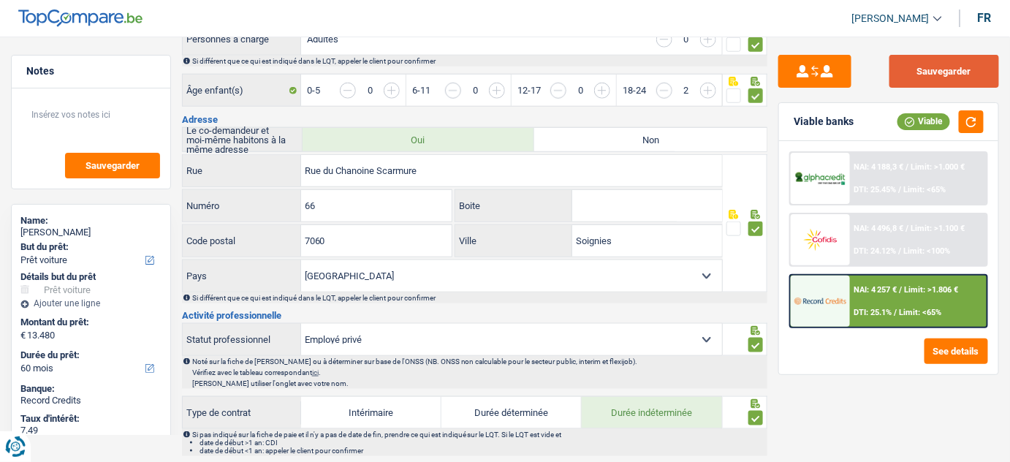
click at [920, 75] on button "Sauvegarder" at bounding box center [945, 71] width 110 height 33
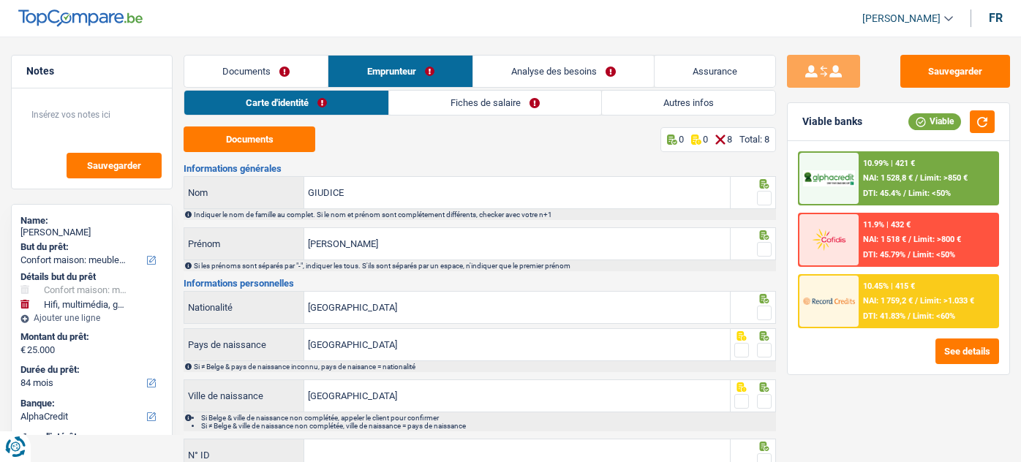
select select "household"
select select "tech"
select select "84"
select select "alphacredit"
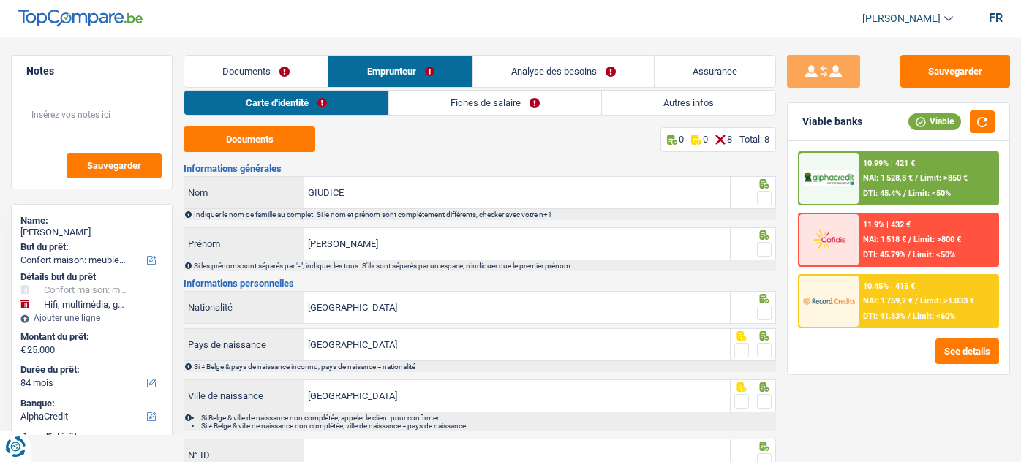
select select "single"
select select "BE"
select select "privateEmployee"
select select "netSalary"
select select "mealVouchers"
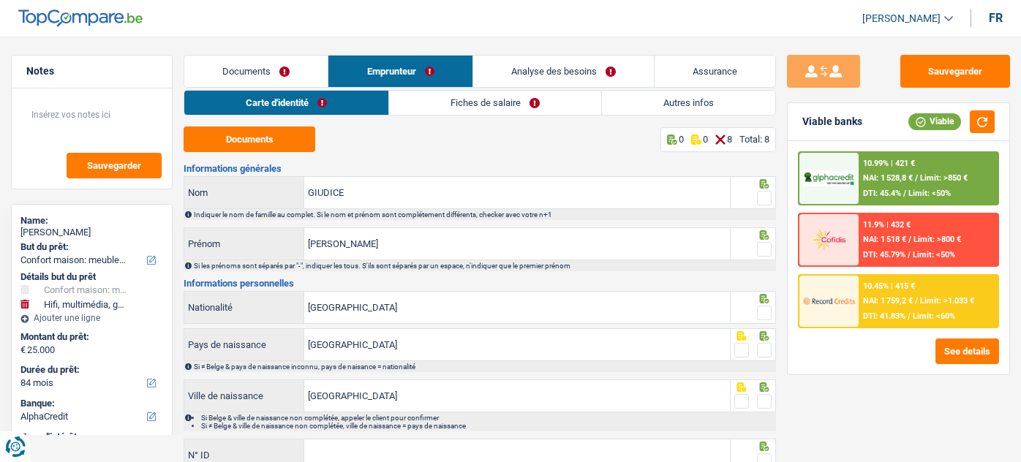
select select "BE"
select select "construction"
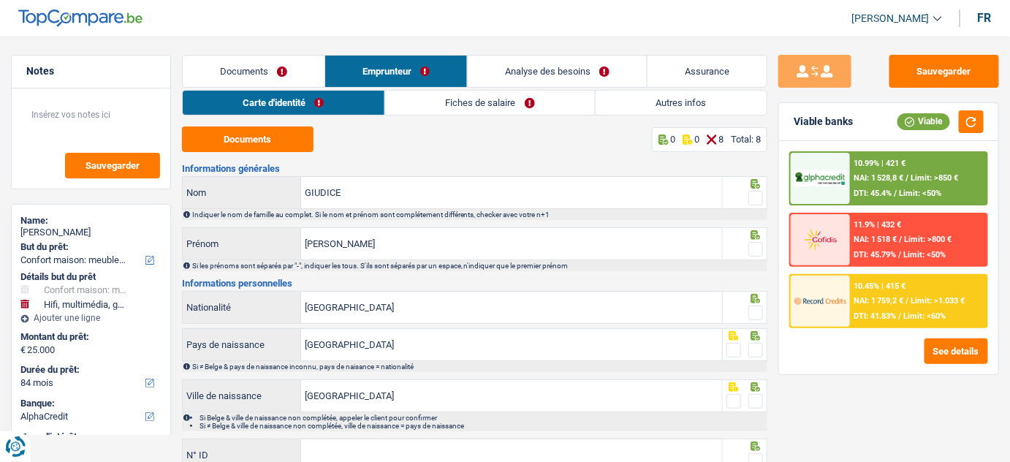
click at [528, 107] on link "Fiches de salaire" at bounding box center [490, 103] width 210 height 24
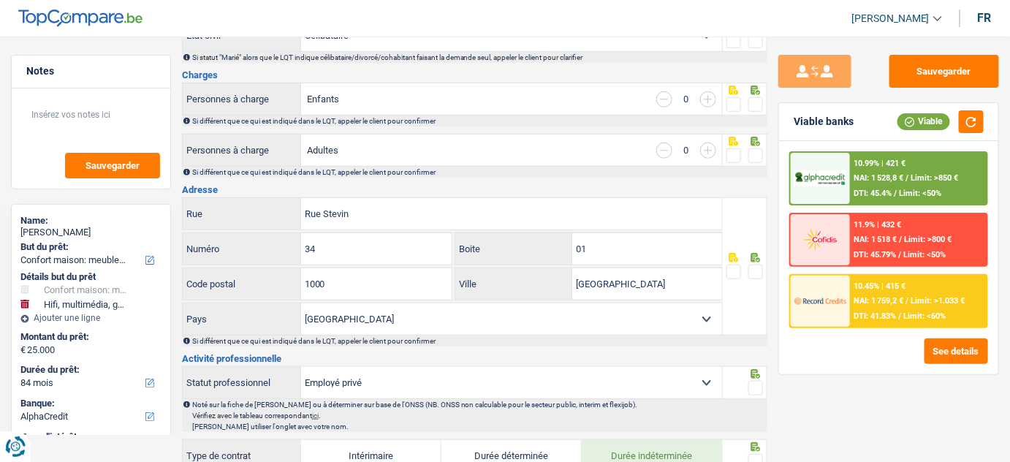
scroll to position [77, 0]
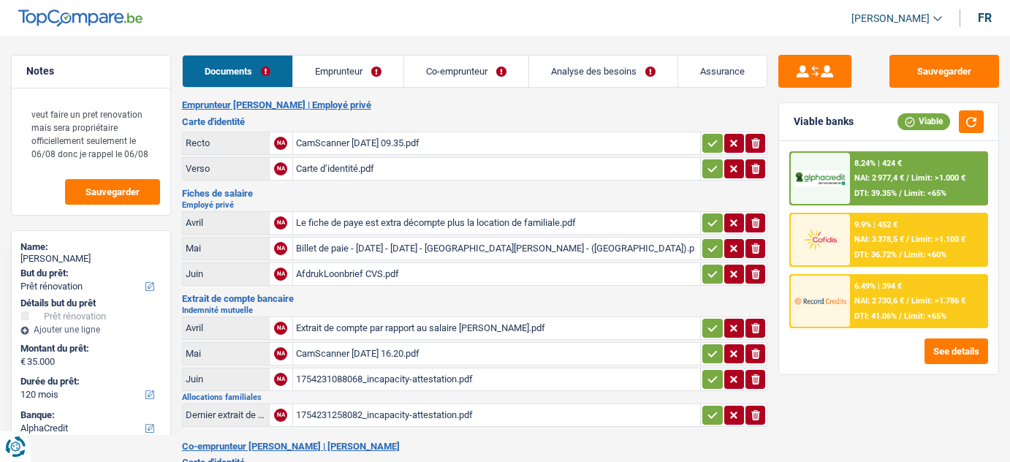
select select "renovation"
select select "120"
select select "alphacredit"
click at [358, 246] on div "Billet de paie - [DATE] - [DATE] - [GEOGRAPHIC_DATA][PERSON_NAME] - ([GEOGRAPHI…" at bounding box center [497, 249] width 402 height 22
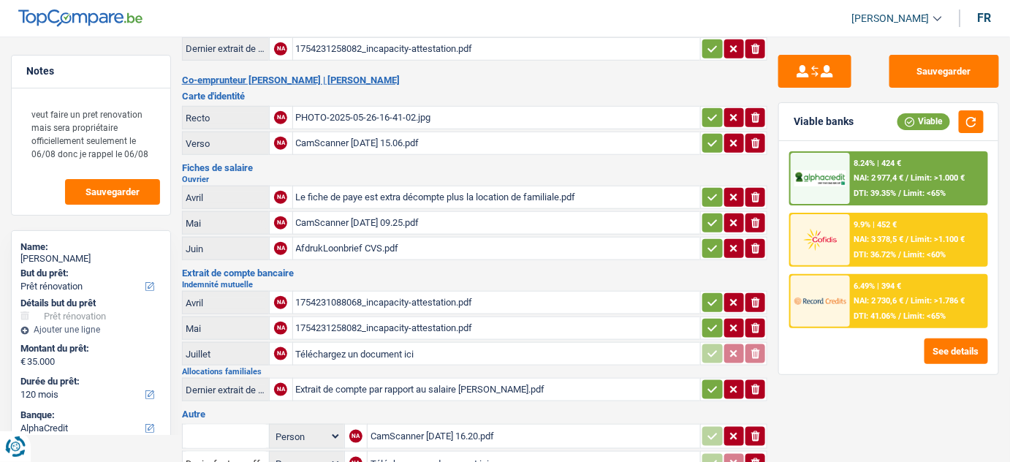
scroll to position [398, 0]
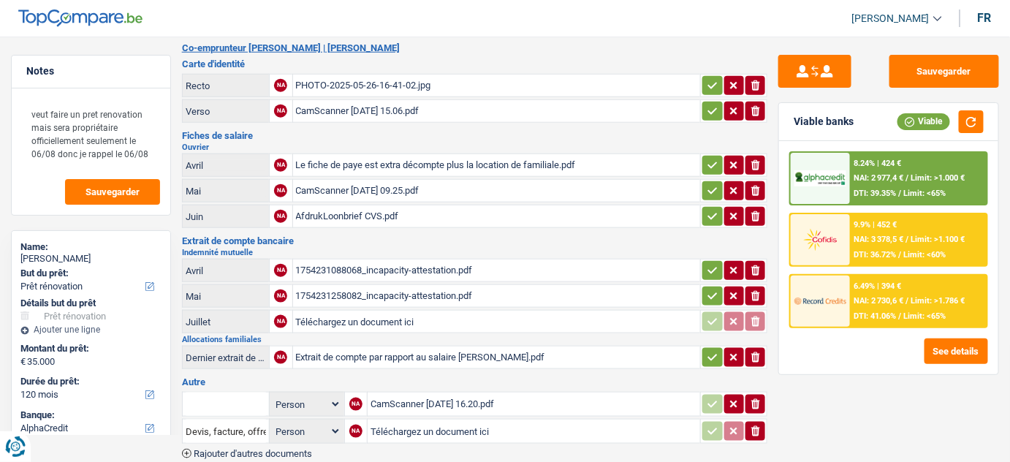
click at [378, 285] on div "1754231258082_incapacity-attestation.pdf" at bounding box center [497, 296] width 402 height 22
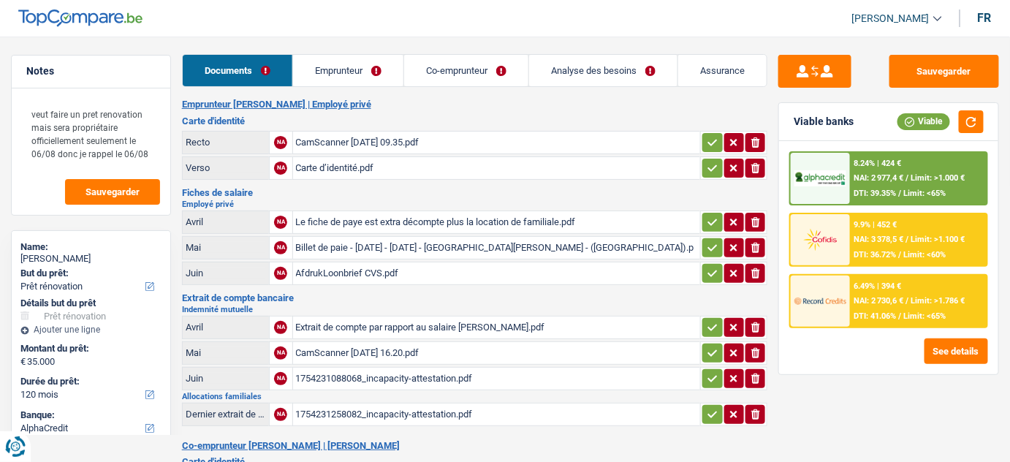
scroll to position [0, 0]
click at [379, 146] on div "CamScanner [DATE] 09.35.pdf" at bounding box center [497, 143] width 402 height 22
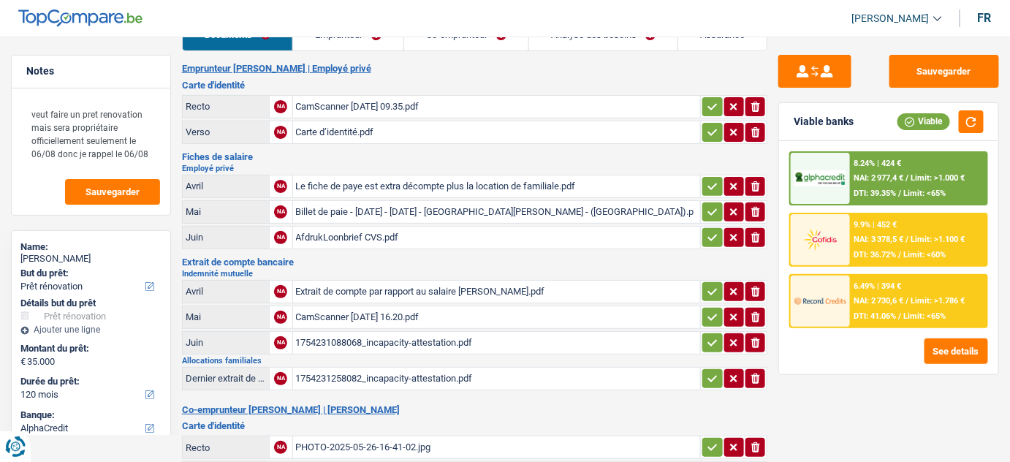
scroll to position [66, 0]
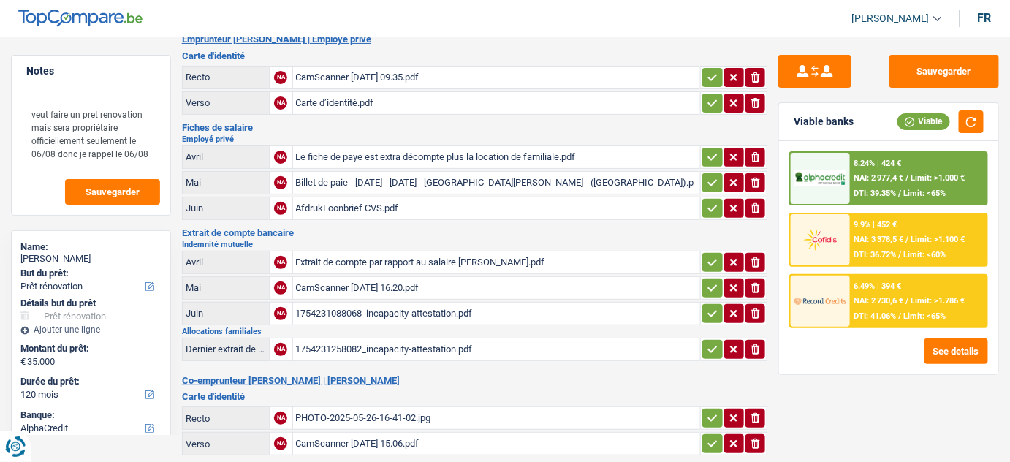
click at [393, 155] on div "Le fiche de paye est extra décompte plus la location de familiale.pdf" at bounding box center [497, 157] width 402 height 22
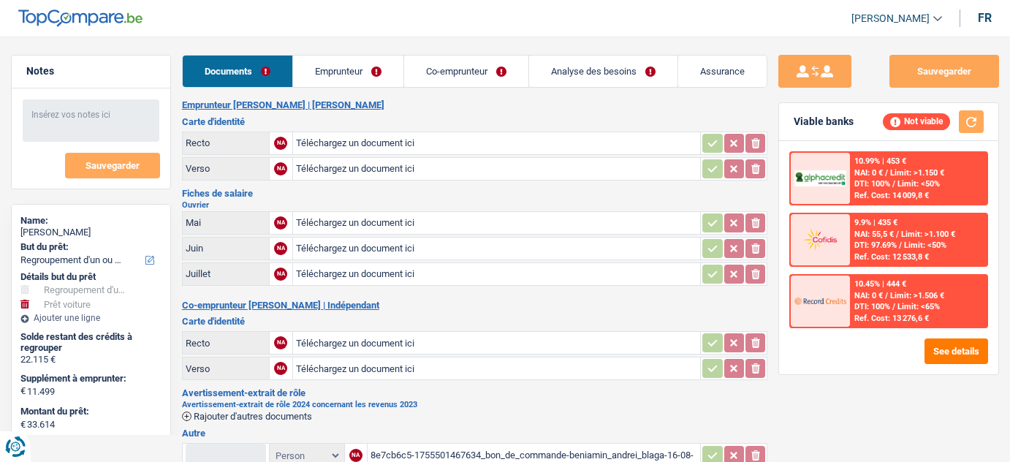
select select "refinancing"
select select "car"
select select "120"
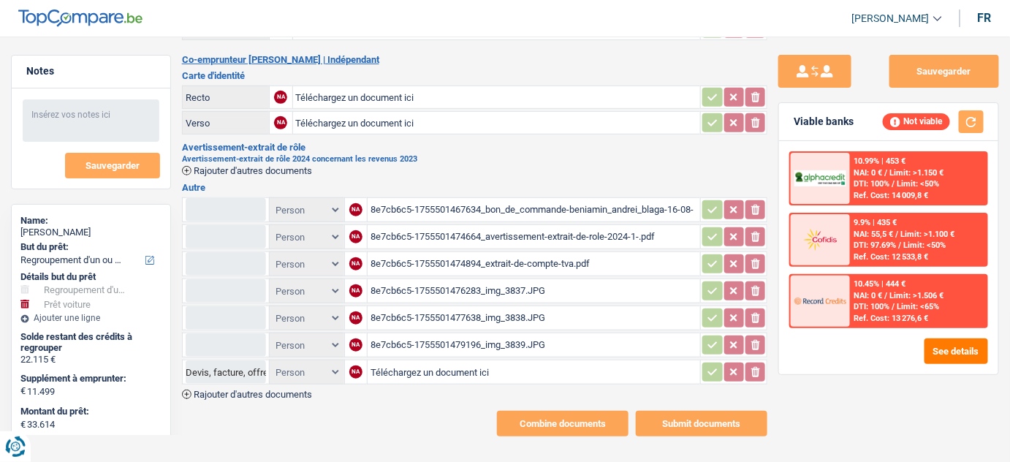
click at [439, 266] on div "8e7cb6c5-1755501474894_extrait-de-compte-tva.pdf" at bounding box center [534, 264] width 327 height 22
click at [437, 315] on div "8e7cb6c5-1755501477638_img_3838.JPG" at bounding box center [534, 318] width 327 height 22
click at [441, 338] on div "8e7cb6c5-1755501479196_img_3839.JPG" at bounding box center [534, 345] width 327 height 22
click at [491, 253] on div "8e7cb6c5-1755501474894_extrait-de-compte-tva.pdf" at bounding box center [534, 264] width 327 height 22
click at [483, 226] on div "8e7cb6c5-1755501474664_avertissement-extrait-de-role-2024-1-.pdf" at bounding box center [534, 237] width 327 height 22
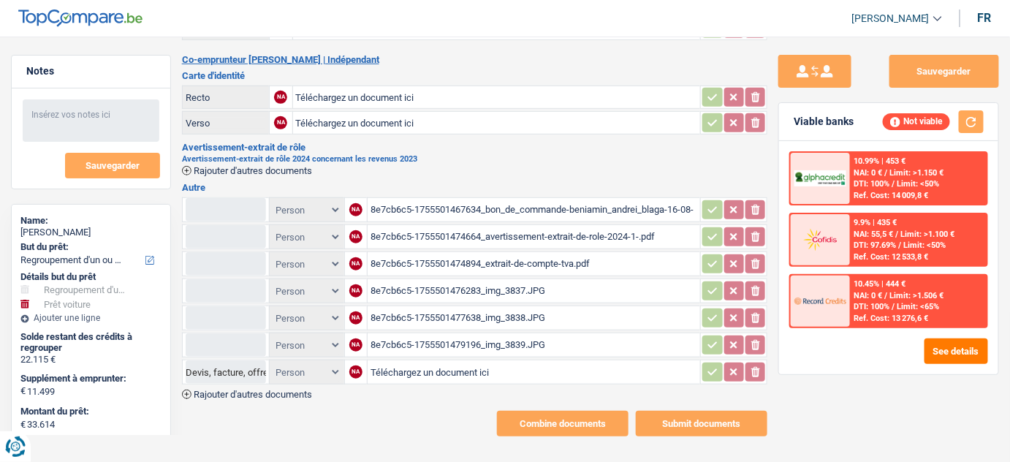
drag, startPoint x: 1010, startPoint y: 142, endPoint x: 1018, endPoint y: 141, distance: 8.1
click at [1010, 142] on div "Sauvegarder Viable banks Not viable 10.99% | 453 € NAI: 0 € / Limit: >1.150 € D…" at bounding box center [889, 245] width 243 height 380
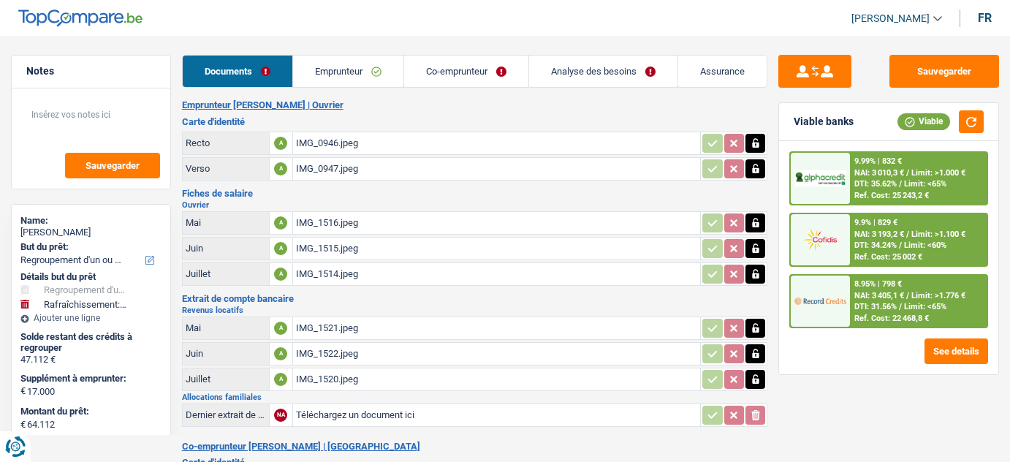
select select "refinancing"
select select "houseOrGarden"
select select "120"
select select "alphacredit"
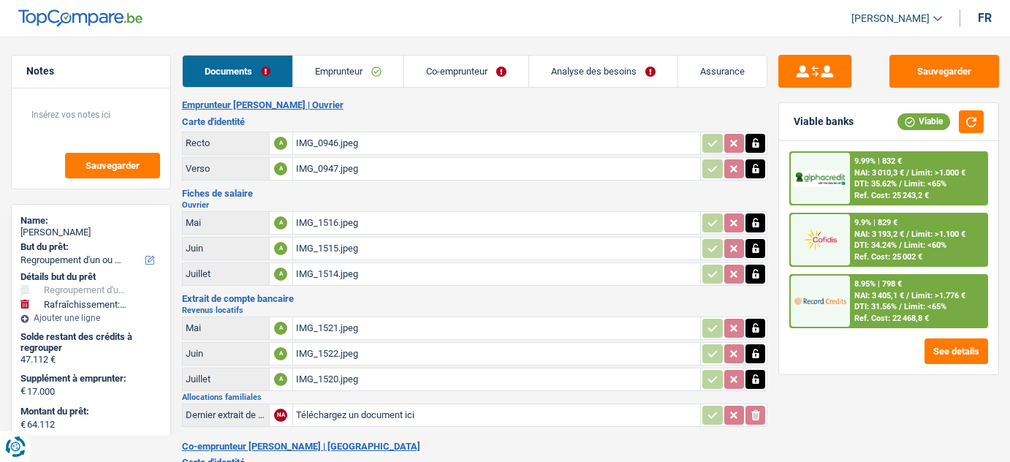
click at [337, 270] on div "IMG_1514.jpeg" at bounding box center [497, 274] width 402 height 22
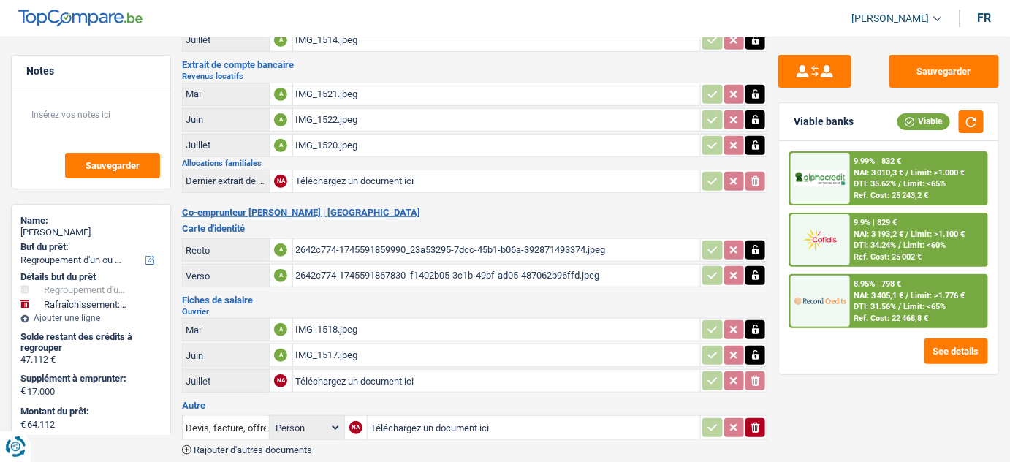
scroll to position [265, 0]
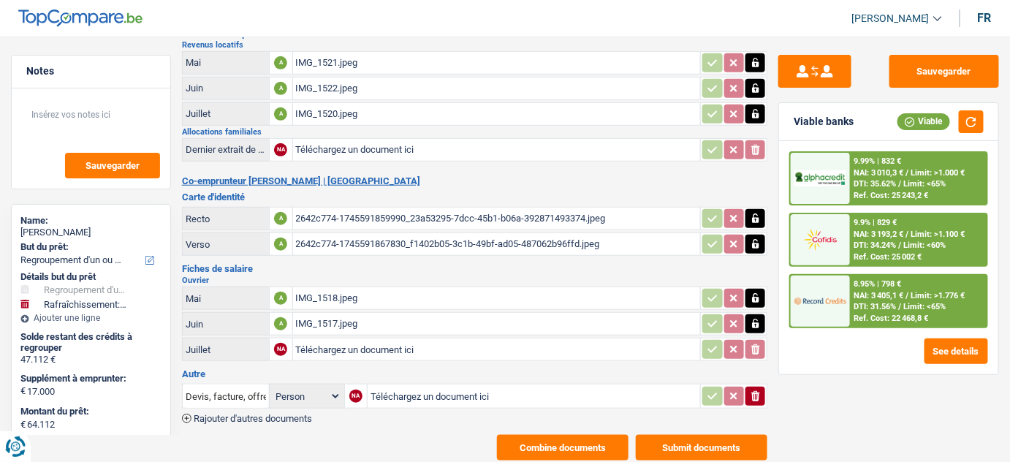
click at [381, 316] on div "IMG_1517.jpeg" at bounding box center [497, 324] width 402 height 22
click at [322, 298] on div "IMG_1518.jpeg" at bounding box center [497, 298] width 402 height 22
click at [345, 346] on input "Téléchargez un document ici" at bounding box center [497, 349] width 402 height 22
type input "C:\fakepath\fp 07.jpg"
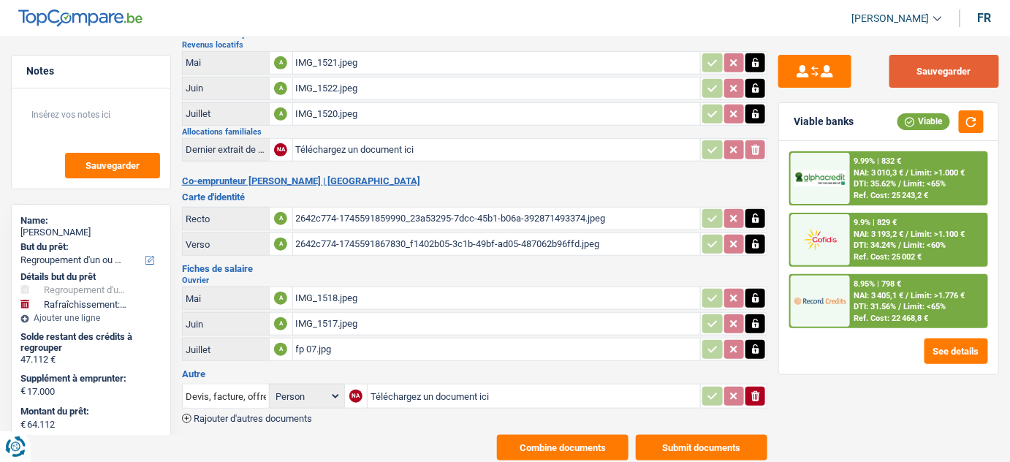
click at [928, 77] on button "Sauvegarder" at bounding box center [945, 71] width 110 height 33
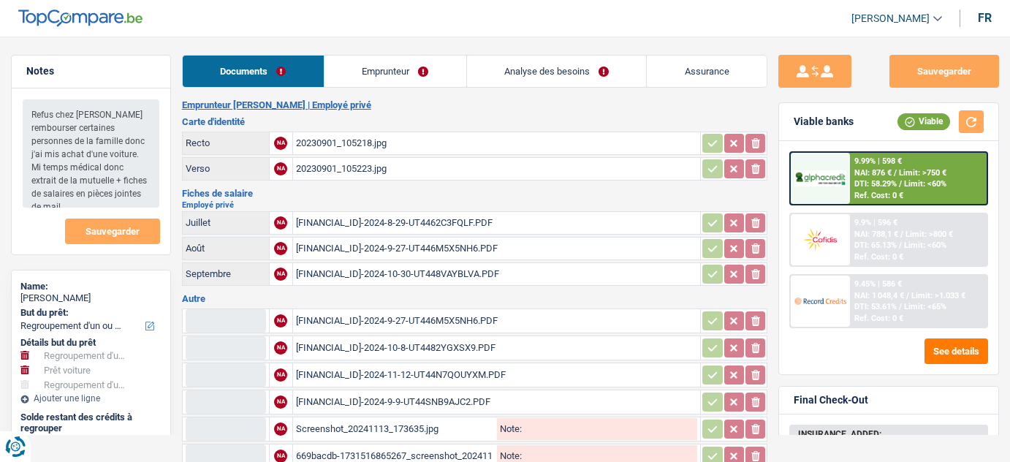
select select "refinancing"
select select "car"
select select "refinancing"
select select "144"
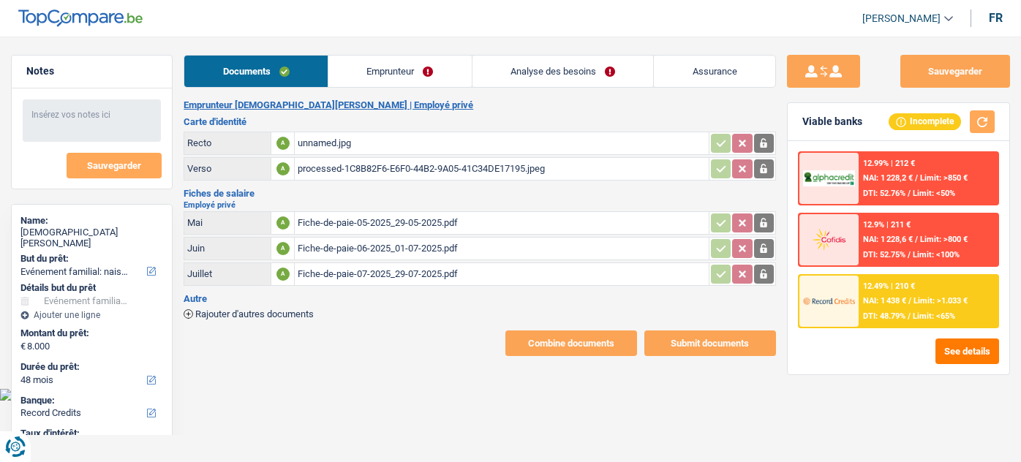
select select "familyEvent"
select select "48"
select select "record credits"
select select "48"
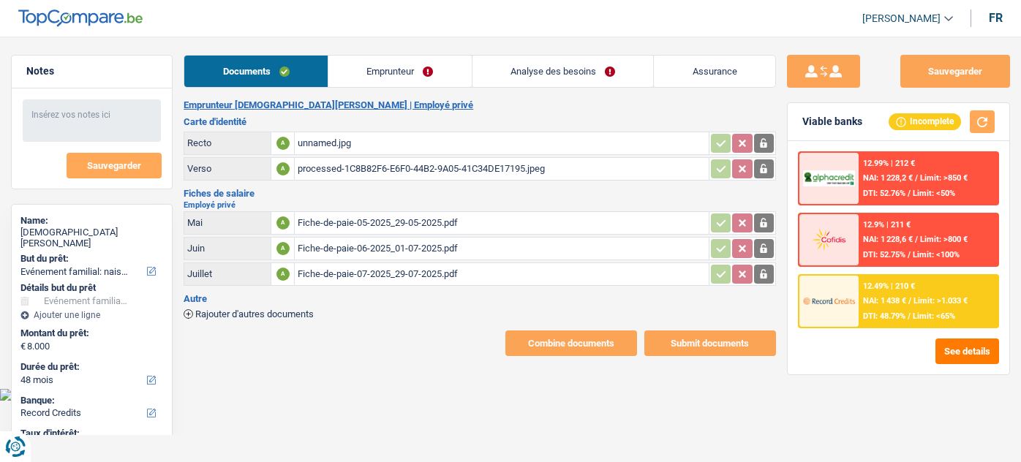
select select "42"
select select "familyEvent"
select select "yes"
select select "48"
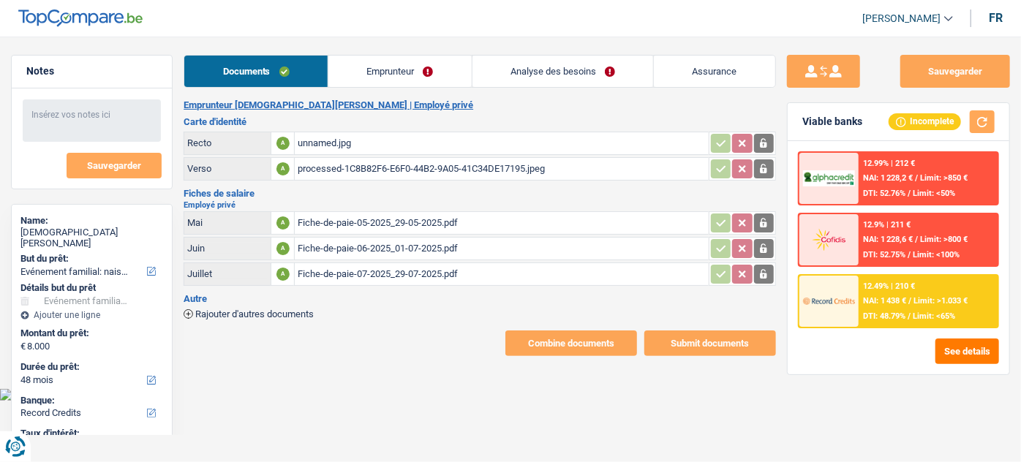
click at [550, 79] on link "Analyse des besoins" at bounding box center [562, 71] width 181 height 31
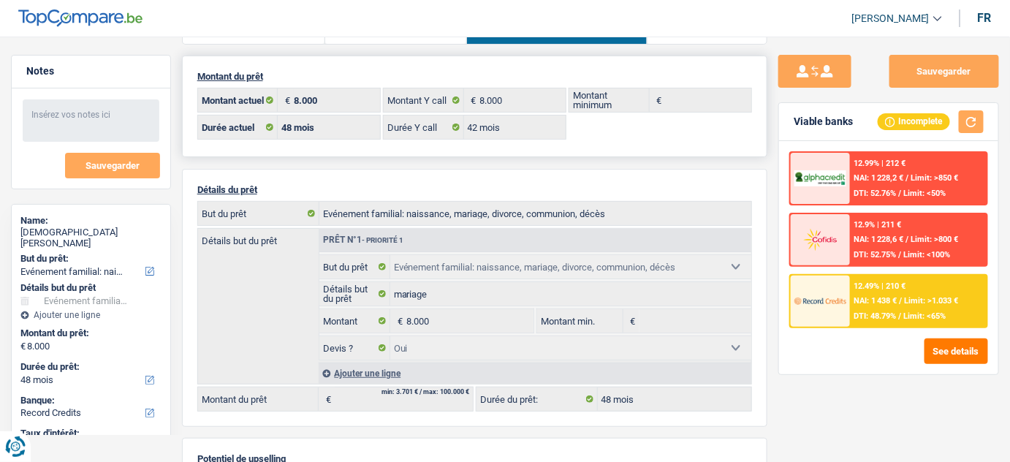
scroll to position [66, 0]
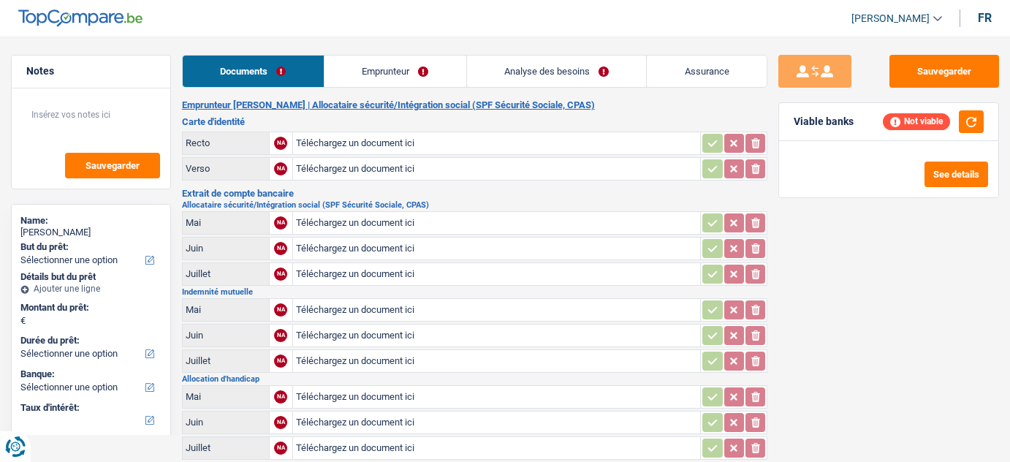
select select "32"
select select "single"
select select "rents"
select select "BE"
click at [510, 80] on link "Analyse des besoins" at bounding box center [557, 71] width 180 height 31
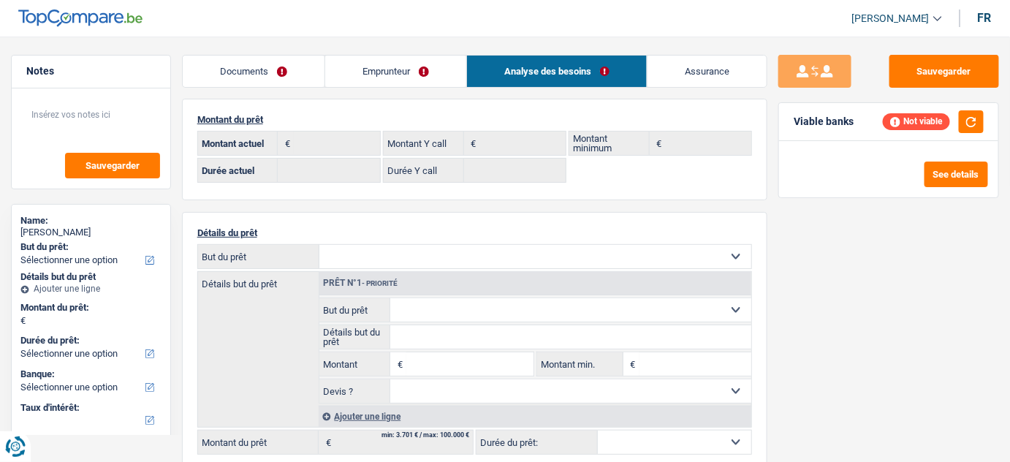
click at [410, 80] on link "Emprunteur" at bounding box center [395, 71] width 141 height 31
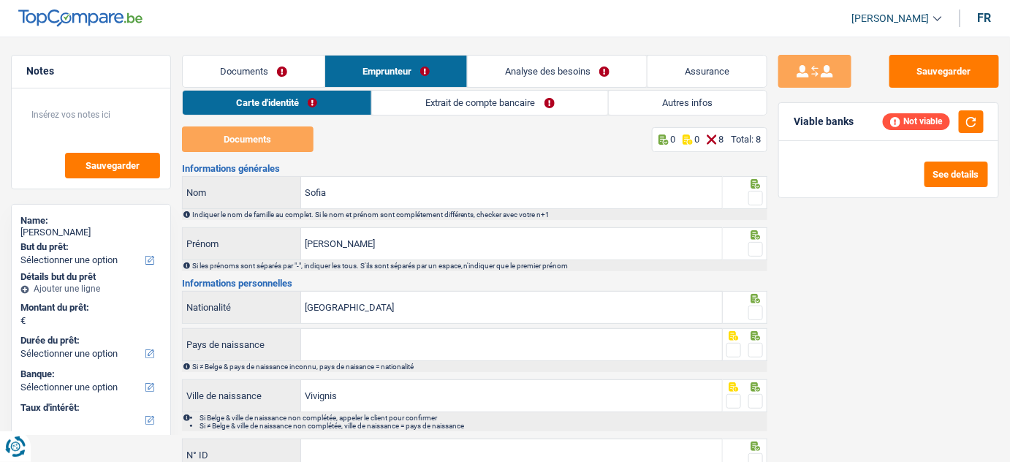
drag, startPoint x: 673, startPoint y: 111, endPoint x: 516, endPoint y: 106, distance: 156.5
click at [672, 110] on link "Autres infos" at bounding box center [688, 103] width 158 height 24
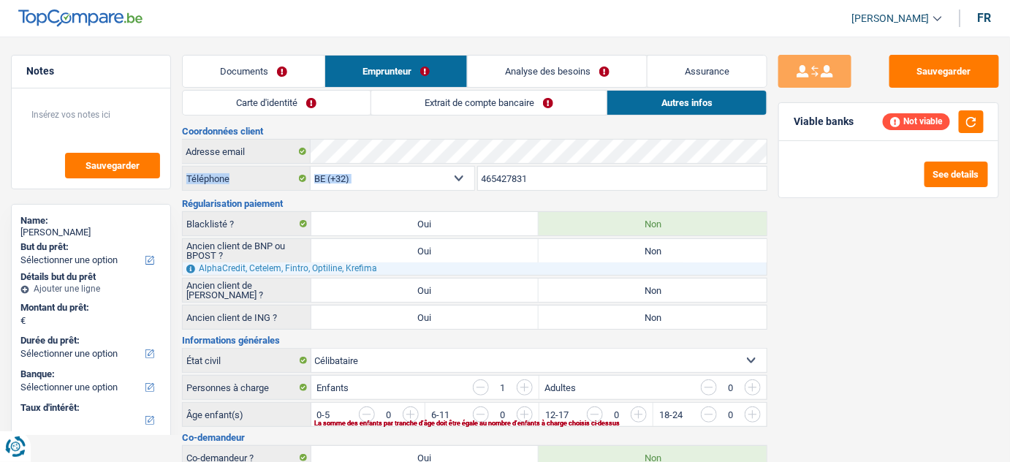
drag, startPoint x: 544, startPoint y: 192, endPoint x: 520, endPoint y: 184, distance: 24.7
click at [490, 184] on div "465427831 Téléphone" at bounding box center [621, 179] width 293 height 27
drag, startPoint x: 531, startPoint y: 183, endPoint x: 458, endPoint y: 180, distance: 73.2
click at [458, 180] on div "BE (+32) LU (+352) Sélectionner une option Téléphone 465427831 Téléphone" at bounding box center [475, 179] width 586 height 27
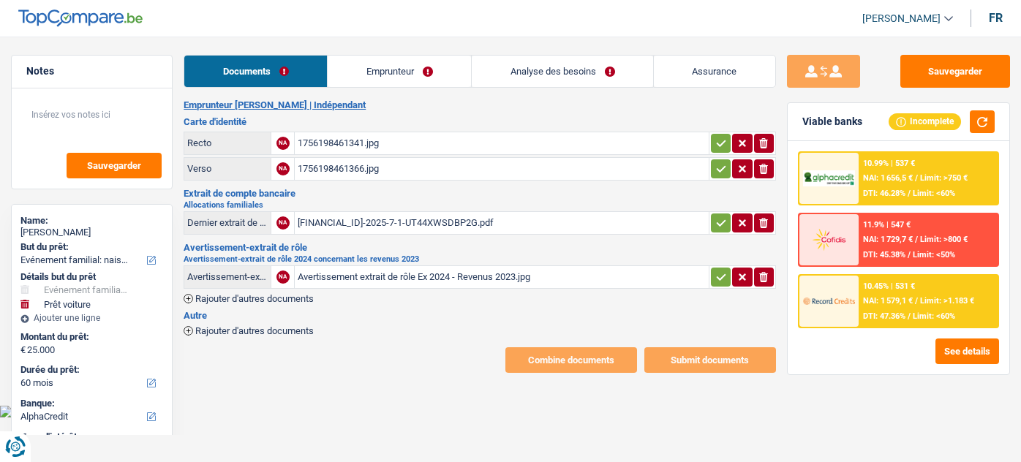
select select "familyEvent"
select select "car"
select select "60"
select select "alphacredit"
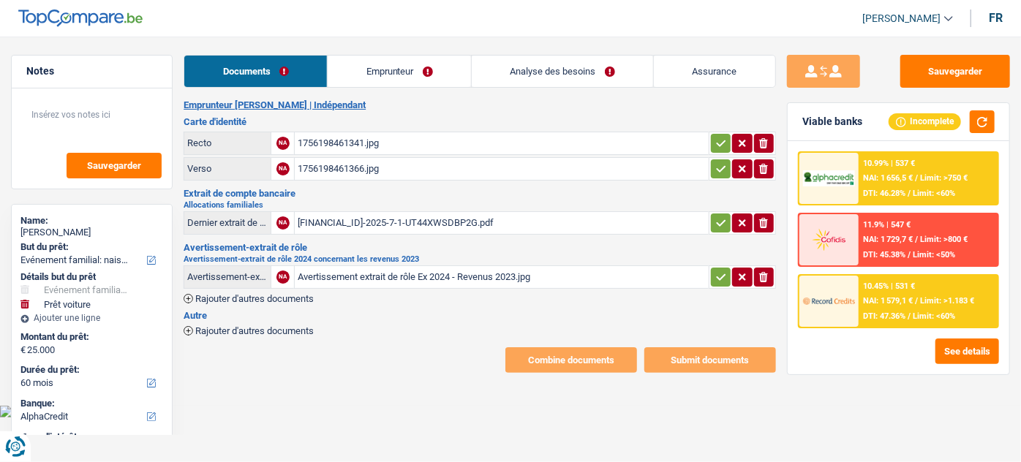
click at [566, 81] on link "Analyse des besoins" at bounding box center [562, 71] width 181 height 31
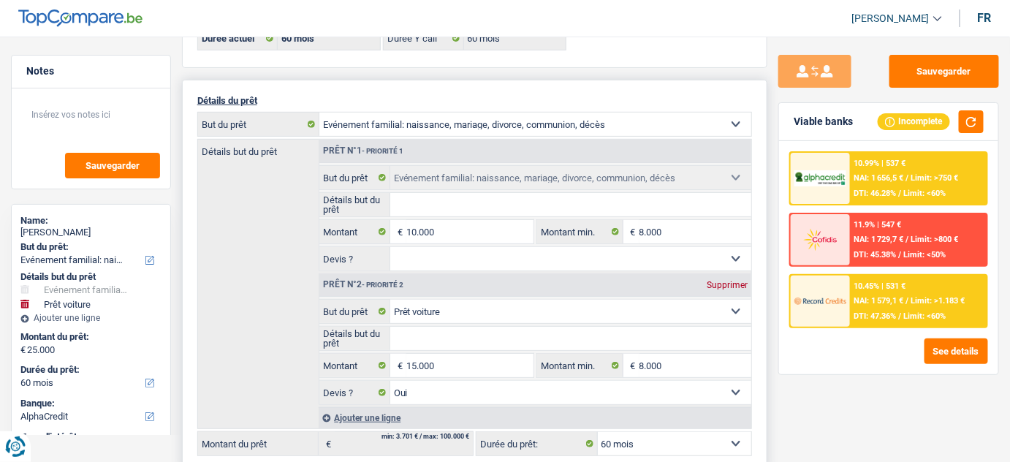
scroll to position [199, 0]
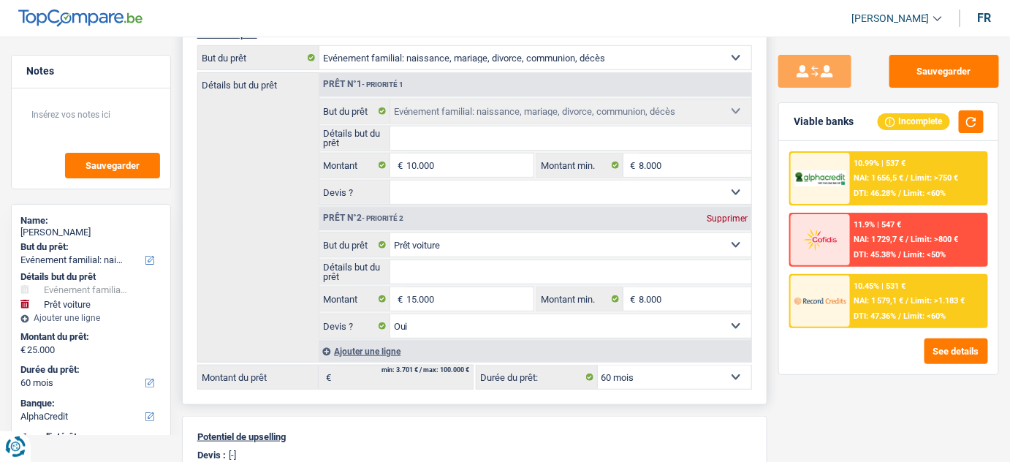
click at [524, 134] on input "Détails but du prêt" at bounding box center [571, 137] width 362 height 23
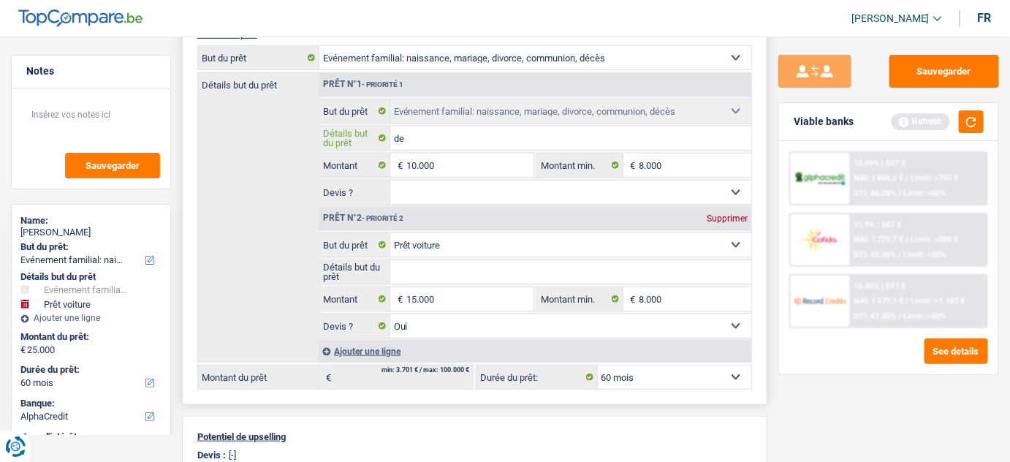
type input "d"
click at [409, 137] on input "Détails but du prêt" at bounding box center [571, 137] width 362 height 23
type input "enterrement frais pour son père"
click at [972, 122] on button "button" at bounding box center [971, 121] width 25 height 23
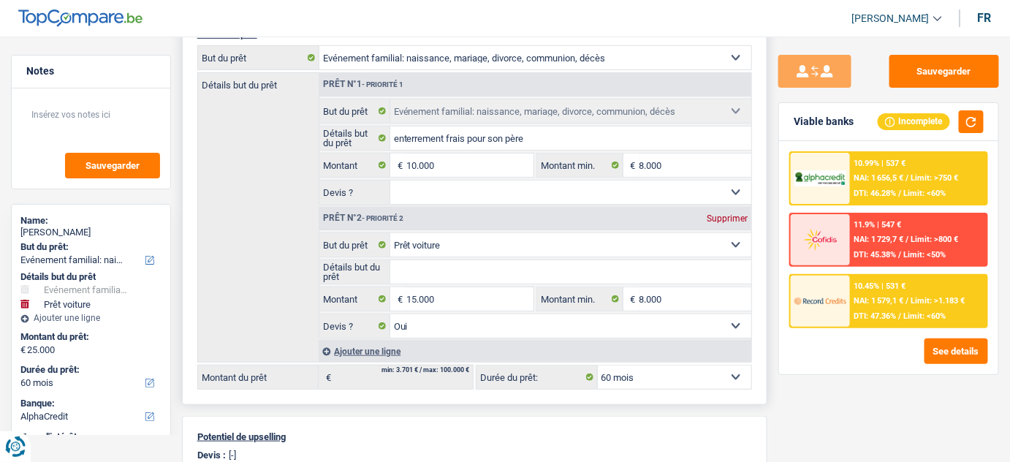
click at [399, 260] on input "Détails but du prêt" at bounding box center [571, 271] width 362 height 23
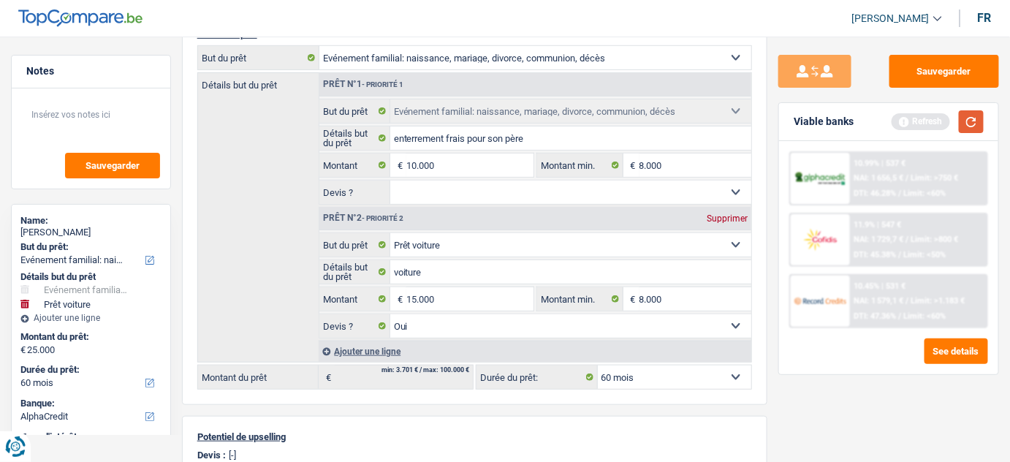
click at [974, 118] on button "button" at bounding box center [971, 121] width 25 height 23
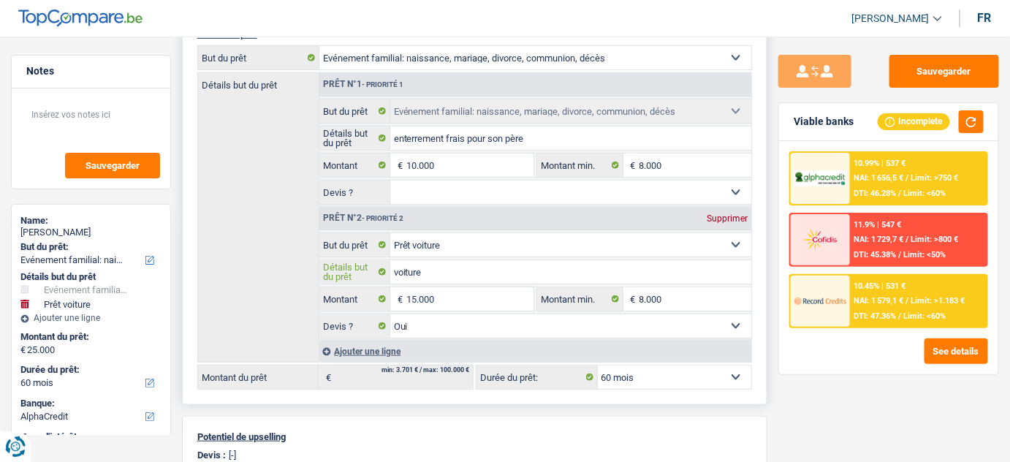
click at [441, 262] on input "voiture" at bounding box center [571, 271] width 362 height 23
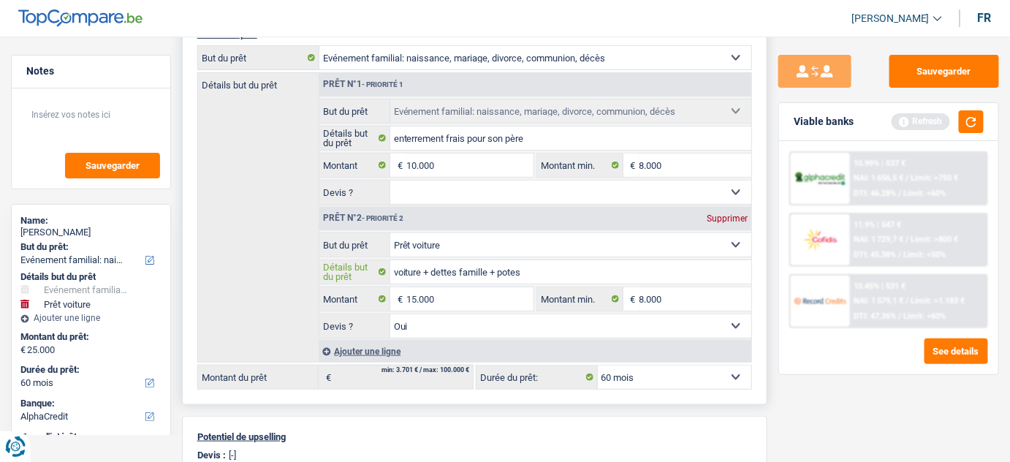
click at [394, 267] on input "voiture + dettes famille + potes" at bounding box center [571, 271] width 362 height 23
click at [49, 120] on textarea at bounding box center [91, 121] width 138 height 44
click at [110, 115] on textarea at bounding box center [91, 121] width 138 height 44
click at [466, 266] on input "voiture + dettes famille + potes" at bounding box center [571, 271] width 362 height 23
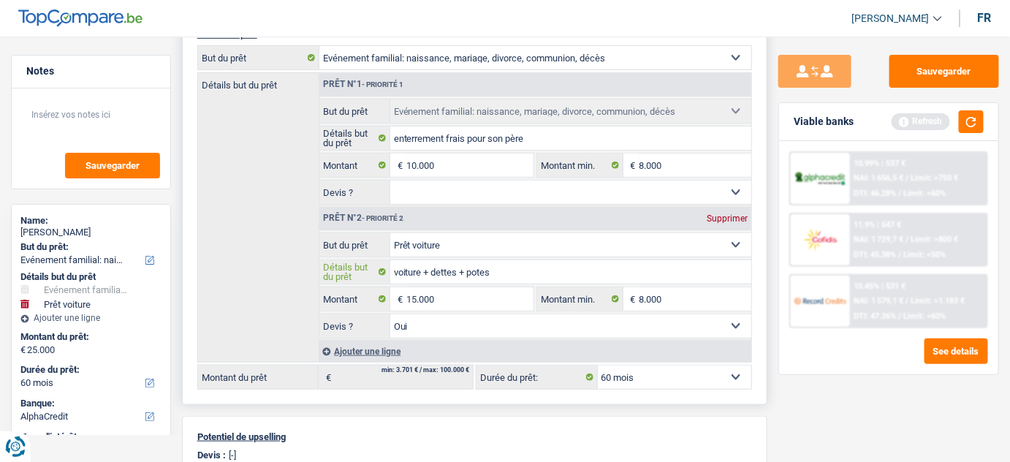
click at [476, 263] on input "voiture + dettes + potes" at bounding box center [571, 271] width 362 height 23
type input "voiture + dettes"
click at [961, 122] on button "button" at bounding box center [971, 121] width 25 height 23
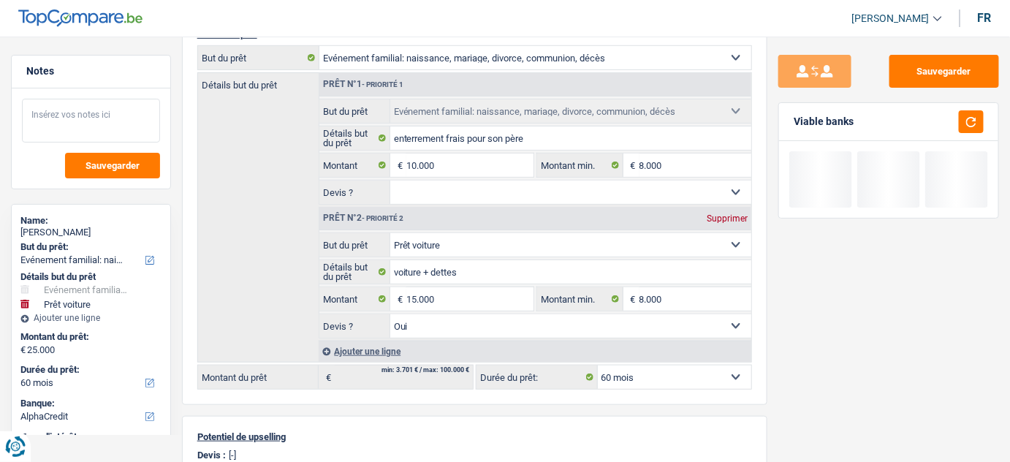
click at [97, 116] on textarea at bounding box center [91, 121] width 138 height 44
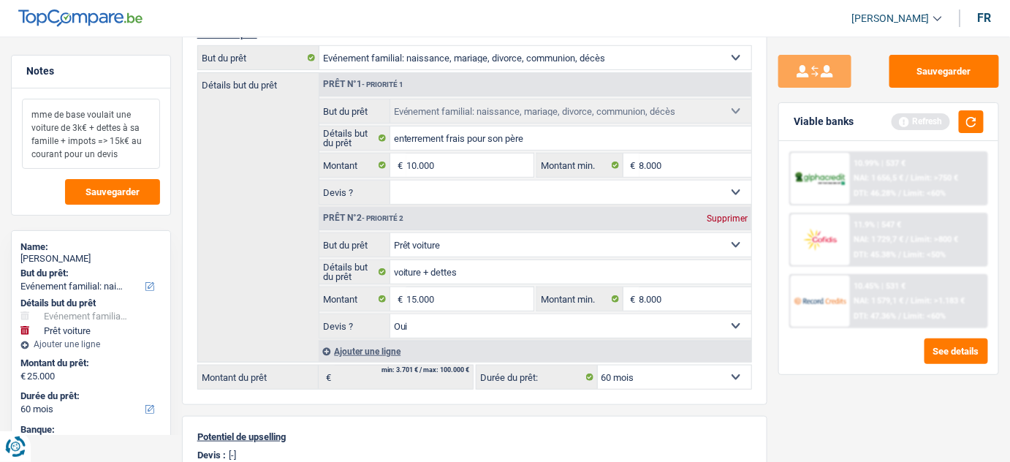
click at [105, 143] on textarea "mme de base voulait une voiture de 3k€ + dettes à sa famille + impots => 15k€ a…" at bounding box center [91, 134] width 138 height 70
click at [132, 155] on textarea "mme de base voulait une voiture de 3k€ + dettes à sa famille + impots = 15k€ au…" at bounding box center [91, 134] width 138 height 70
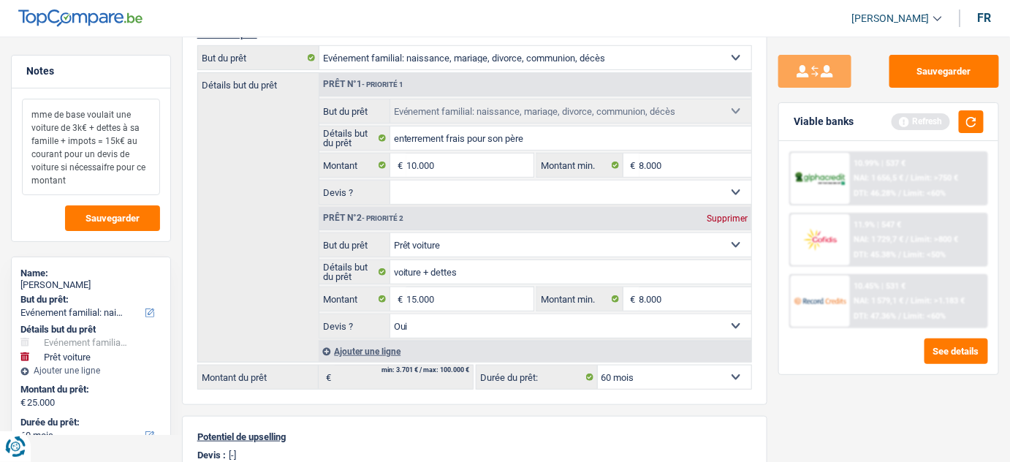
click at [109, 170] on textarea "mme de base voulait une voiture de 3k€ + dettes à sa famille + impots = 15k€ au…" at bounding box center [91, 147] width 138 height 96
click at [99, 181] on textarea "mme de base voulait une voiture de 3k€ + dettes à sa famille + impots = 15k€ au…" at bounding box center [91, 147] width 138 height 96
click at [123, 138] on textarea "mme de base voulait une voiture de 3k€ + dettes à sa famille + impots = 15k€ au…" at bounding box center [91, 147] width 138 height 96
click at [88, 183] on textarea "mme de base voulait une voiture de 3k€ + dettes à sa famille + impots = 15k€, e…" at bounding box center [91, 147] width 138 height 96
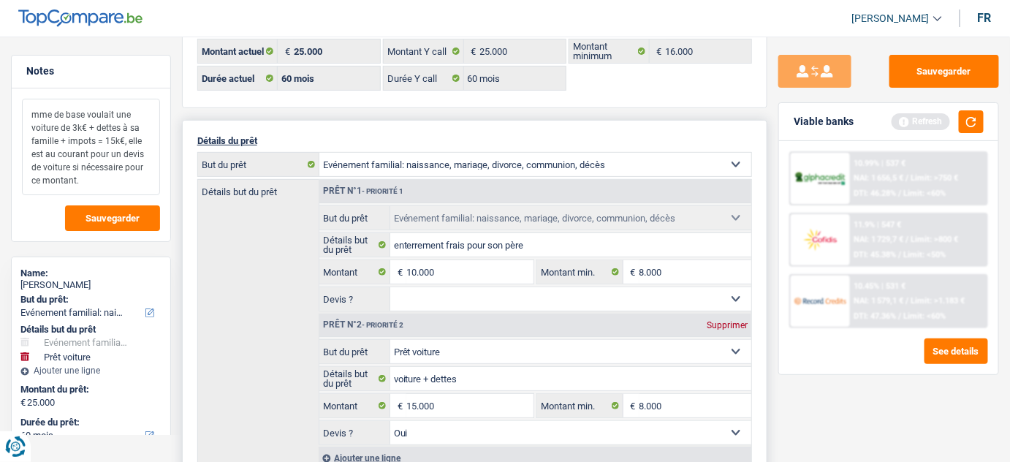
scroll to position [66, 0]
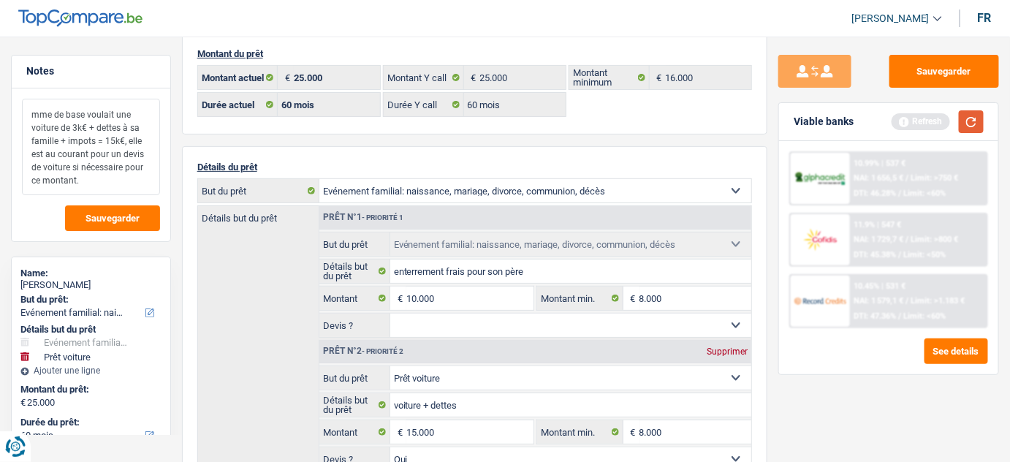
type textarea "mme de base voulait une voiture de 3k€ + dettes à sa famille + impots = 15k€, e…"
drag, startPoint x: 982, startPoint y: 111, endPoint x: 972, endPoint y: 134, distance: 24.6
click at [981, 112] on button "button" at bounding box center [971, 121] width 25 height 23
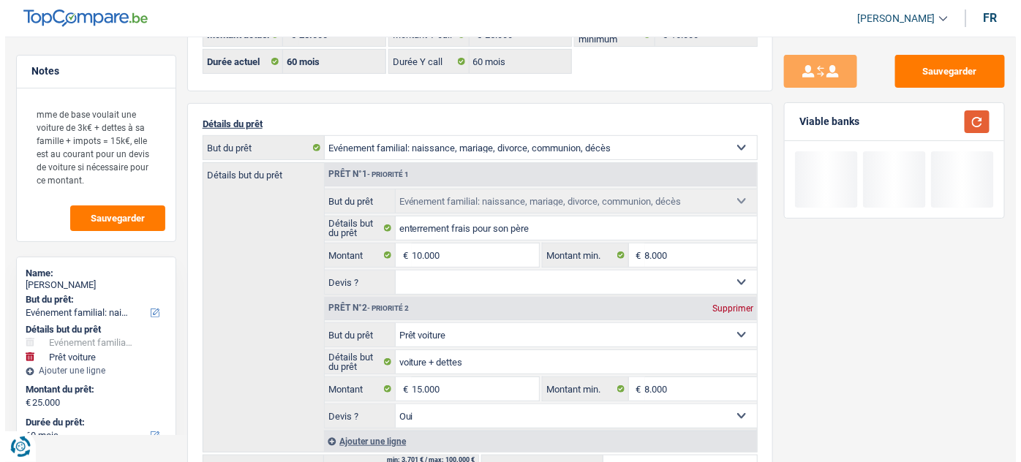
scroll to position [132, 0]
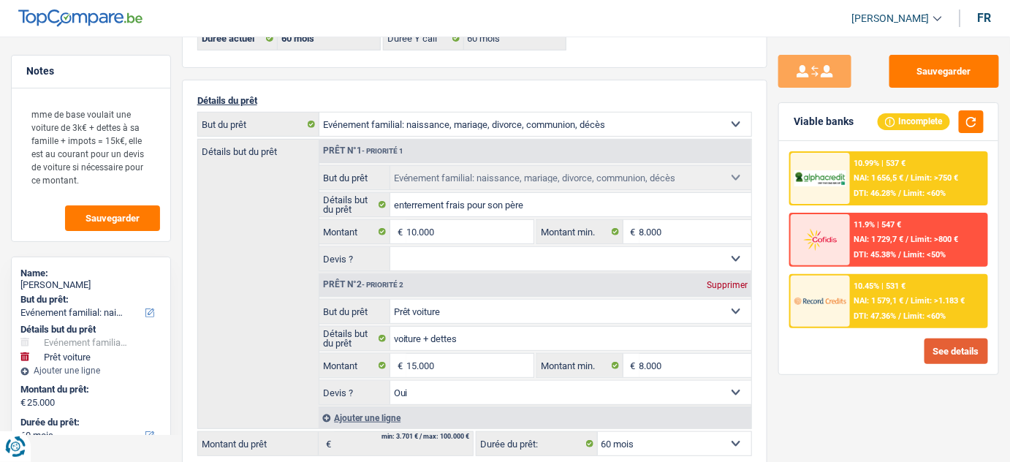
click at [955, 347] on button "See details" at bounding box center [957, 351] width 64 height 26
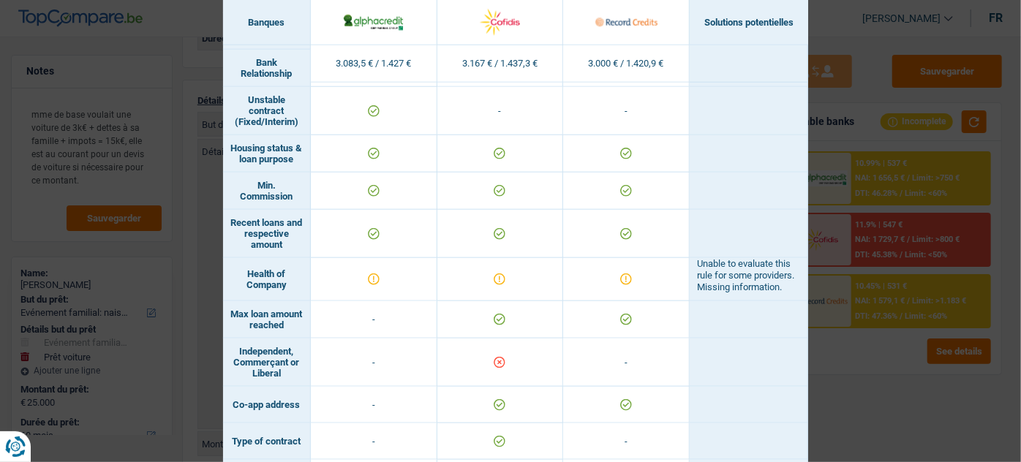
scroll to position [863, 0]
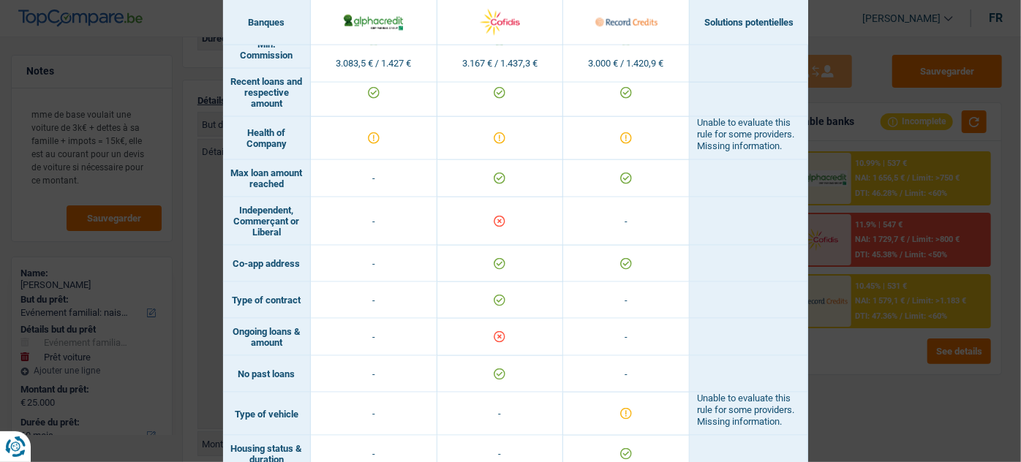
click at [852, 393] on div "Banks conditions × Banques Solutions potentielles Revenus / Charges 3.083,5 € /…" at bounding box center [510, 231] width 1021 height 462
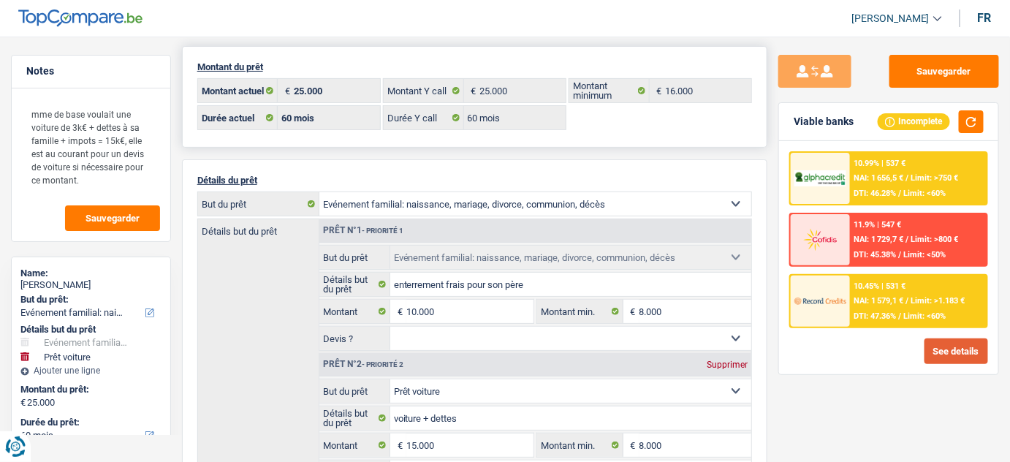
scroll to position [0, 0]
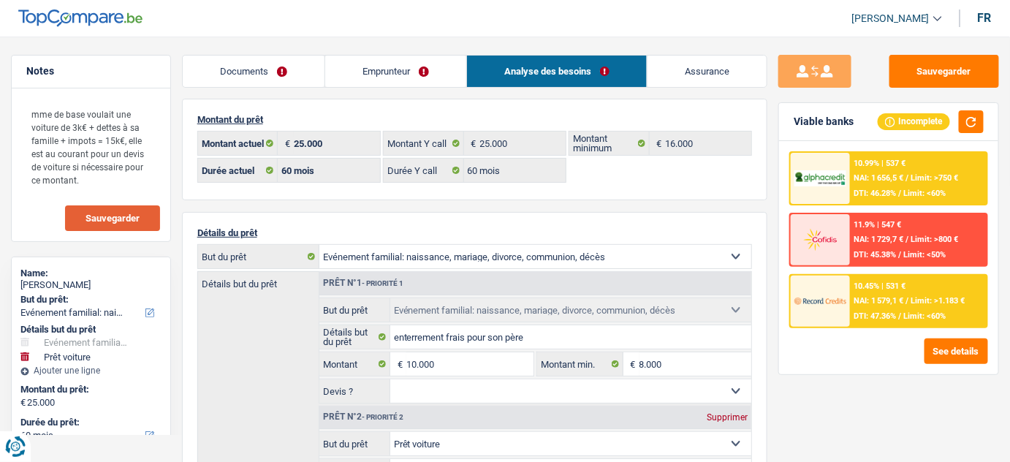
click at [132, 222] on span "Sauvegarder" at bounding box center [113, 218] width 54 height 10
drag, startPoint x: 84, startPoint y: 286, endPoint x: 17, endPoint y: 287, distance: 67.3
click at [17, 287] on div "Name: Lina Bosuma But du prêt: Confort maison: meubles, textile, peinture, élec…" at bounding box center [91, 434] width 160 height 355
copy div "Lina Bosuma"
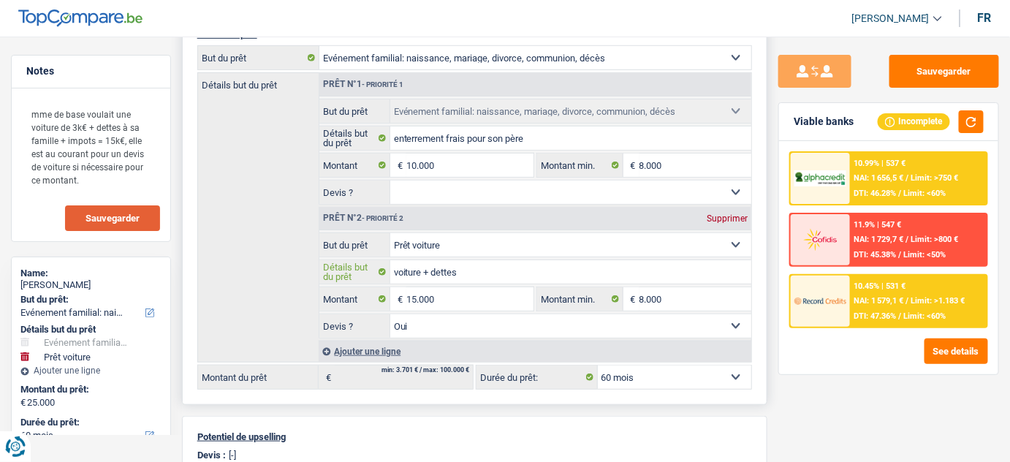
click at [462, 265] on input "voiture + dettes" at bounding box center [571, 271] width 362 height 23
click at [959, 56] on button "Sauvegarder" at bounding box center [945, 71] width 110 height 33
click at [440, 268] on input "voiture + dettes" at bounding box center [571, 271] width 362 height 23
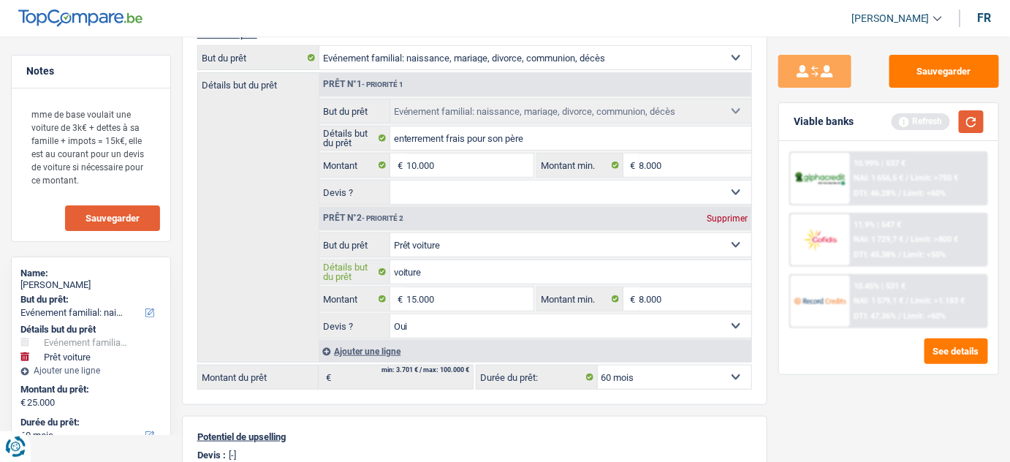
type input "voiture"
drag, startPoint x: 971, startPoint y: 118, endPoint x: 963, endPoint y: 102, distance: 17.3
click at [972, 118] on button "button" at bounding box center [971, 121] width 25 height 23
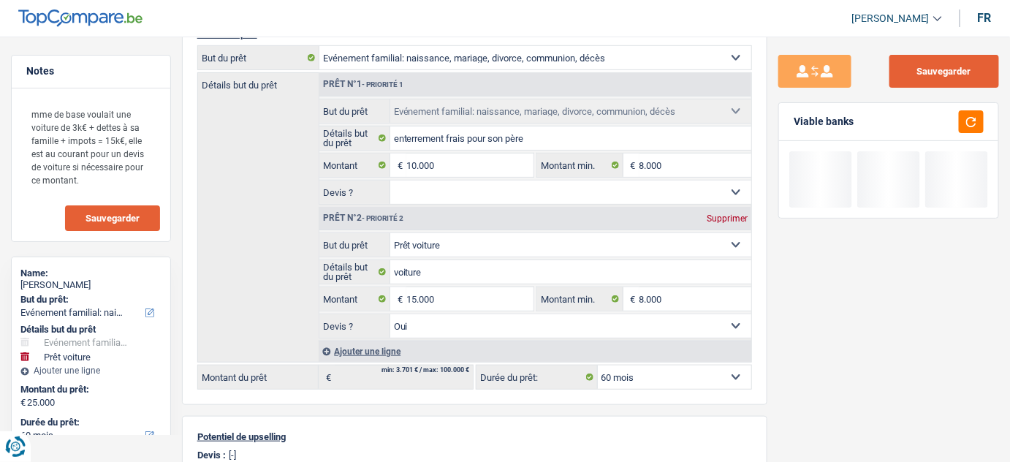
click at [953, 83] on button "Sauvegarder" at bounding box center [945, 71] width 110 height 33
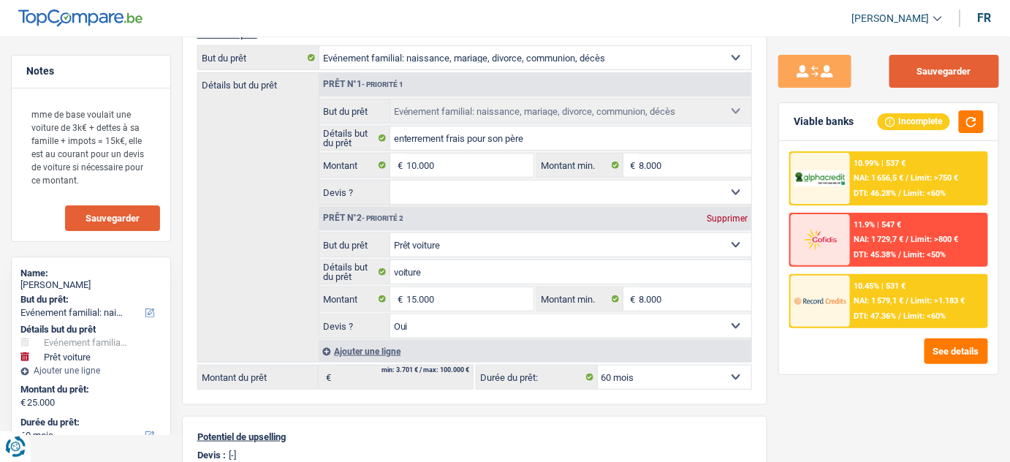
click at [939, 69] on button "Sauvegarder" at bounding box center [945, 71] width 110 height 33
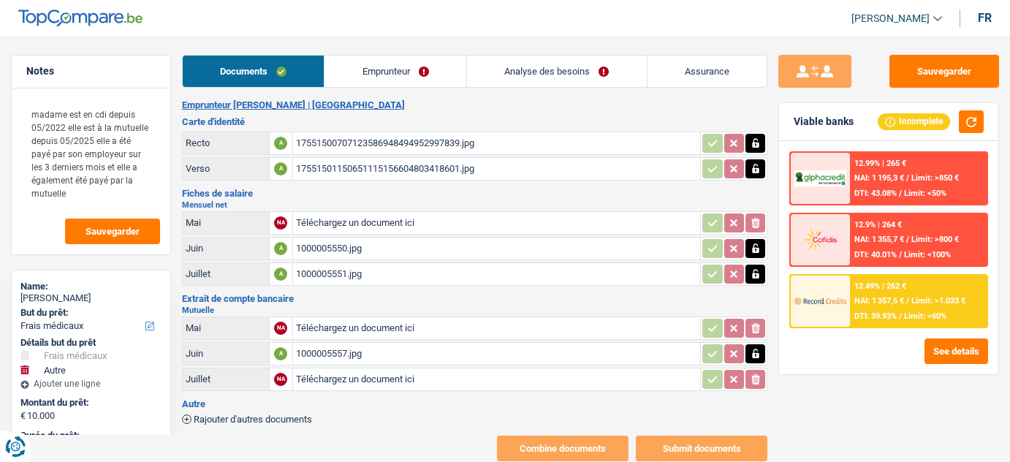
select select "medical"
select select "other"
select select "48"
select select "cofidis"
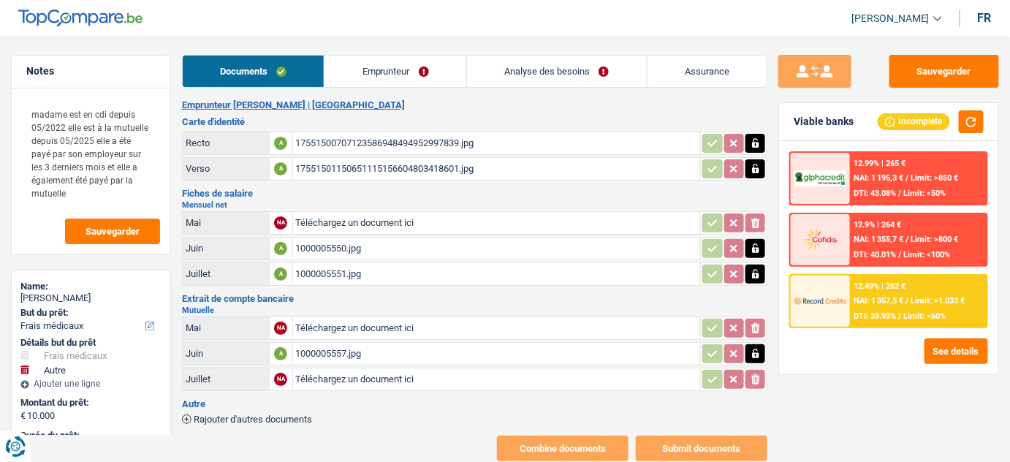
click at [391, 266] on div "1000005551.jpg" at bounding box center [497, 274] width 402 height 22
click at [352, 349] on div "1000005557.jpg" at bounding box center [497, 354] width 402 height 22
select select "medical"
select select "other"
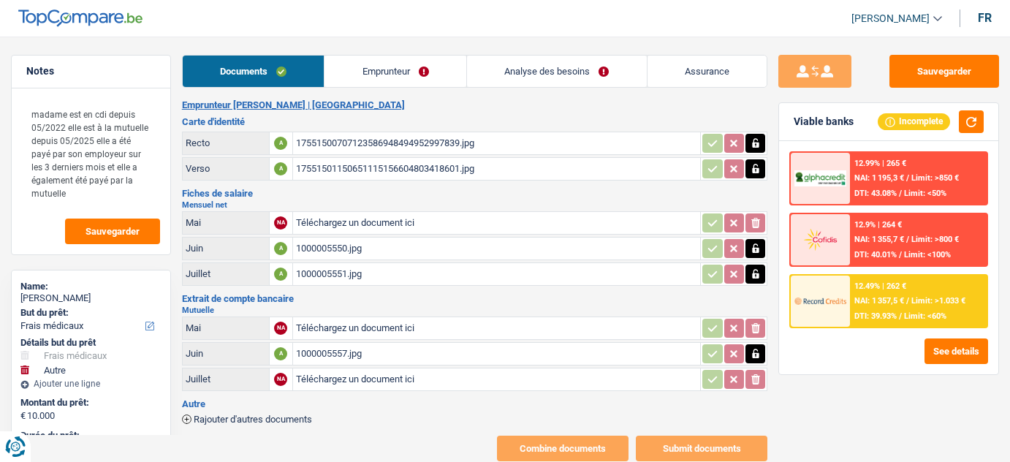
select select "48"
select select "cofidis"
click at [383, 243] on div "1000005550.jpg" at bounding box center [497, 249] width 402 height 22
click at [343, 243] on div "1000005550.jpg" at bounding box center [497, 249] width 402 height 22
click at [363, 271] on div "1000005551.jpg" at bounding box center [497, 274] width 402 height 22
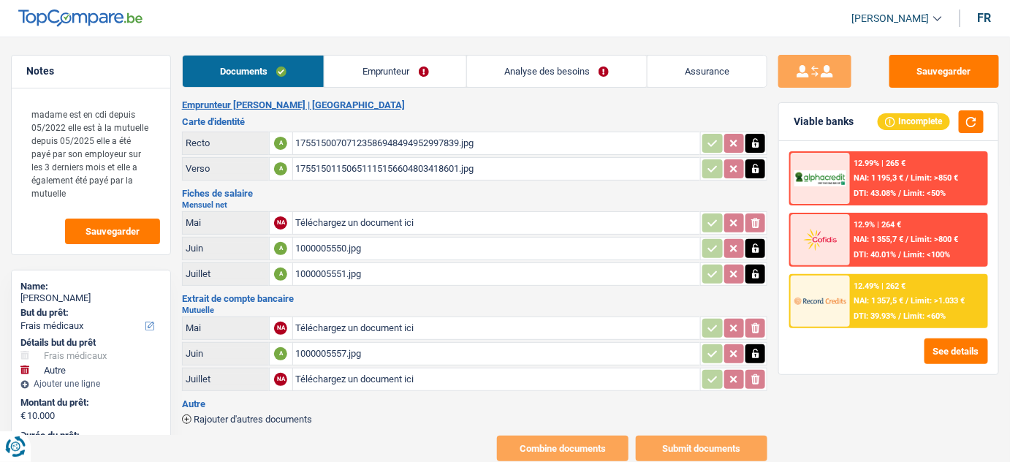
click at [382, 56] on link "Emprunteur" at bounding box center [396, 71] width 142 height 31
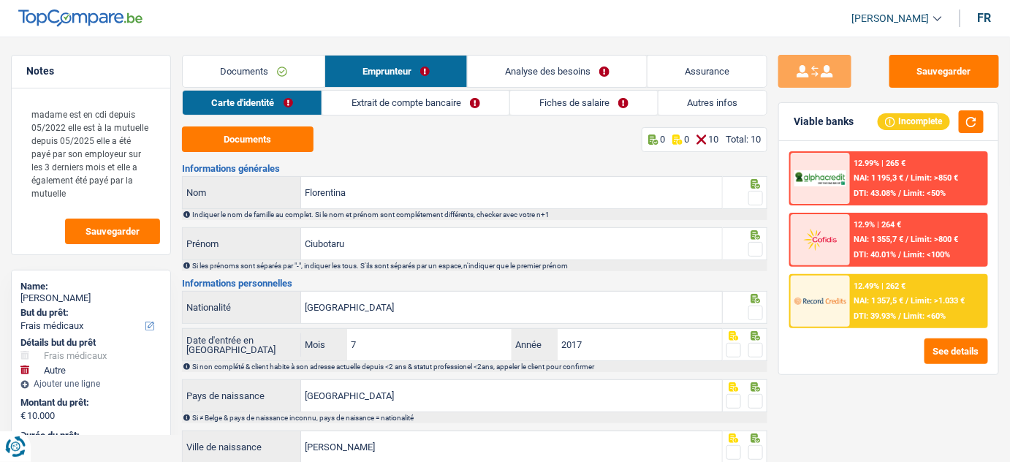
click at [422, 102] on link "Extrait de compte bancaire" at bounding box center [415, 103] width 187 height 24
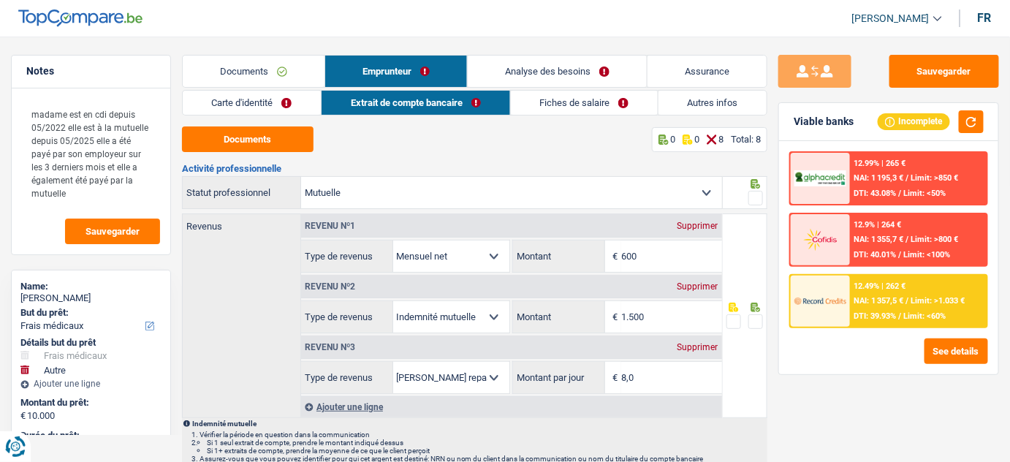
click at [556, 94] on link "Fiches de salaire" at bounding box center [584, 103] width 147 height 24
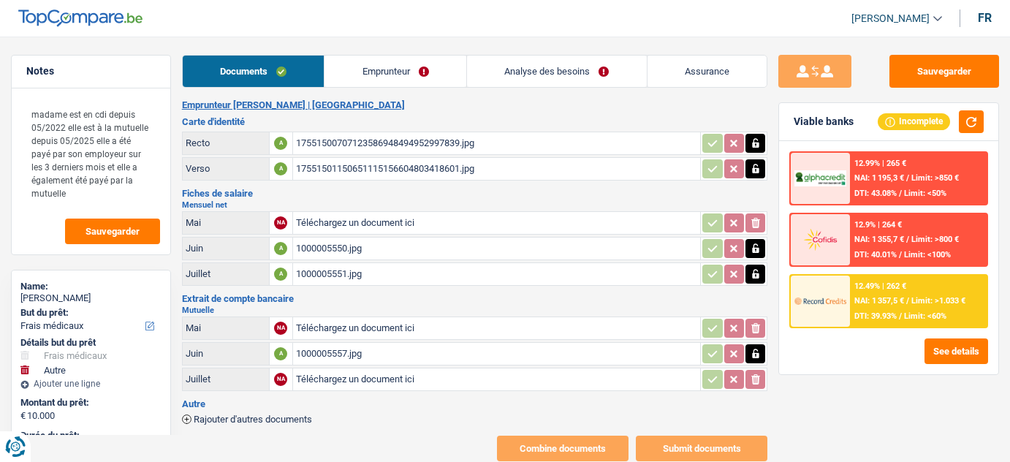
select select "medical"
select select "other"
select select "48"
select select "cofidis"
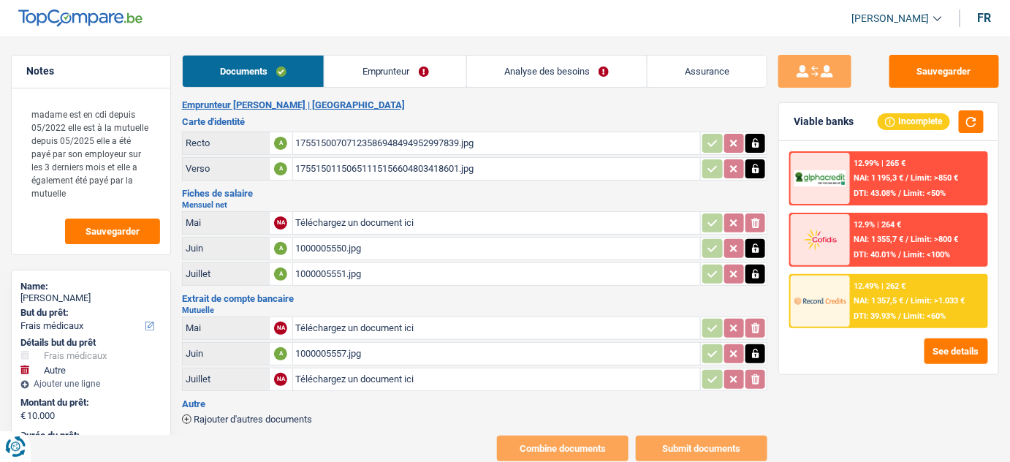
click at [357, 347] on div "1000005557.jpg" at bounding box center [497, 354] width 402 height 22
